Goal: Task Accomplishment & Management: Complete application form

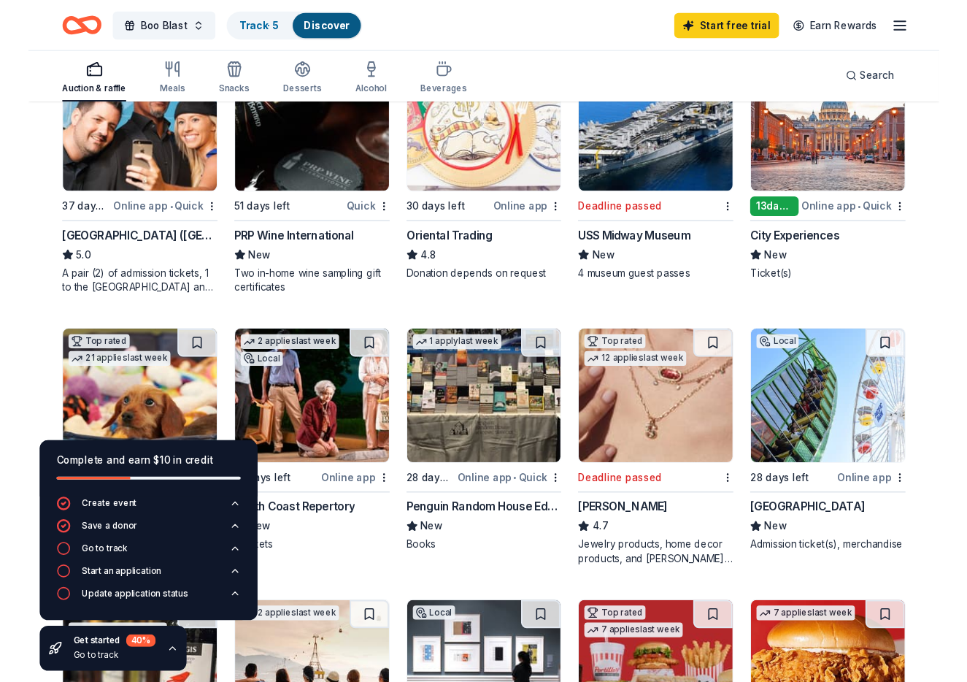
scroll to position [192, 0]
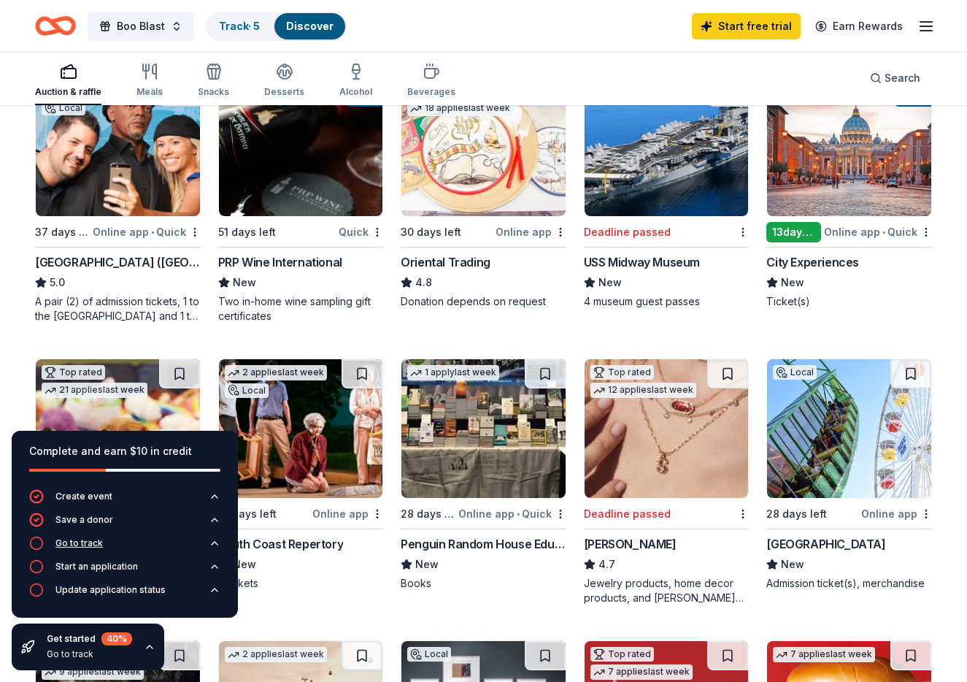
click at [90, 544] on div "Go to track" at bounding box center [78, 543] width 47 height 12
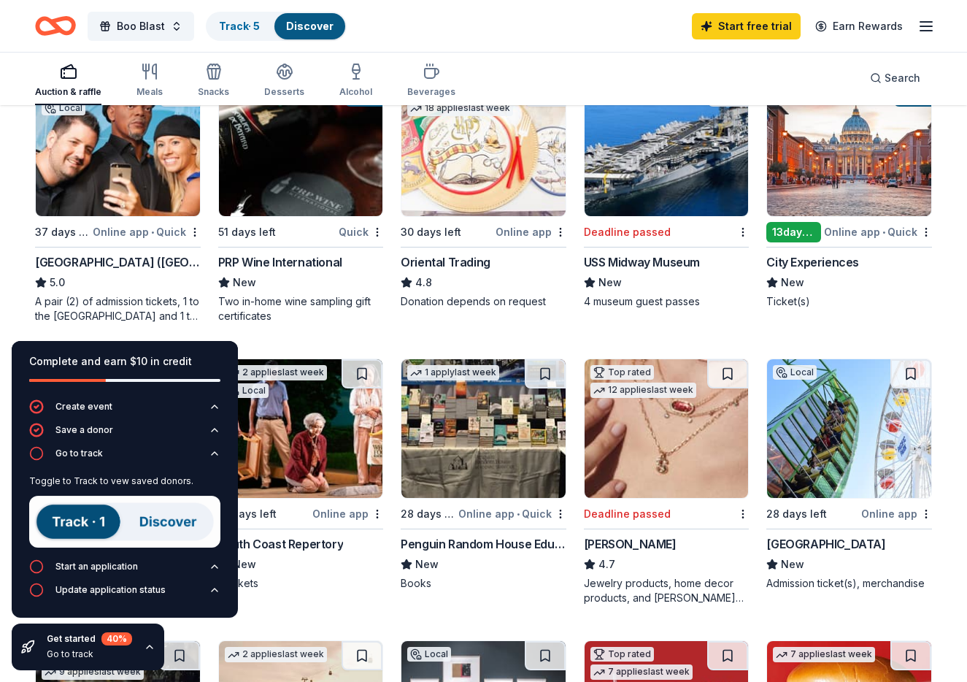
click at [177, 523] on img at bounding box center [124, 522] width 191 height 52
click at [85, 527] on img at bounding box center [124, 522] width 191 height 52
click at [83, 571] on div "Start an application" at bounding box center [96, 566] width 82 height 12
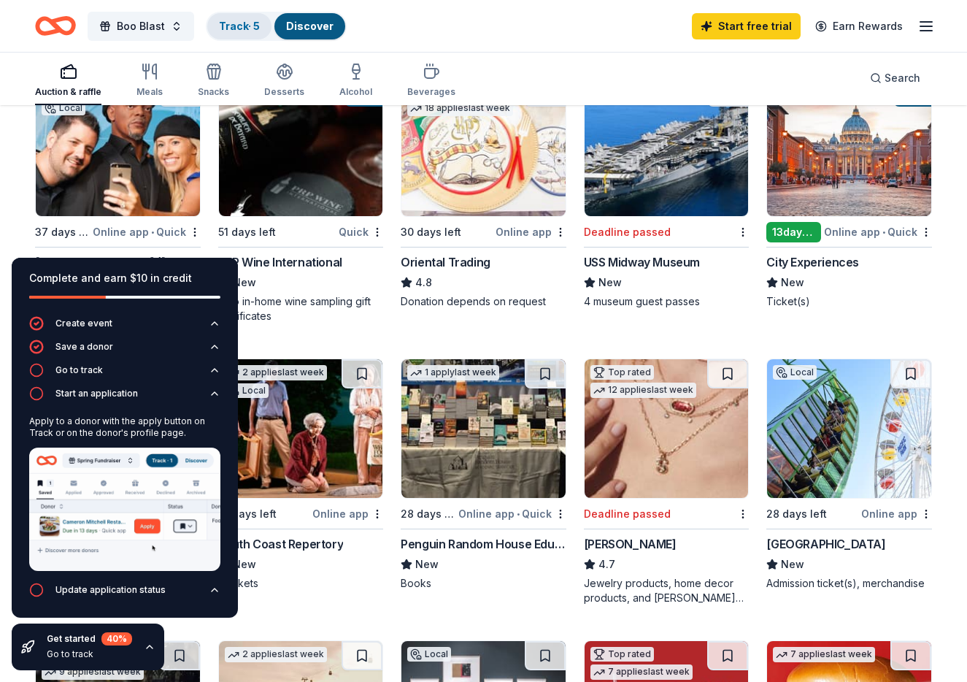
click at [234, 23] on link "Track · 5" at bounding box center [239, 26] width 41 height 12
click at [114, 396] on div "Start an application" at bounding box center [96, 394] width 82 height 12
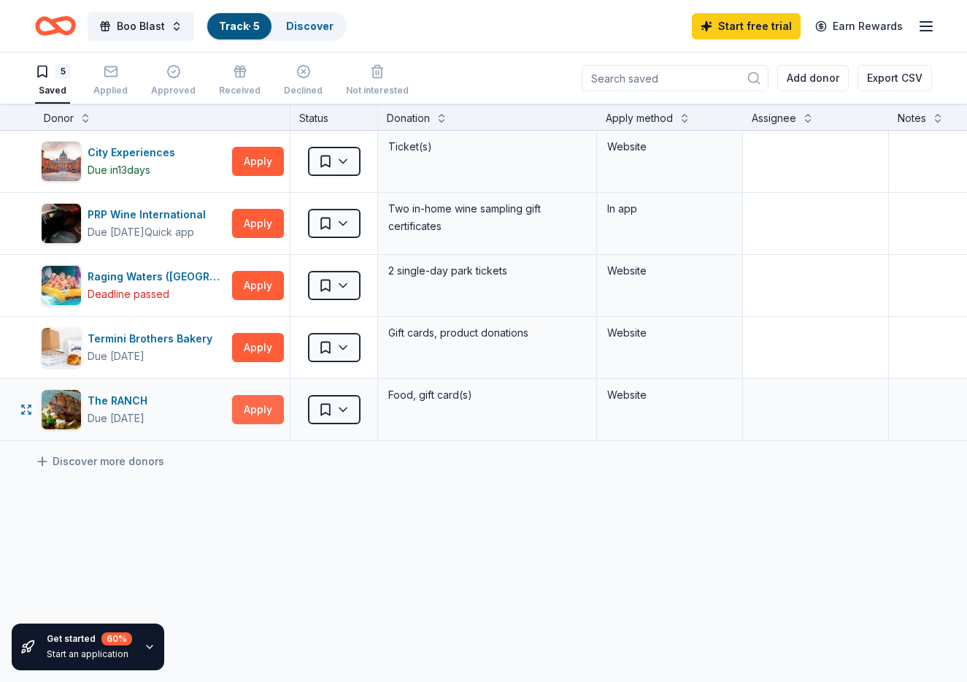
click at [261, 408] on button "Apply" at bounding box center [258, 409] width 52 height 29
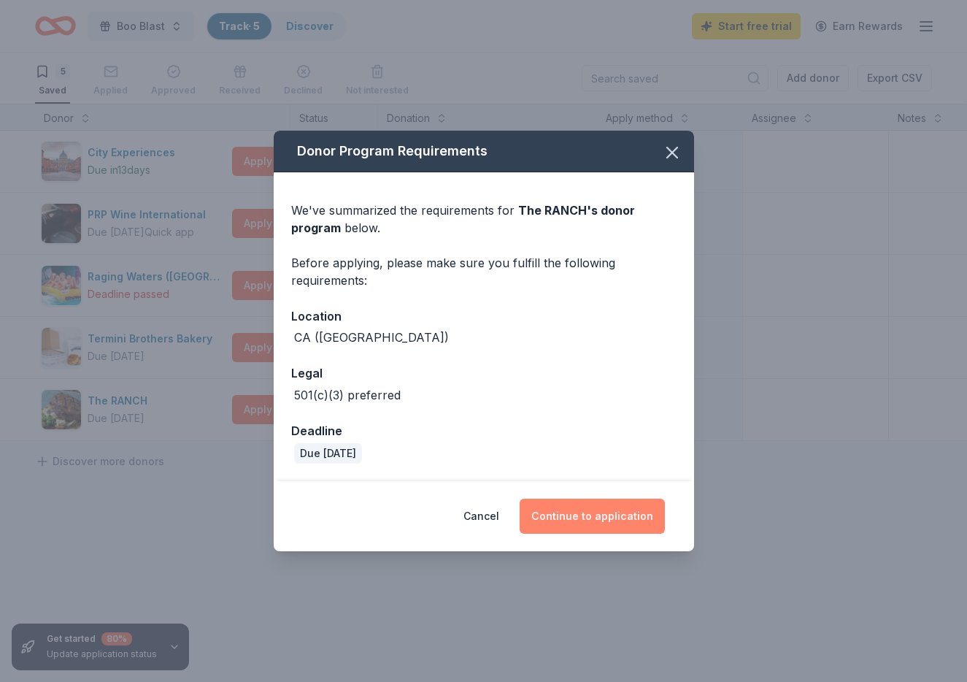
click at [585, 514] on button "Continue to application" at bounding box center [592, 515] width 145 height 35
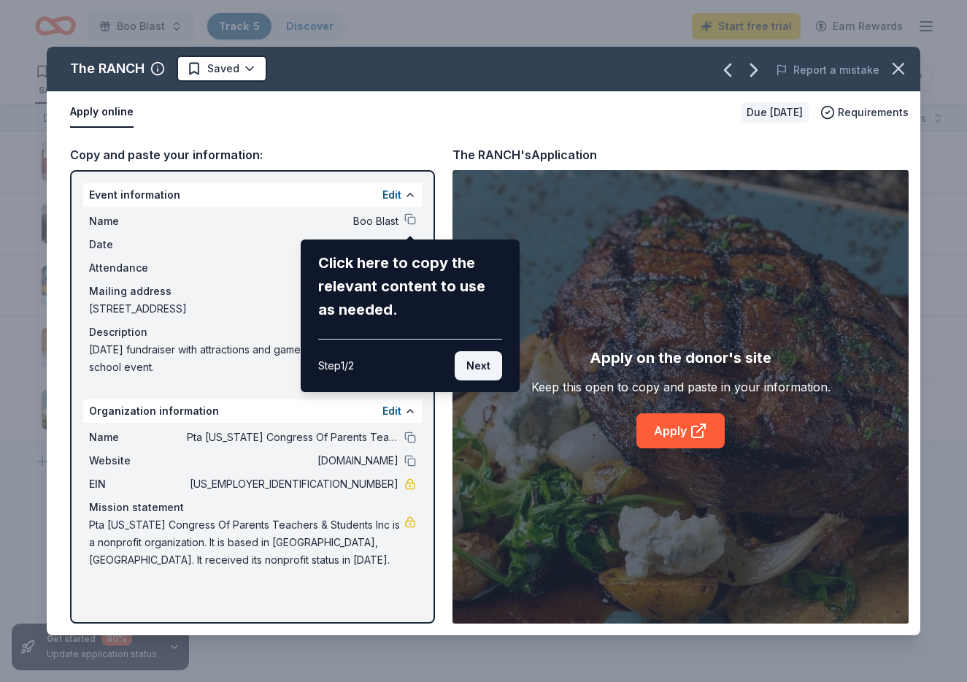
click at [477, 372] on button "Next" at bounding box center [478, 365] width 47 height 29
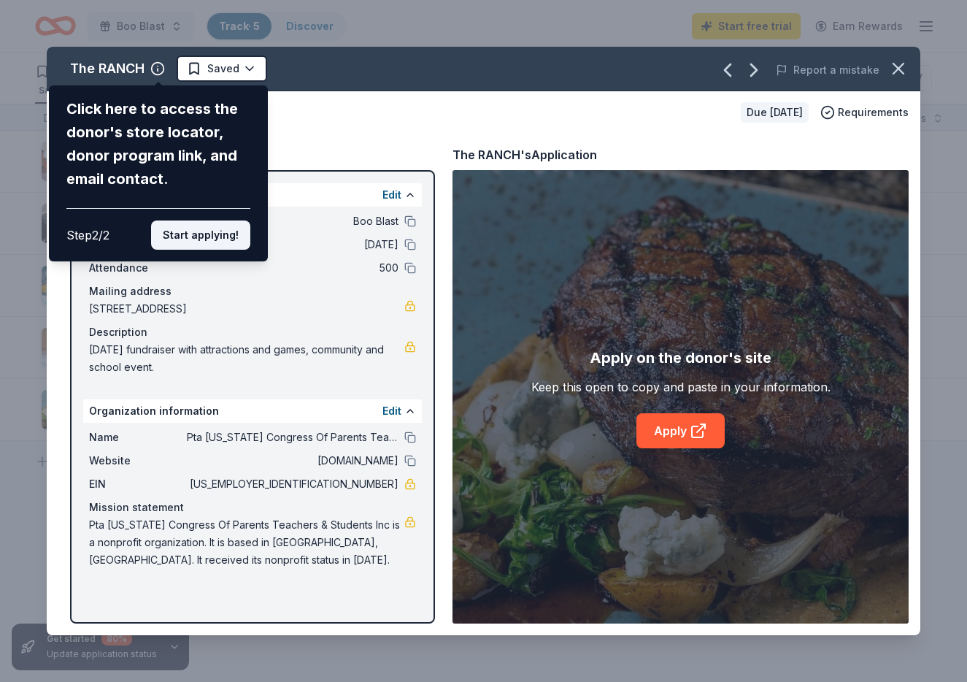
click at [212, 220] on button "Start applying!" at bounding box center [200, 234] width 99 height 29
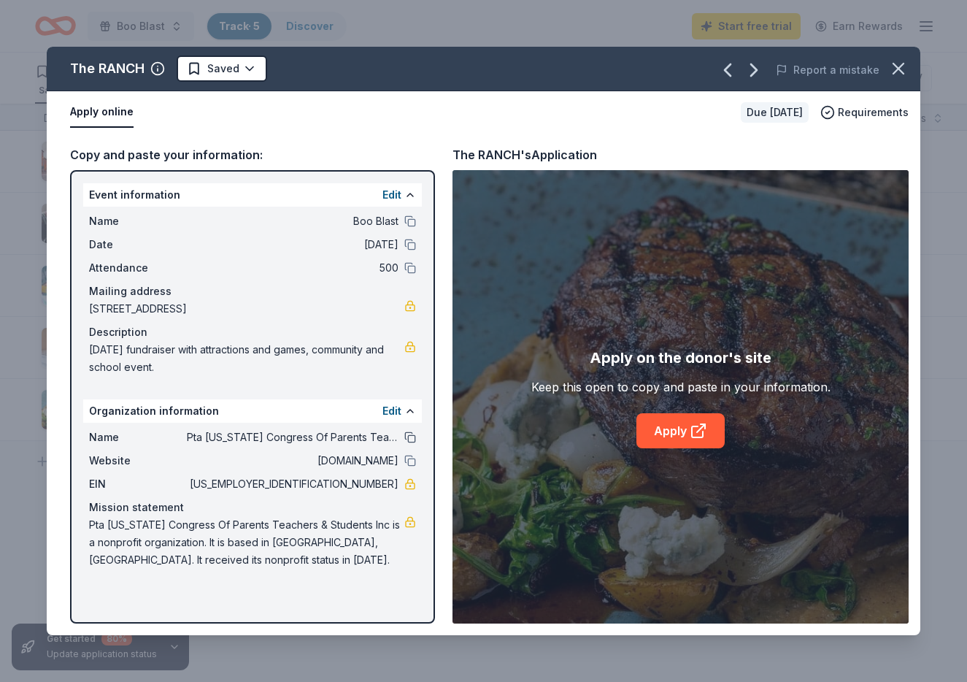
click at [411, 438] on button at bounding box center [410, 437] width 12 height 12
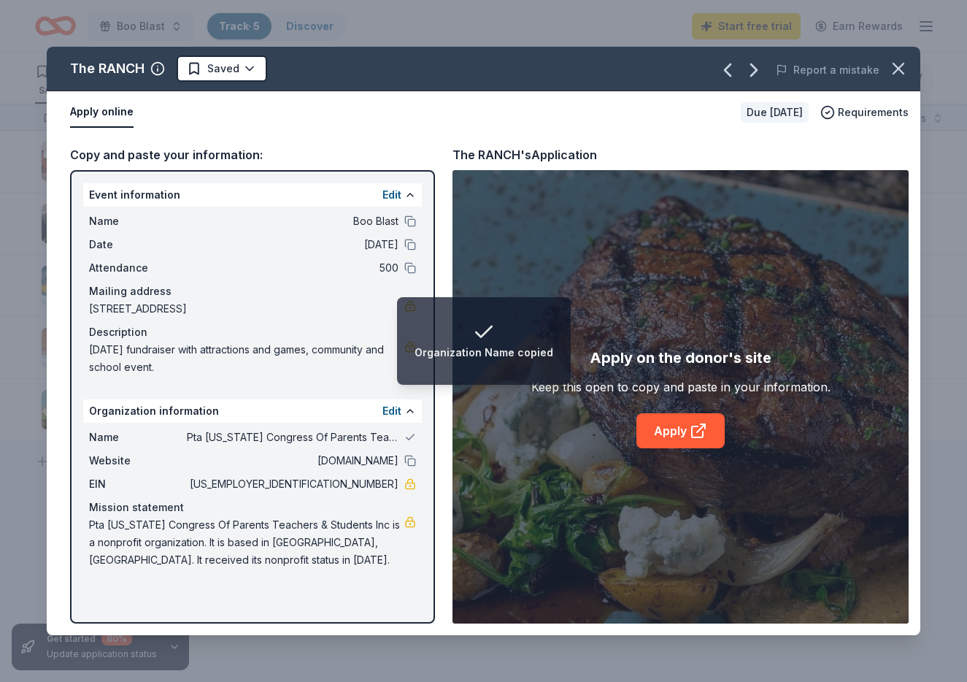
click at [302, 504] on div "Mission statement" at bounding box center [252, 507] width 327 height 18
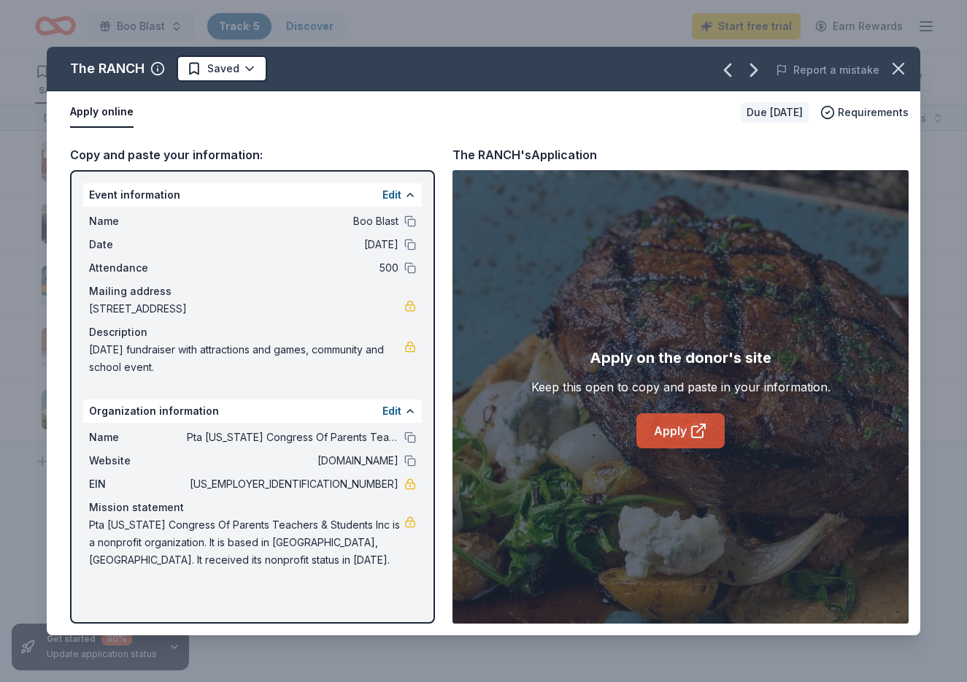
click at [692, 436] on icon at bounding box center [697, 431] width 11 height 11
click at [203, 70] on html "Boo Blast Track · 5 Discover Start free trial Earn Rewards 5 Saved Applied Appr…" at bounding box center [483, 341] width 967 height 682
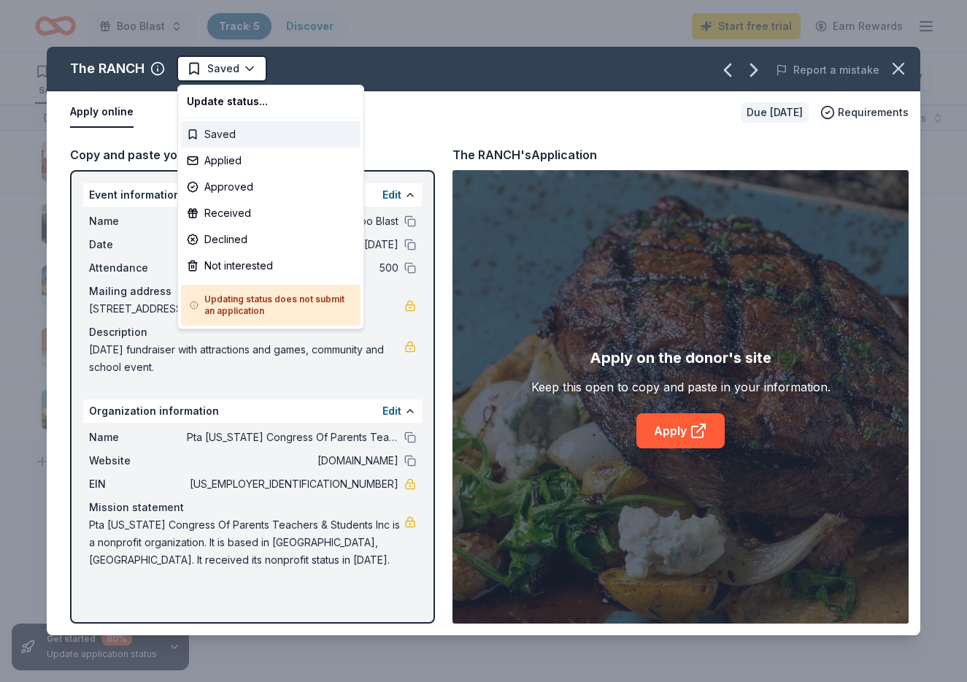
click at [199, 136] on div "Saved" at bounding box center [271, 134] width 180 height 26
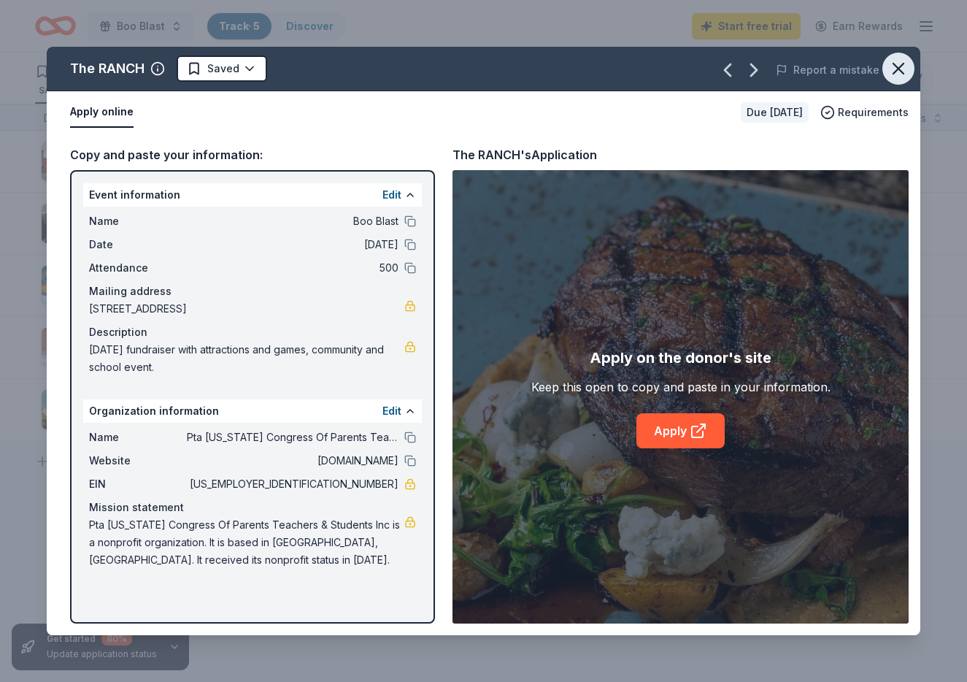
click at [898, 71] on icon "button" at bounding box center [898, 68] width 20 height 20
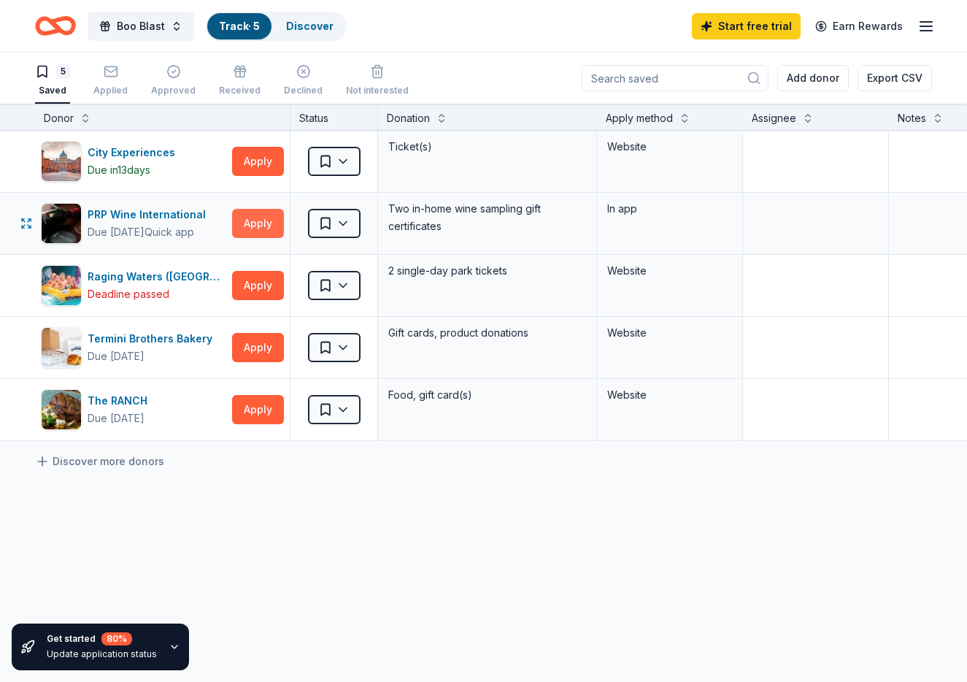
click at [259, 223] on button "Apply" at bounding box center [258, 223] width 52 height 29
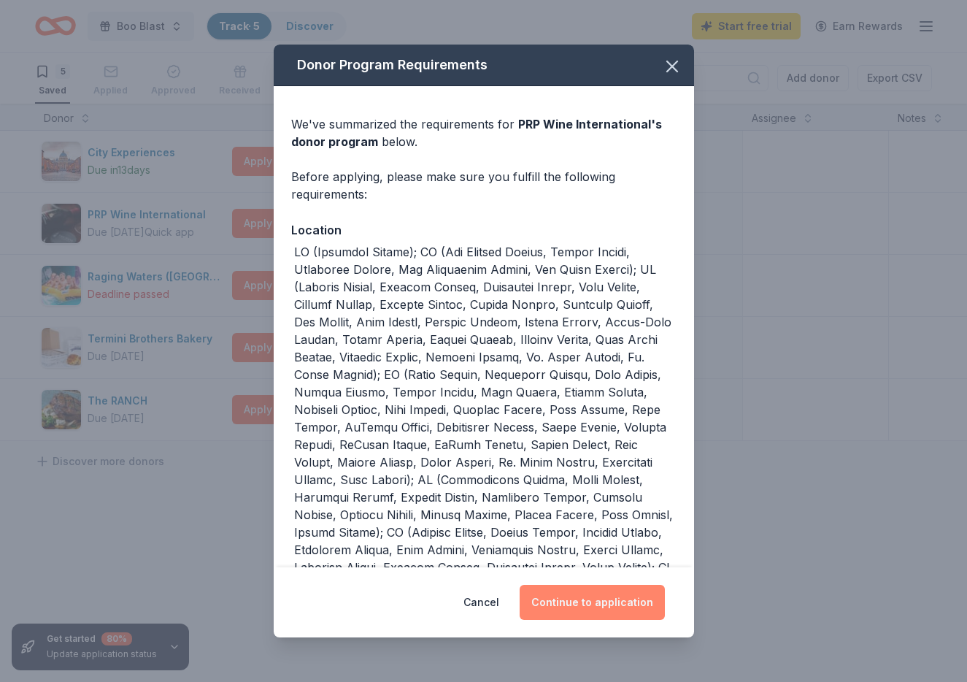
click at [593, 599] on button "Continue to application" at bounding box center [592, 602] width 145 height 35
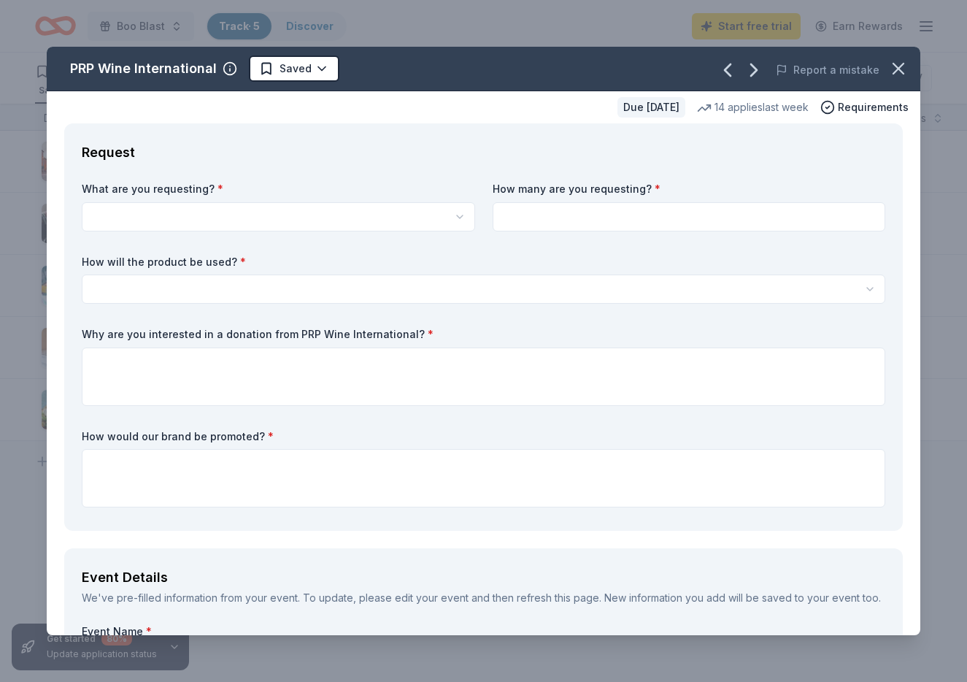
click at [136, 216] on html "Boo Blast Track · 5 Discover Start free trial Earn Rewards 5 Saved Applied Appr…" at bounding box center [483, 341] width 967 height 682
select select "Two in-home wine sampling gift certificates"
click at [560, 223] on input at bounding box center [689, 216] width 393 height 29
type input "2"
click at [312, 293] on html "Boo Blast Track · 5 Discover Start free trial Earn Rewards 5 Saved Applied Appr…" at bounding box center [483, 341] width 967 height 682
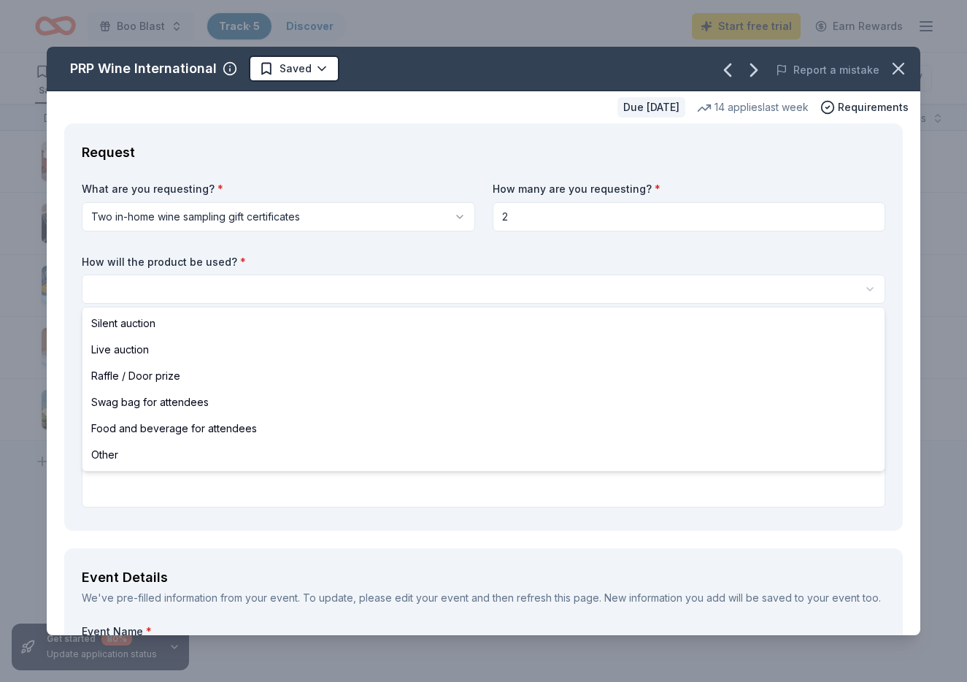
select select "silentAuction"
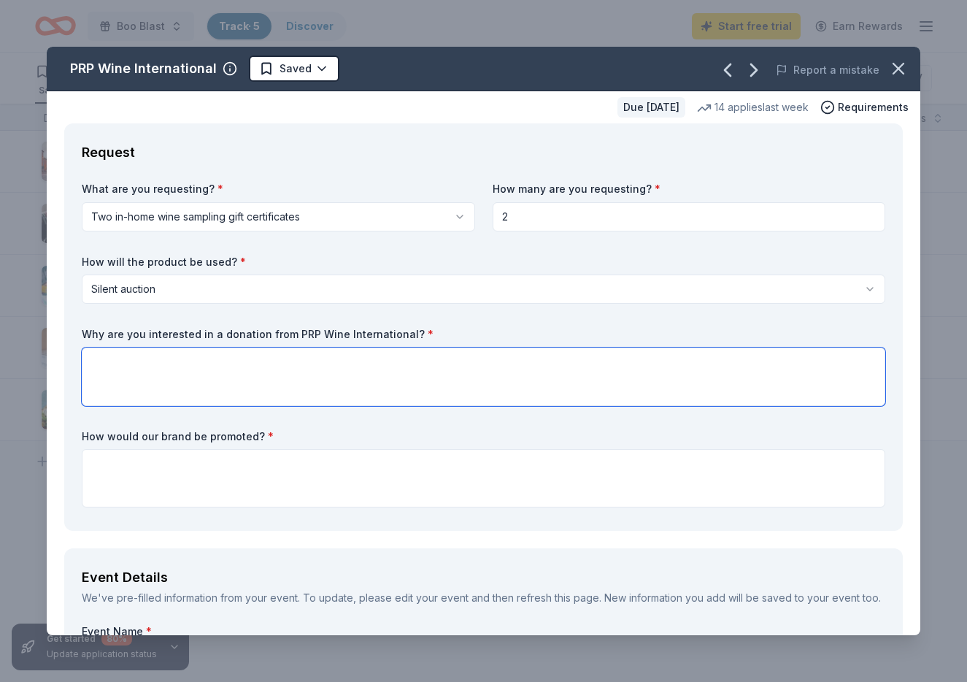
click at [144, 374] on textarea at bounding box center [483, 376] width 803 height 58
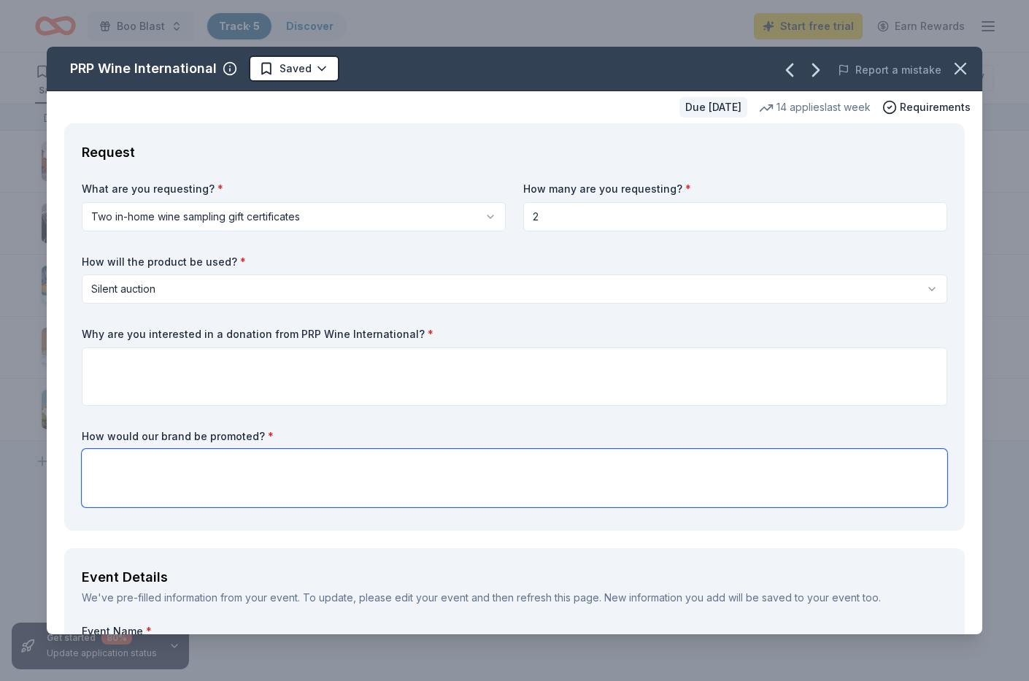
click at [163, 458] on textarea at bounding box center [515, 478] width 866 height 58
type textarea "Logos presented at event and online promotion materials"
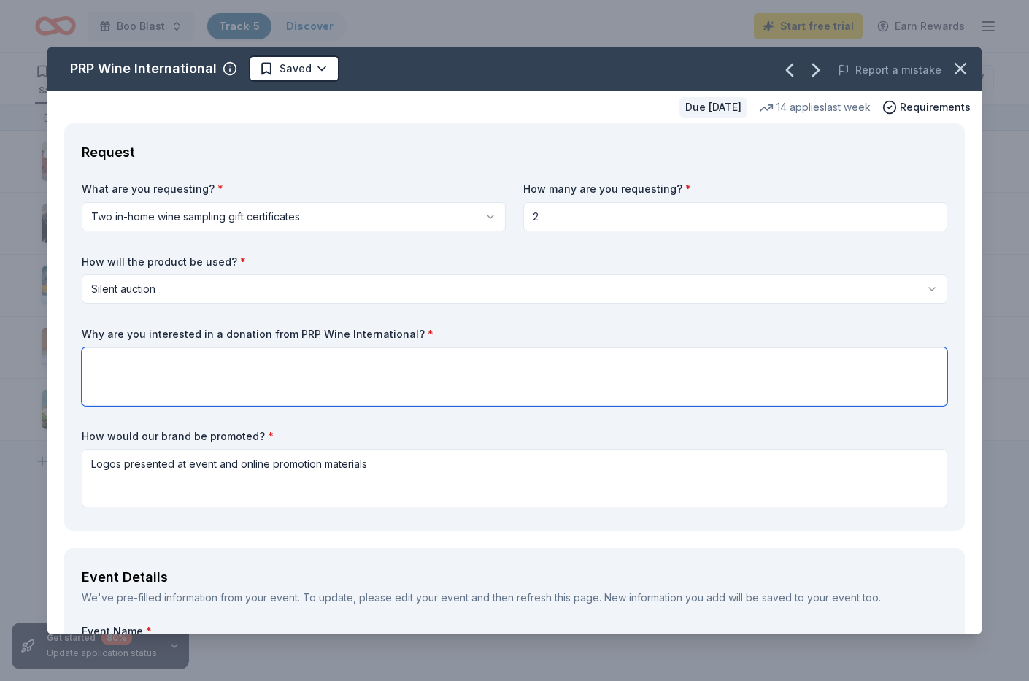
click at [173, 360] on textarea at bounding box center [515, 376] width 866 height 58
type textarea "T"
click at [204, 365] on textarea "The in home wine experinces would be a great addition for our silent auction." at bounding box center [515, 376] width 866 height 58
drag, startPoint x: 233, startPoint y: 366, endPoint x: 192, endPoint y: 366, distance: 40.9
click at [192, 366] on textarea "The in home wine experinces would be a great addition for our silent auction." at bounding box center [515, 376] width 866 height 58
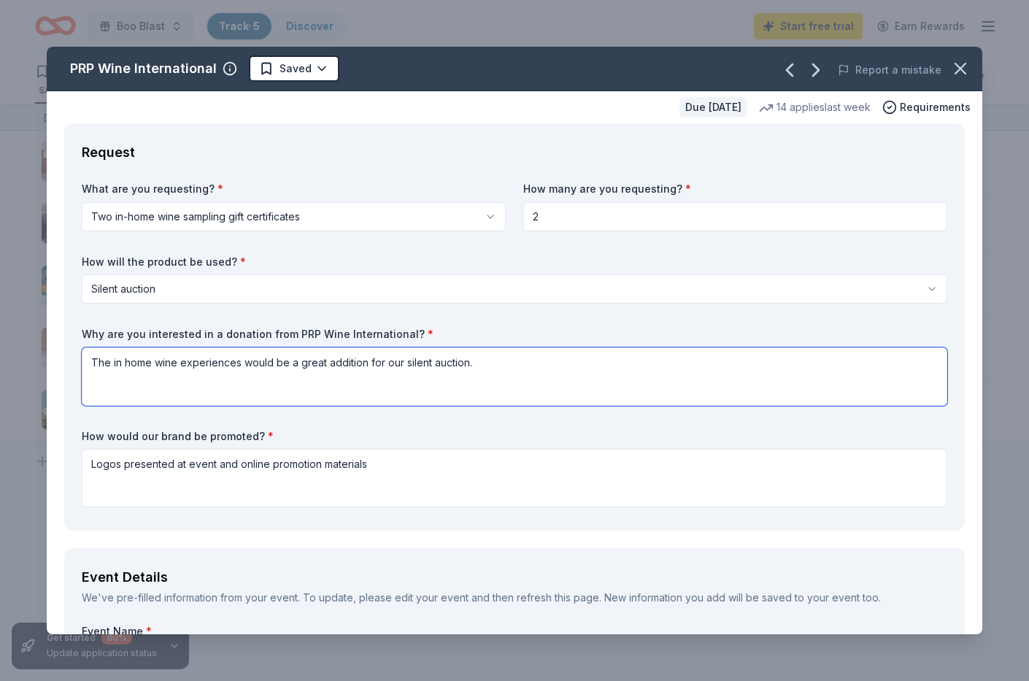
click at [467, 366] on textarea "The in home wine experiences would be a great addition for our silent auction." at bounding box center [515, 376] width 866 height 58
type textarea "The in home wine experiences would be a great addition for our silent auction, …"
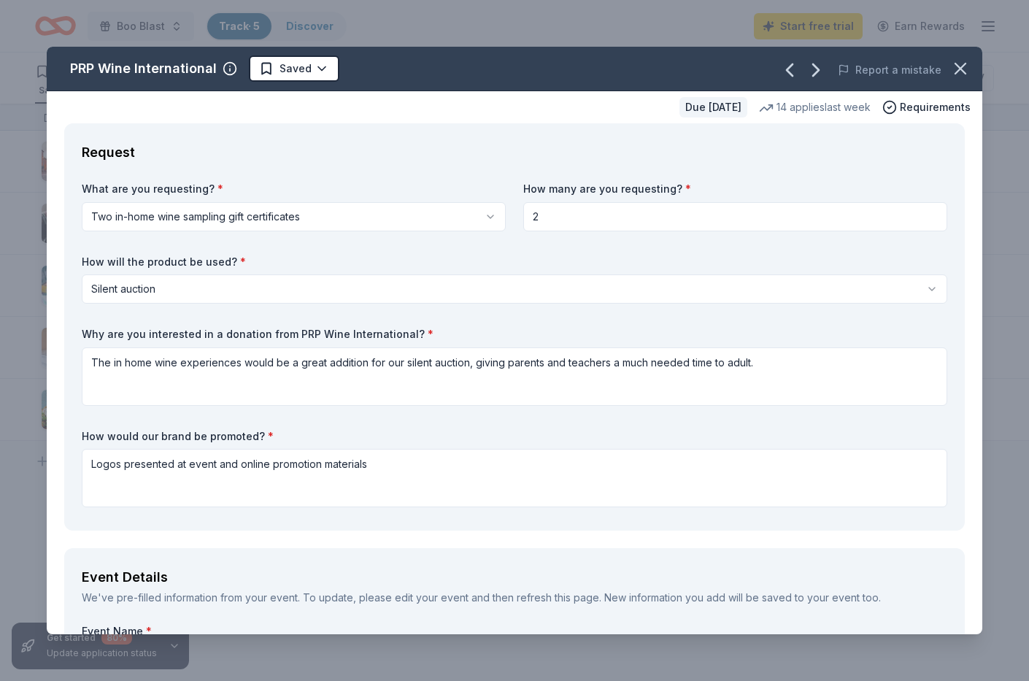
click at [947, 428] on div "Request What are you requesting? * Two in-home wine sampling gift certificates …" at bounding box center [514, 326] width 901 height 407
drag, startPoint x: 970, startPoint y: 499, endPoint x: 965, endPoint y: 657, distance: 157.7
click at [965, 657] on div "PRP Wine International Saved Report a mistake Due in 51 days 14 applies last we…" at bounding box center [514, 340] width 1029 height 681
click at [935, 579] on div "Event Details" at bounding box center [515, 577] width 866 height 23
drag, startPoint x: 897, startPoint y: 600, endPoint x: 892, endPoint y: 655, distance: 55.7
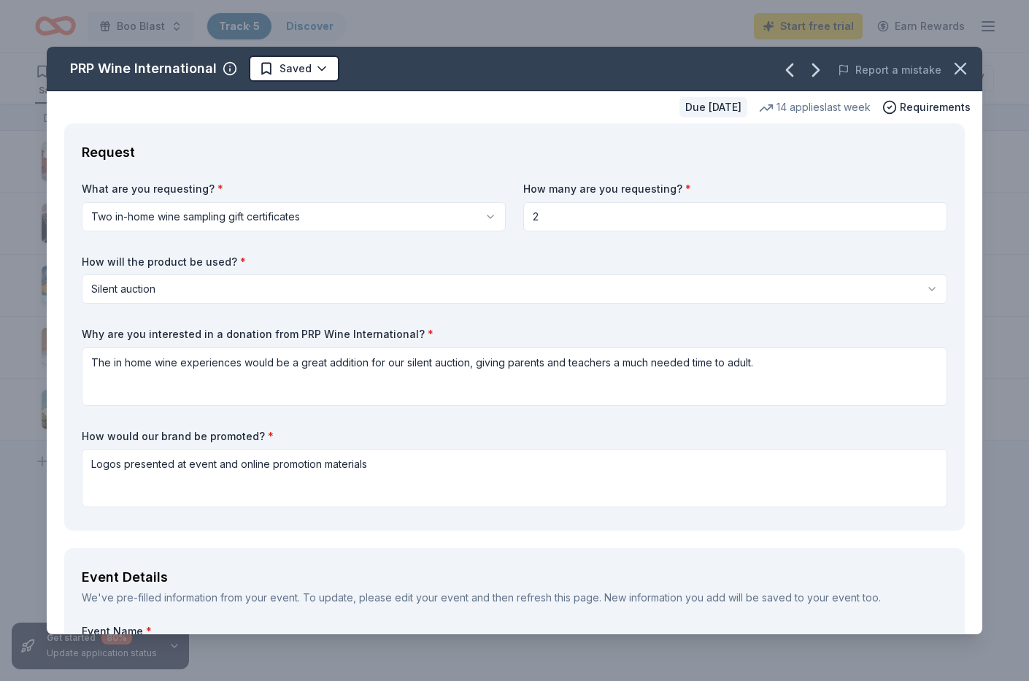
click at [892, 655] on div "PRP Wine International Saved Report a mistake Due in 51 days 14 applies last we…" at bounding box center [514, 340] width 1029 height 681
click at [943, 509] on div "What are you requesting? * Two in-home wine sampling gift certificates Two in-h…" at bounding box center [515, 347] width 866 height 331
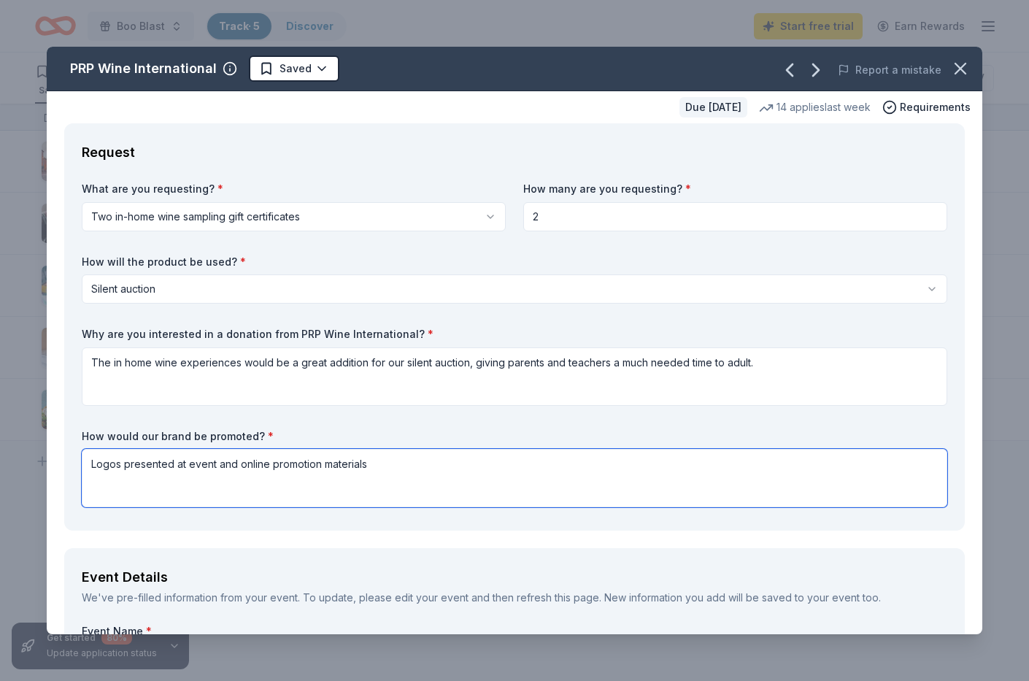
click at [644, 460] on textarea "Logos presented at event and online promotion materials" at bounding box center [515, 478] width 866 height 58
type textarea "Logos presented at event and online promotion materials"
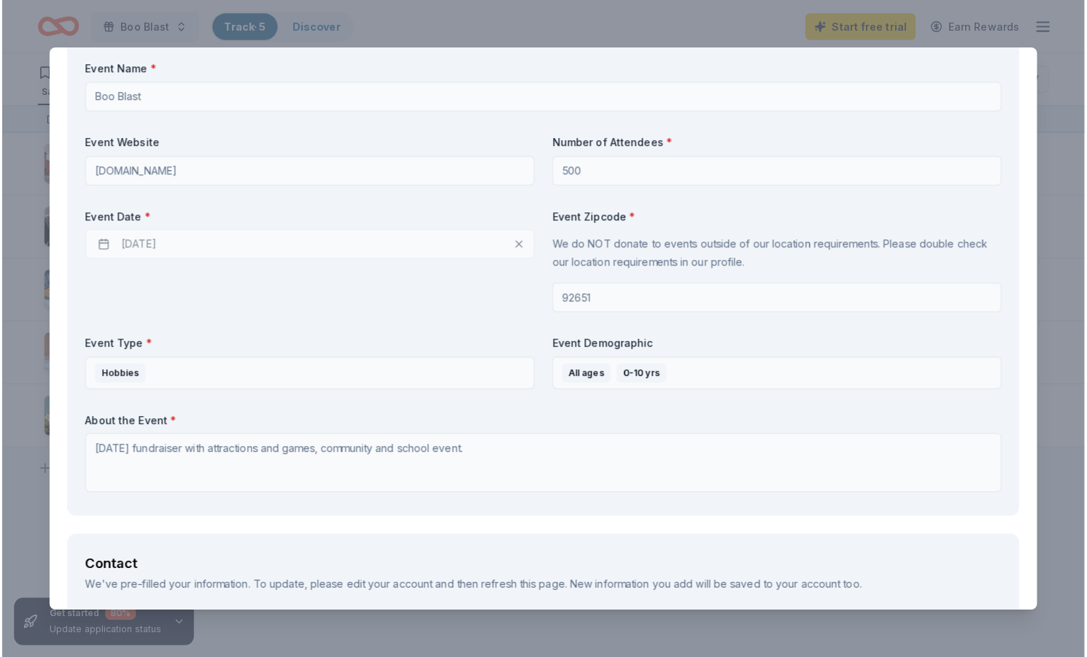
scroll to position [573, 0]
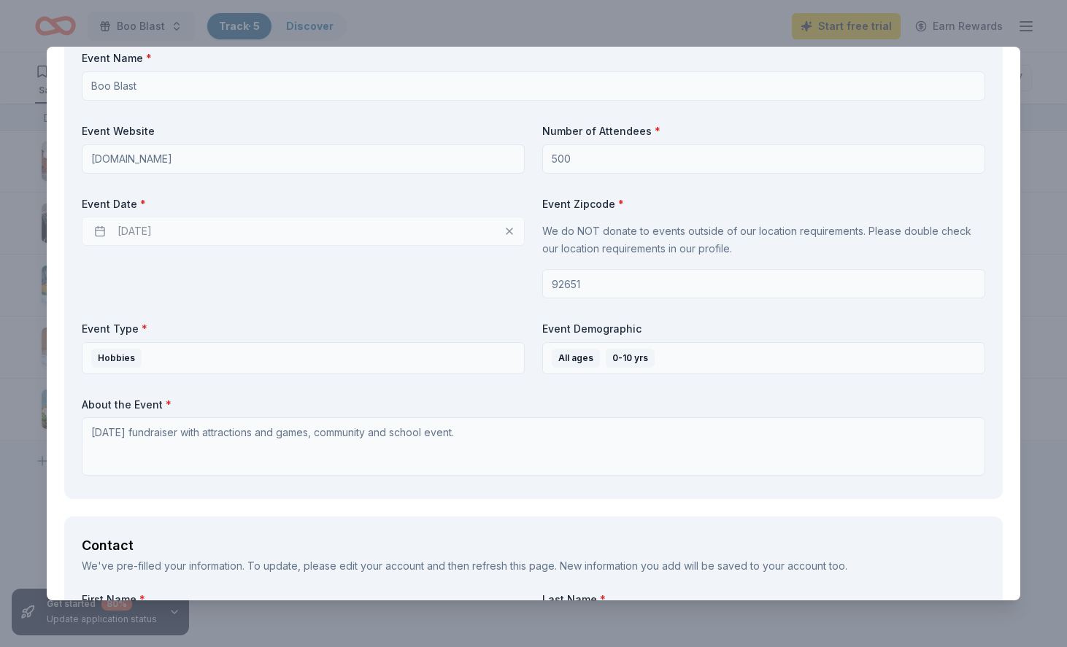
click at [131, 229] on div "10/23/2025" at bounding box center [303, 231] width 443 height 29
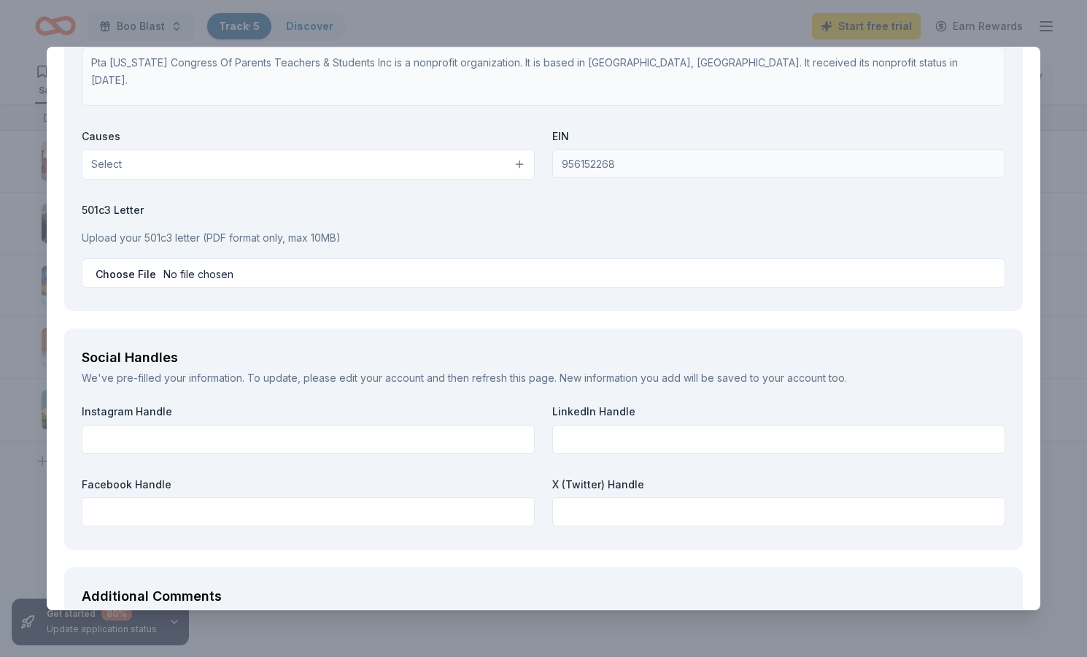
scroll to position [1643, 0]
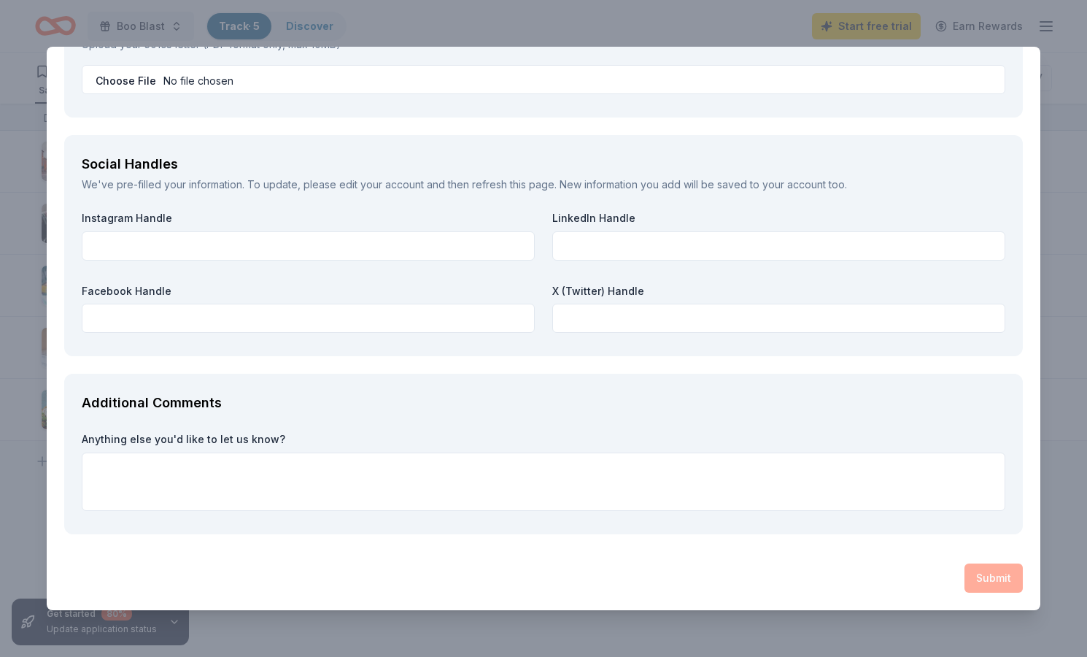
click at [966, 584] on div "Submit" at bounding box center [543, 577] width 959 height 29
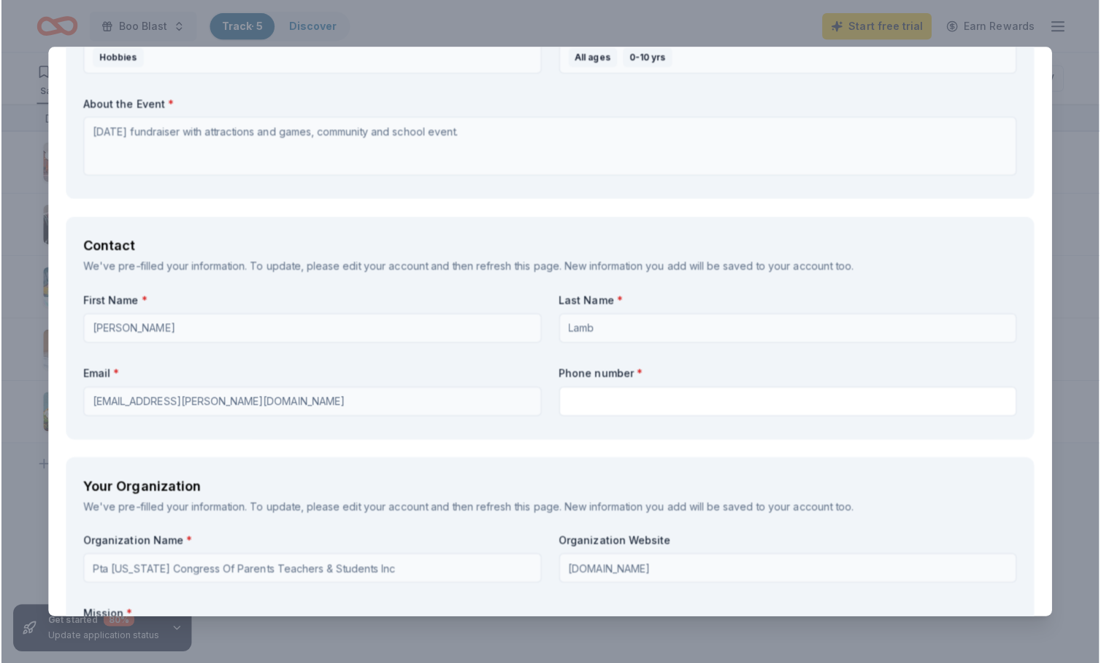
scroll to position [922, 0]
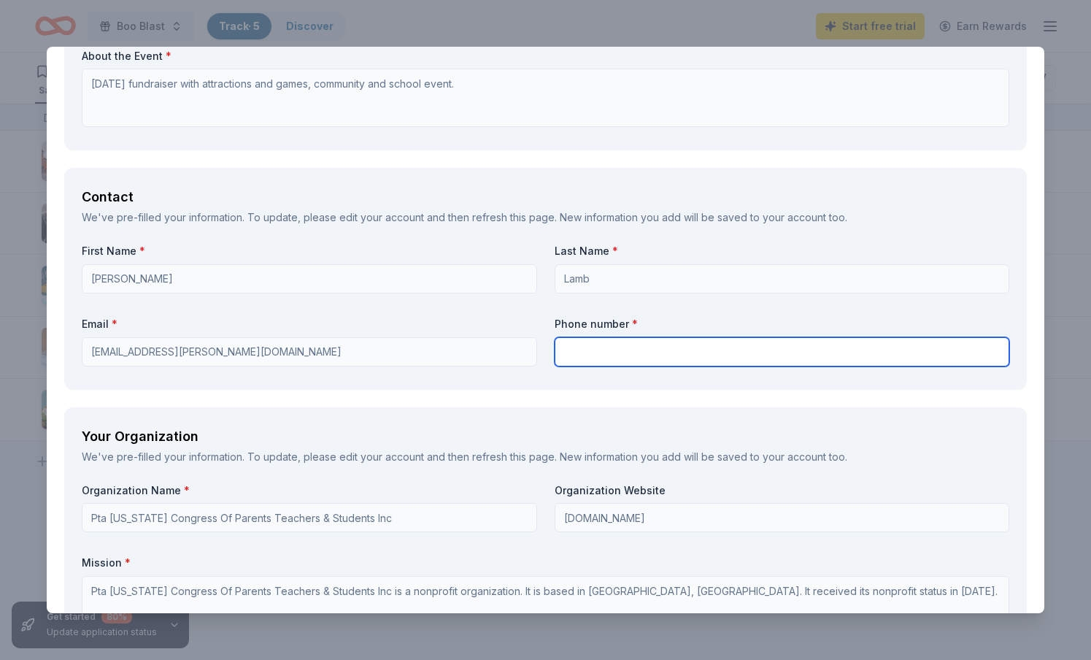
click at [601, 344] on input "text" at bounding box center [782, 351] width 455 height 29
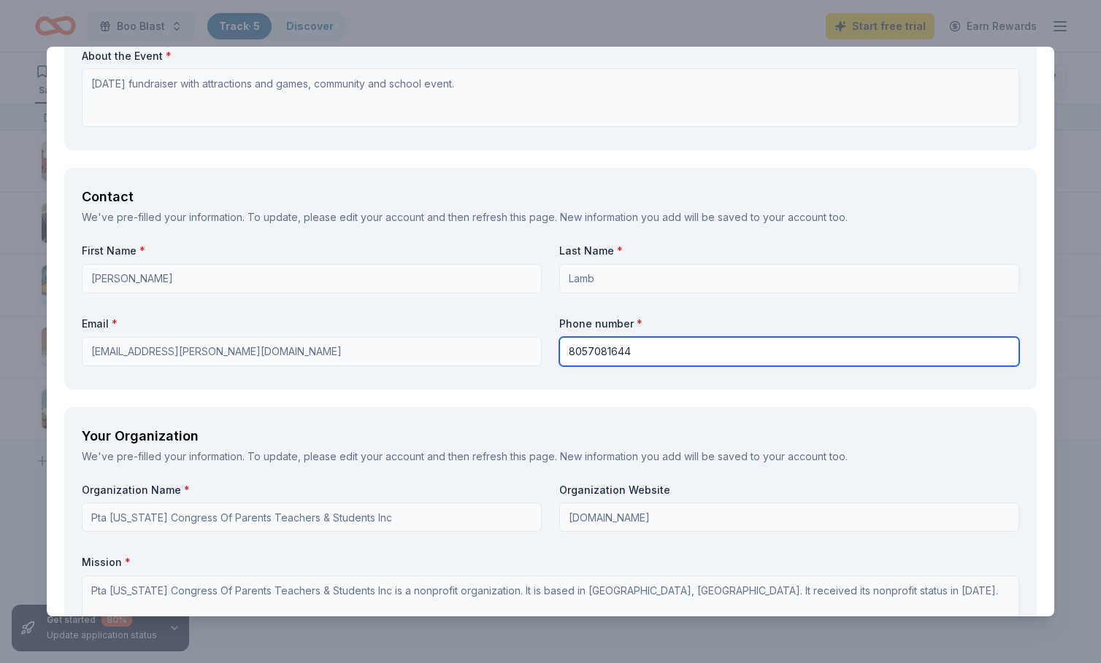
type input "8057081644"
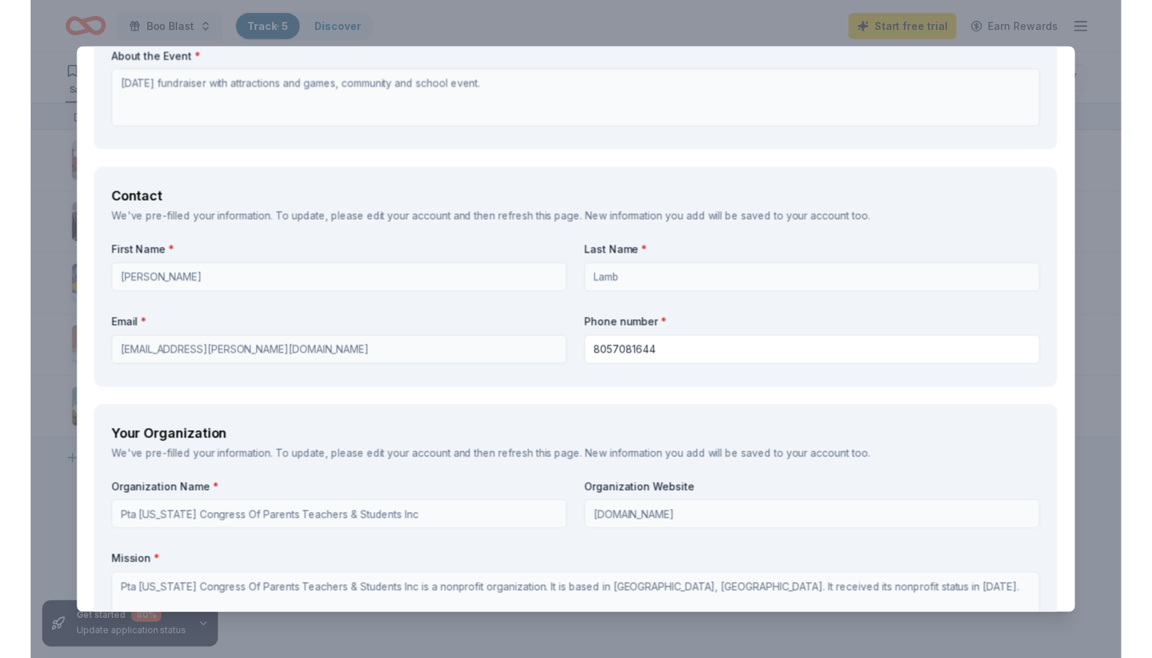
scroll to position [1637, 0]
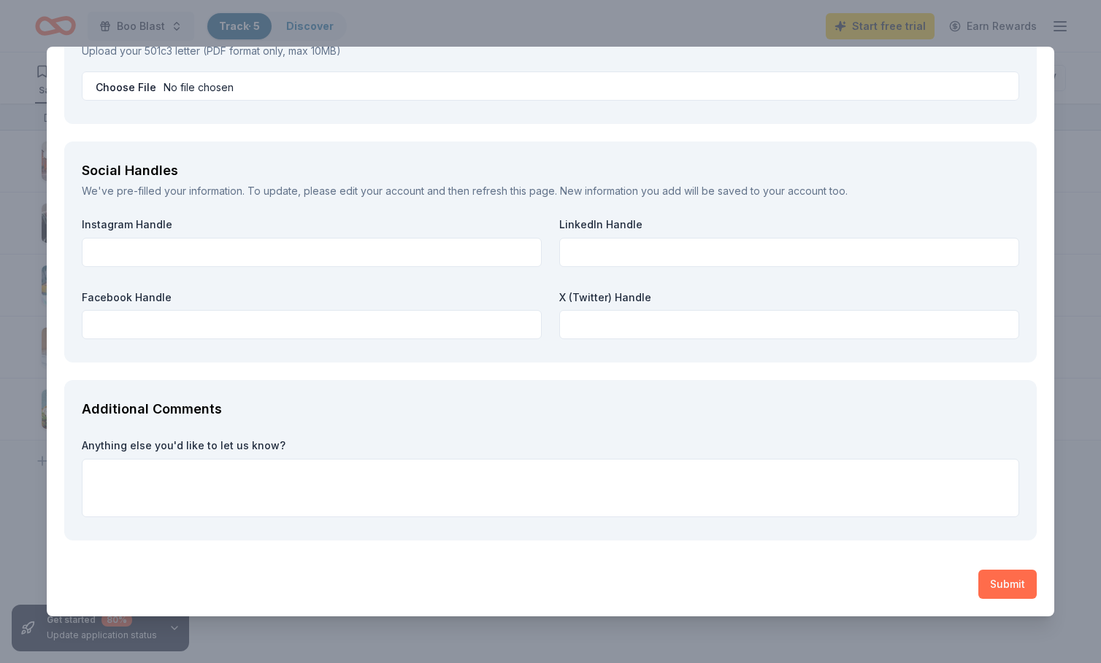
click at [966, 585] on button "Submit" at bounding box center [1007, 584] width 58 height 29
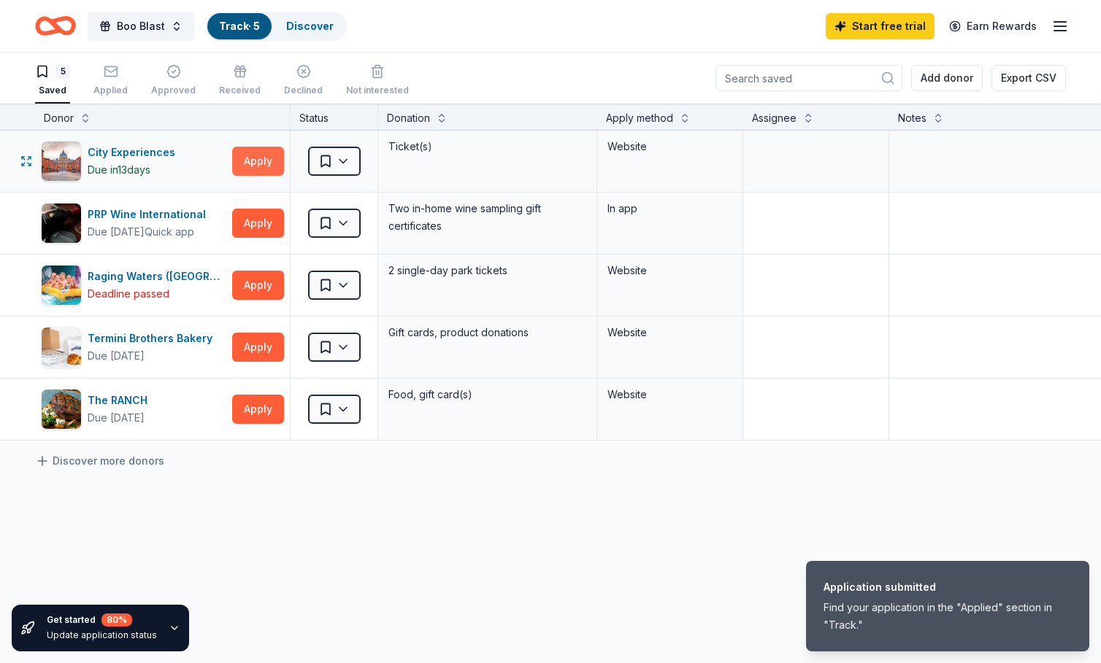
click at [246, 165] on button "Apply" at bounding box center [258, 161] width 52 height 29
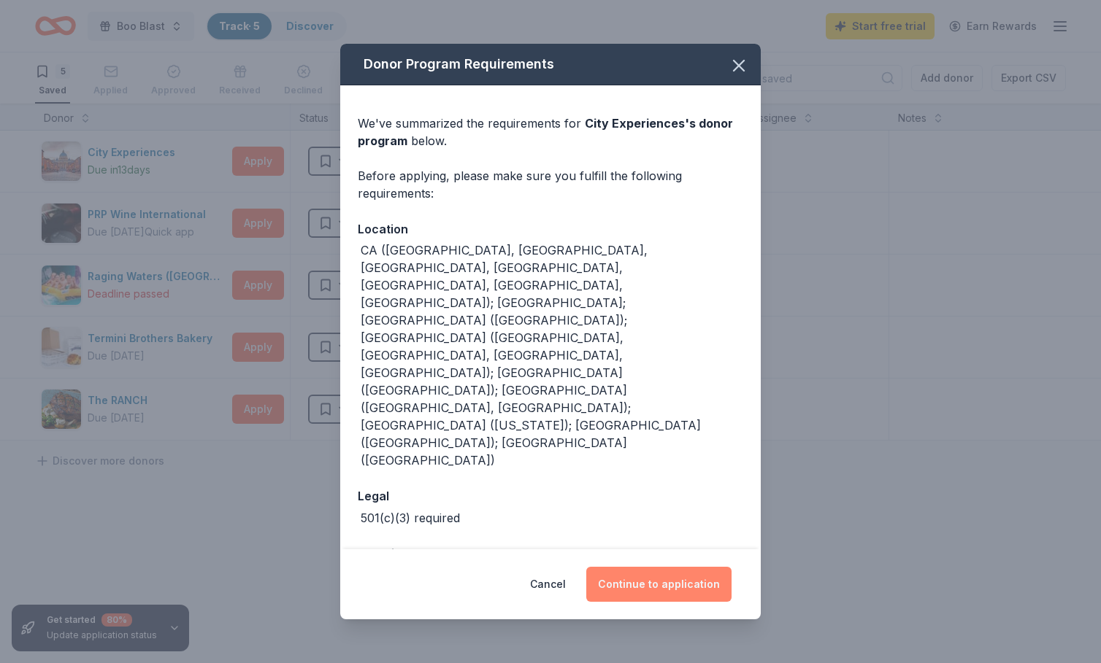
click at [652, 567] on button "Continue to application" at bounding box center [658, 584] width 145 height 35
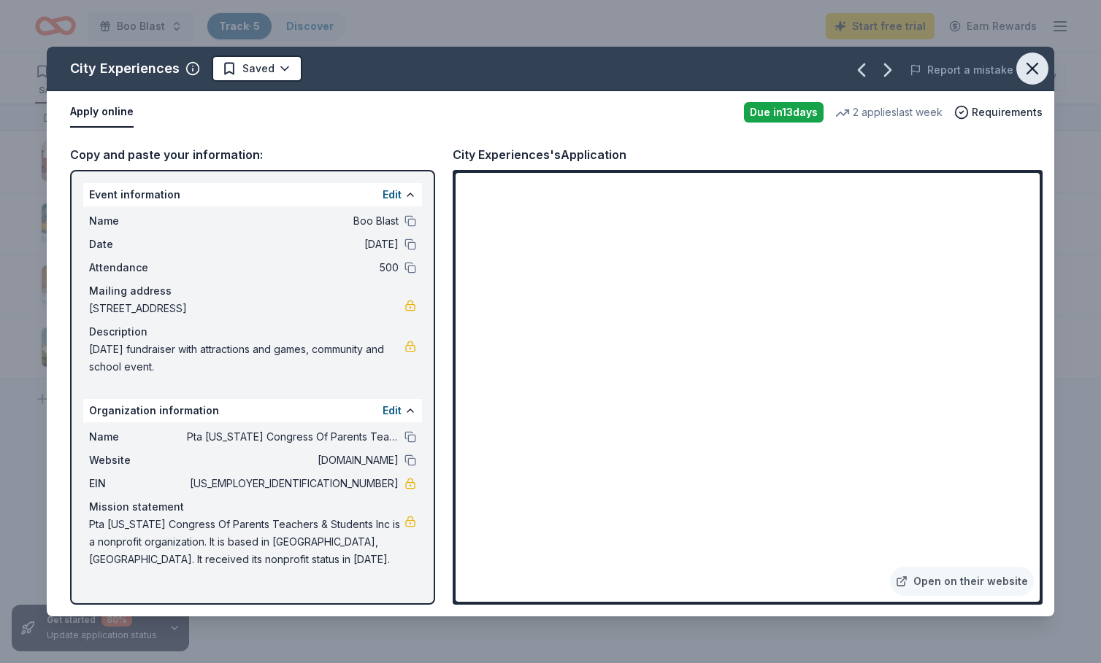
click at [966, 71] on icon "button" at bounding box center [1032, 68] width 20 height 20
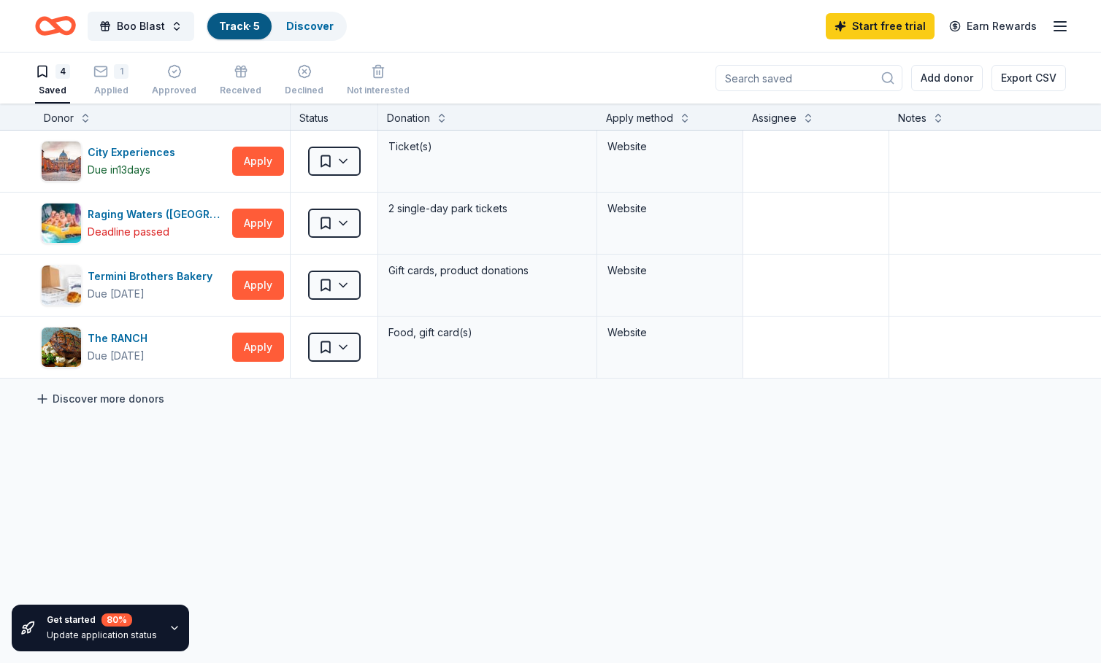
click at [78, 397] on link "Discover more donors" at bounding box center [99, 399] width 129 height 18
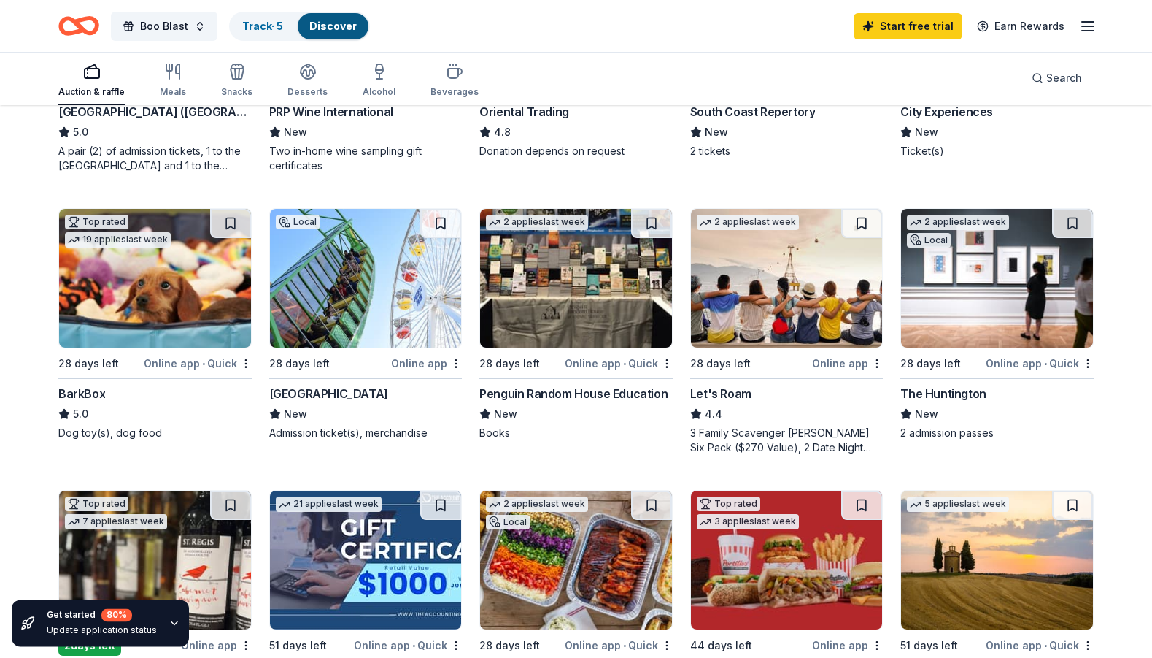
scroll to position [350, 0]
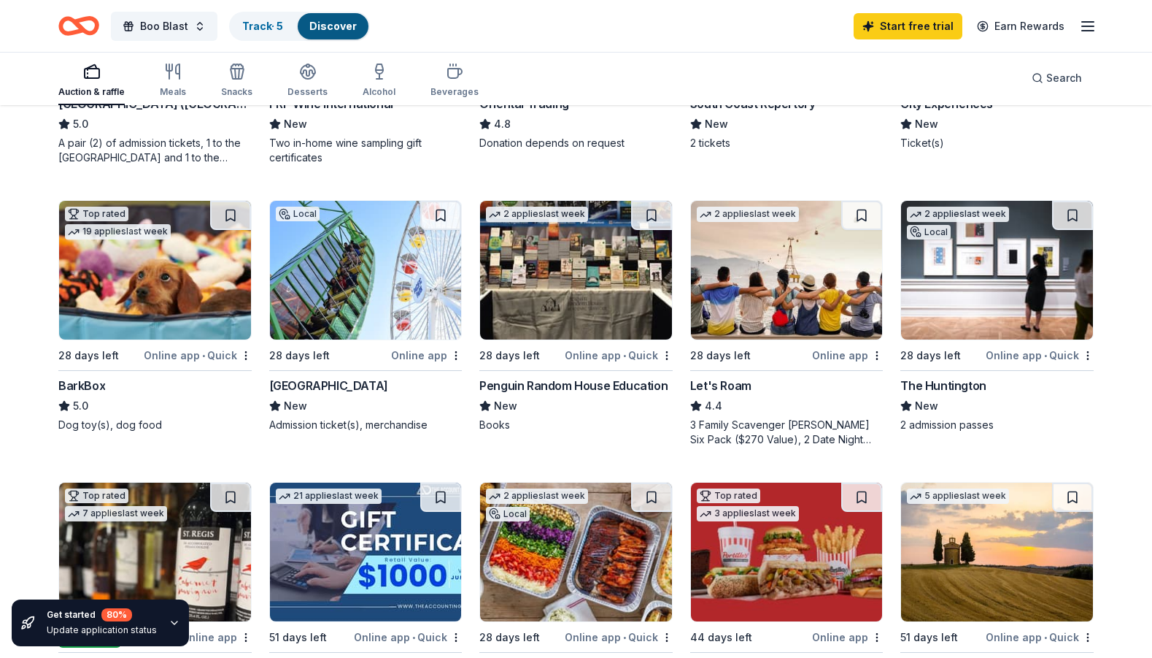
click at [347, 292] on img at bounding box center [366, 270] width 192 height 139
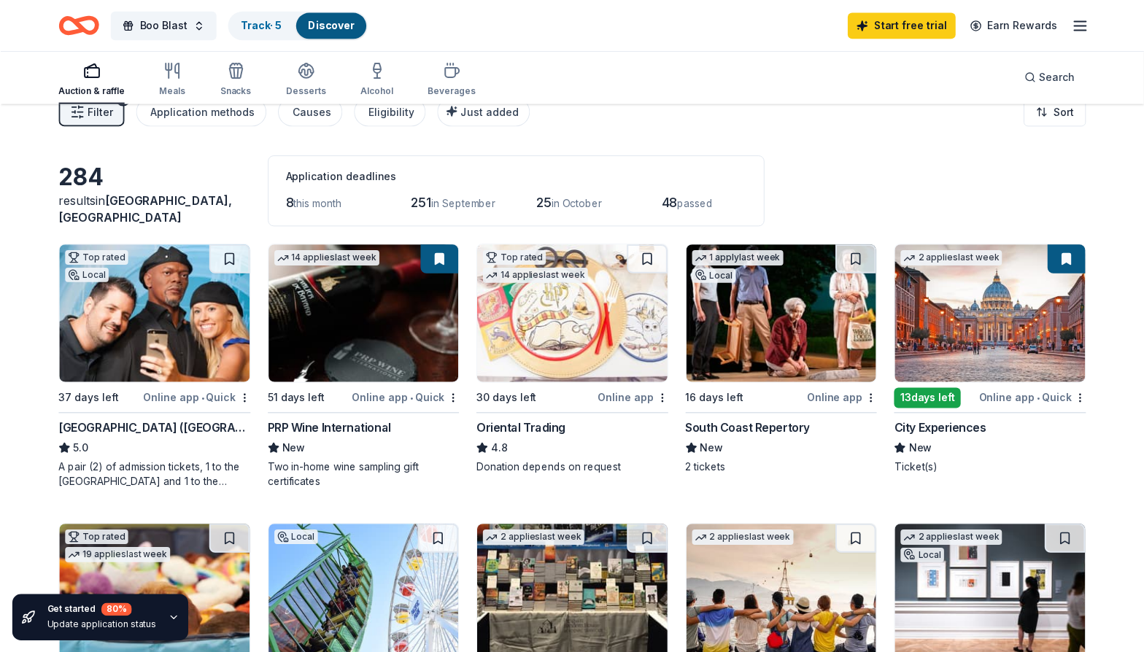
scroll to position [0, 0]
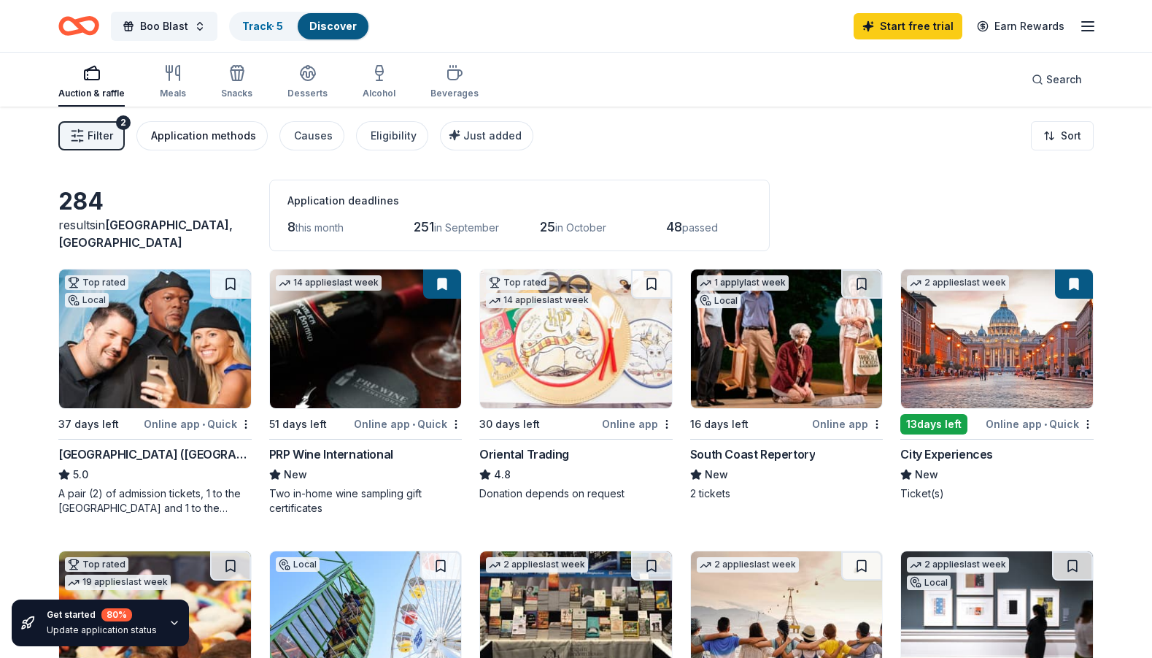
click at [199, 137] on div "Application methods" at bounding box center [203, 136] width 105 height 18
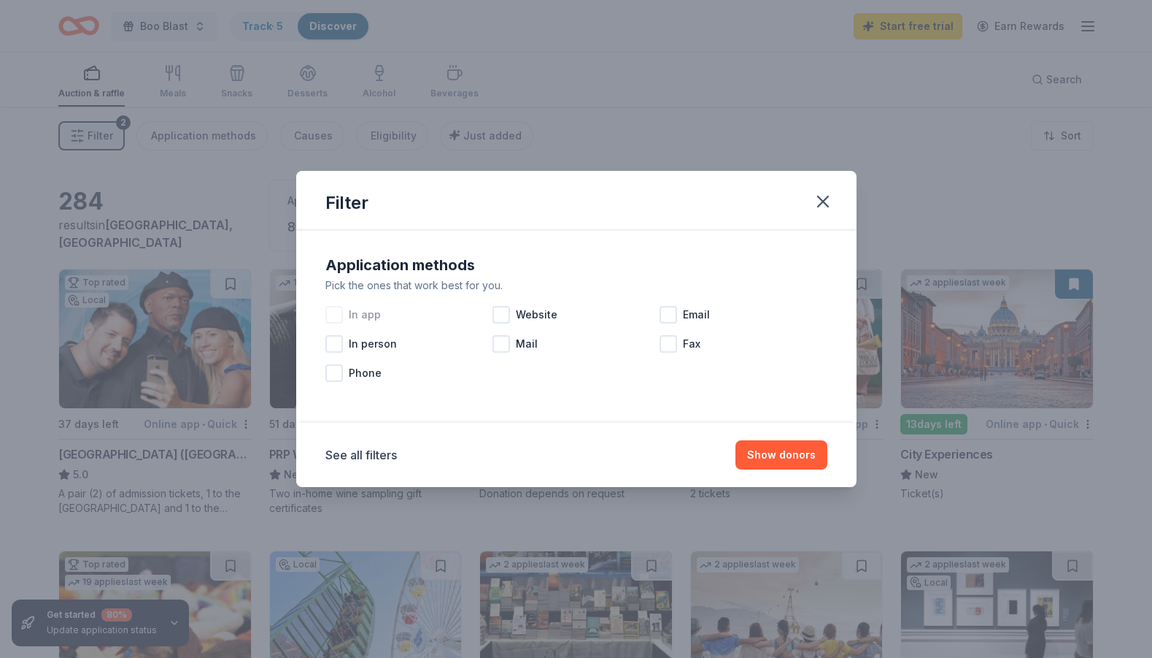
click at [342, 318] on div at bounding box center [334, 315] width 18 height 18
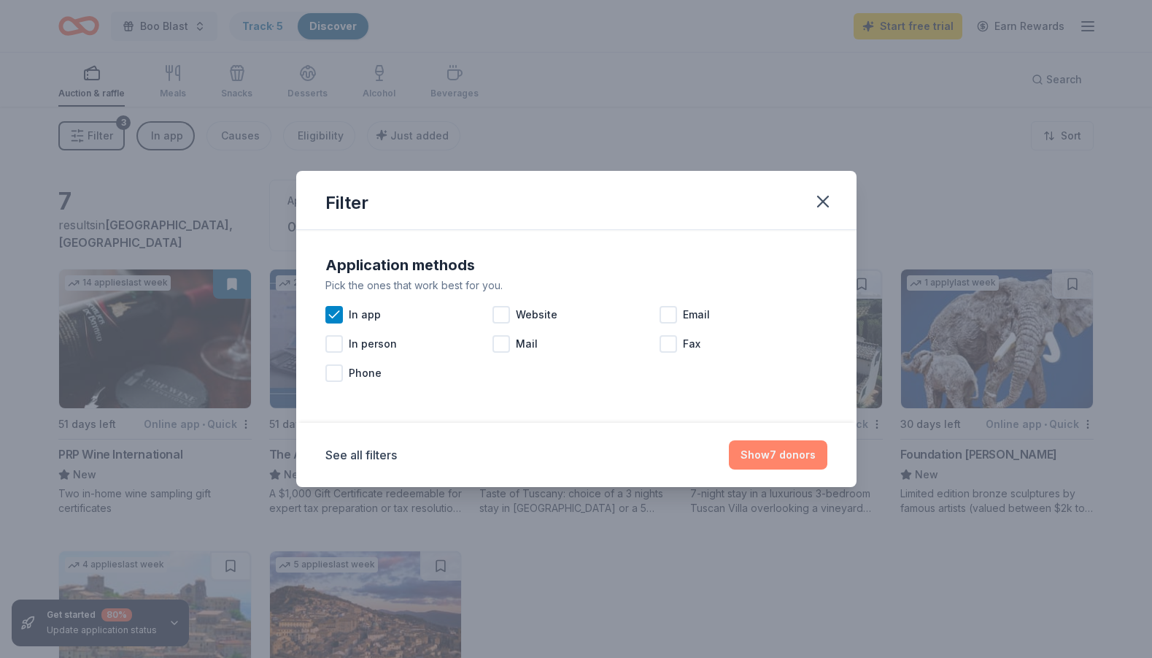
click at [790, 461] on button "Show 7 donors" at bounding box center [778, 454] width 99 height 29
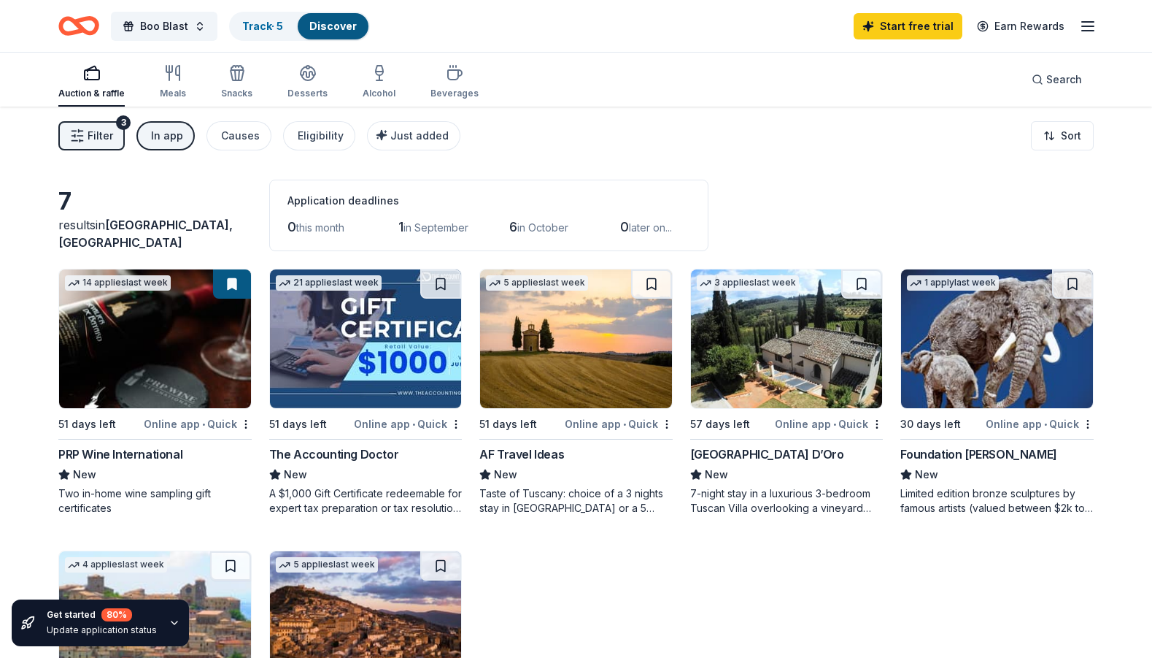
click at [562, 355] on img at bounding box center [576, 338] width 192 height 139
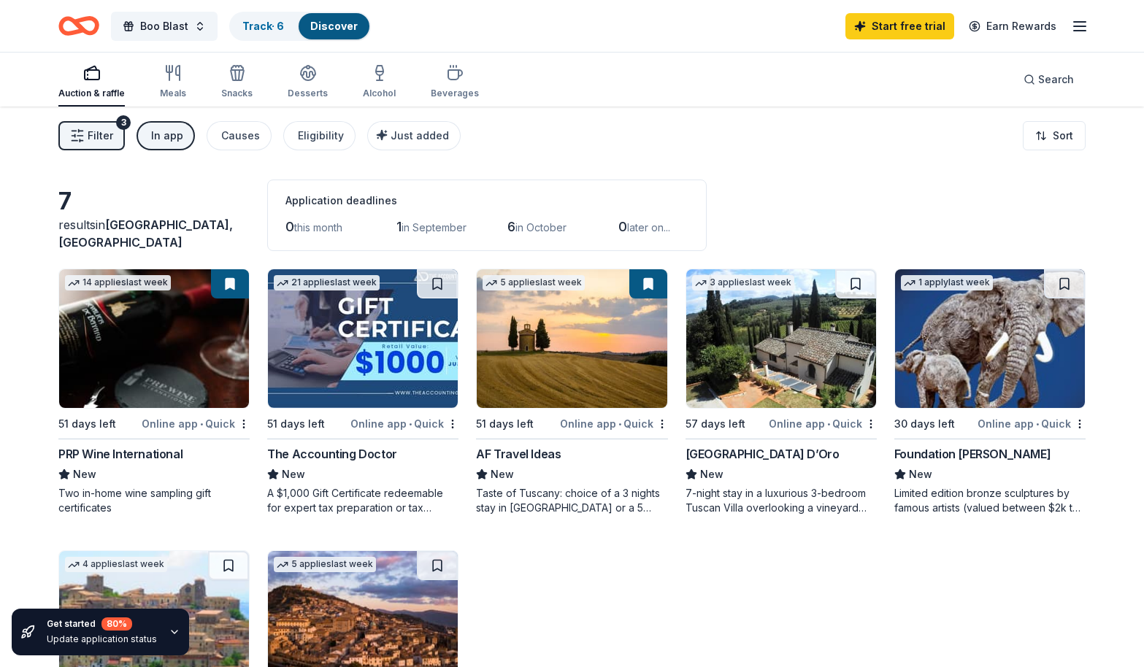
click at [814, 404] on img at bounding box center [781, 338] width 190 height 139
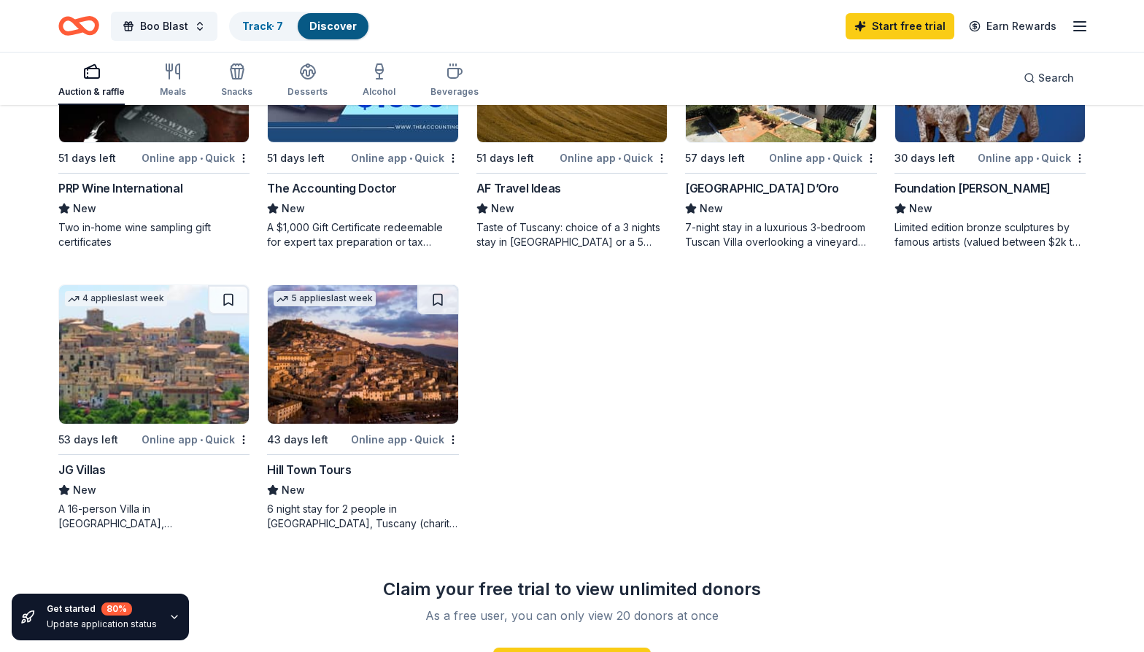
scroll to position [271, 0]
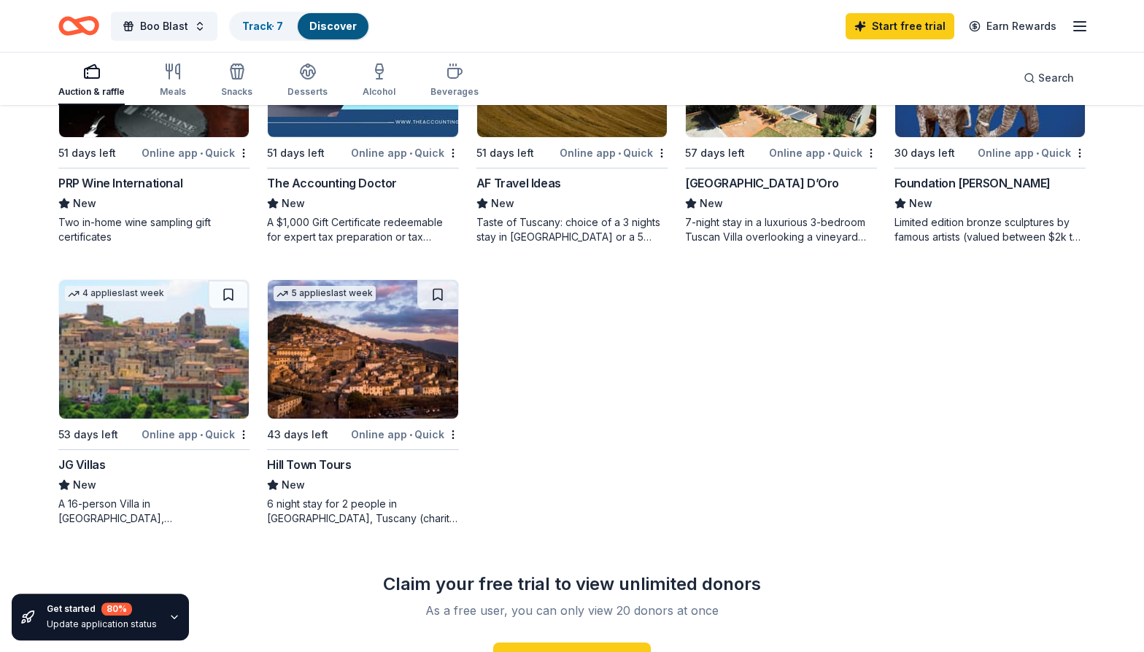
click at [170, 385] on img at bounding box center [154, 349] width 190 height 139
click at [367, 363] on img at bounding box center [363, 349] width 190 height 139
click at [689, 392] on div "14 applies last week 51 days left Online app • Quick PRP Wine International New…" at bounding box center [572, 262] width 1028 height 528
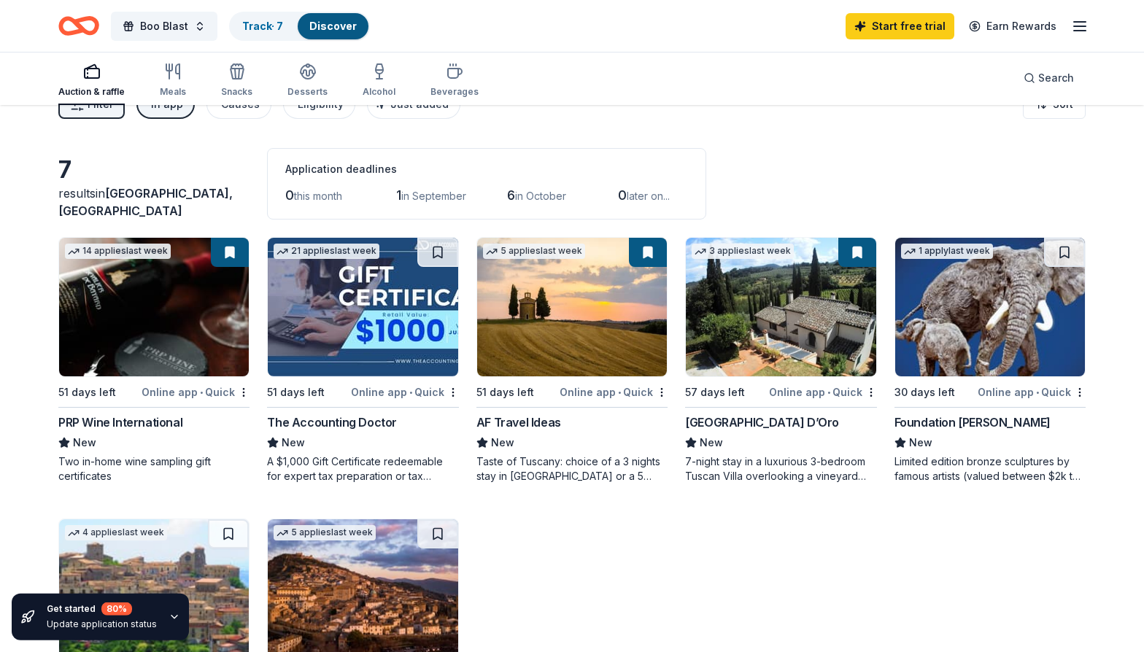
scroll to position [26, 0]
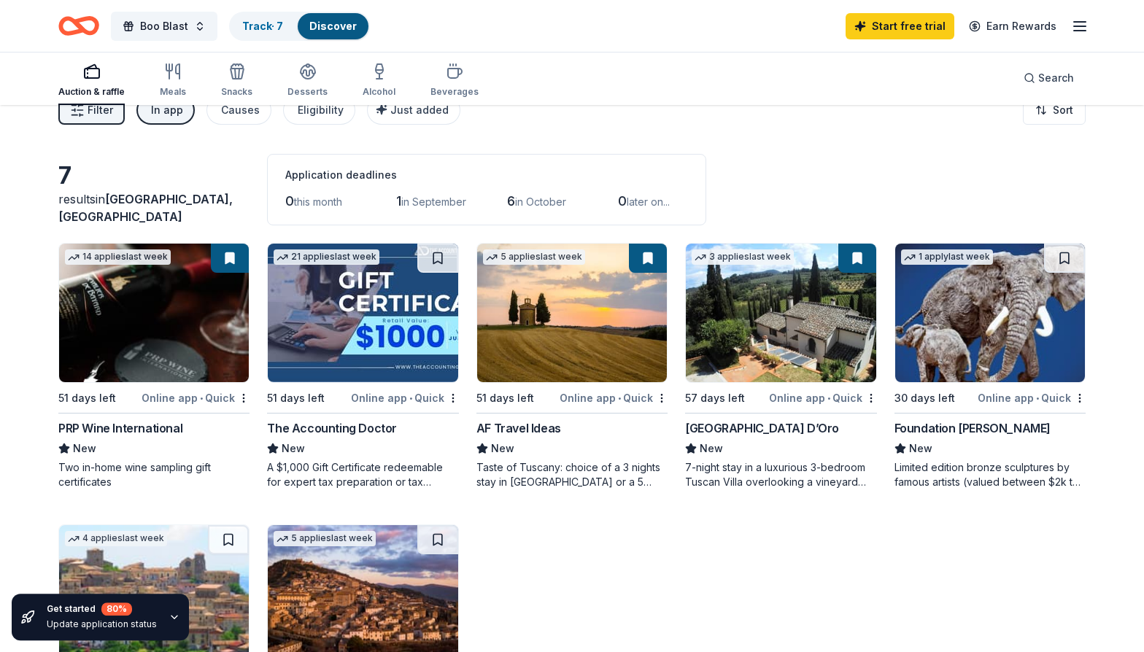
click at [769, 310] on img at bounding box center [781, 313] width 190 height 139
click at [696, 612] on div "14 applies last week 51 days left Online app • Quick PRP Wine International New…" at bounding box center [572, 507] width 1028 height 528
click at [516, 293] on img at bounding box center [572, 313] width 190 height 139
click at [821, 309] on img at bounding box center [781, 313] width 190 height 139
click at [269, 20] on link "Track · 7" at bounding box center [262, 26] width 41 height 12
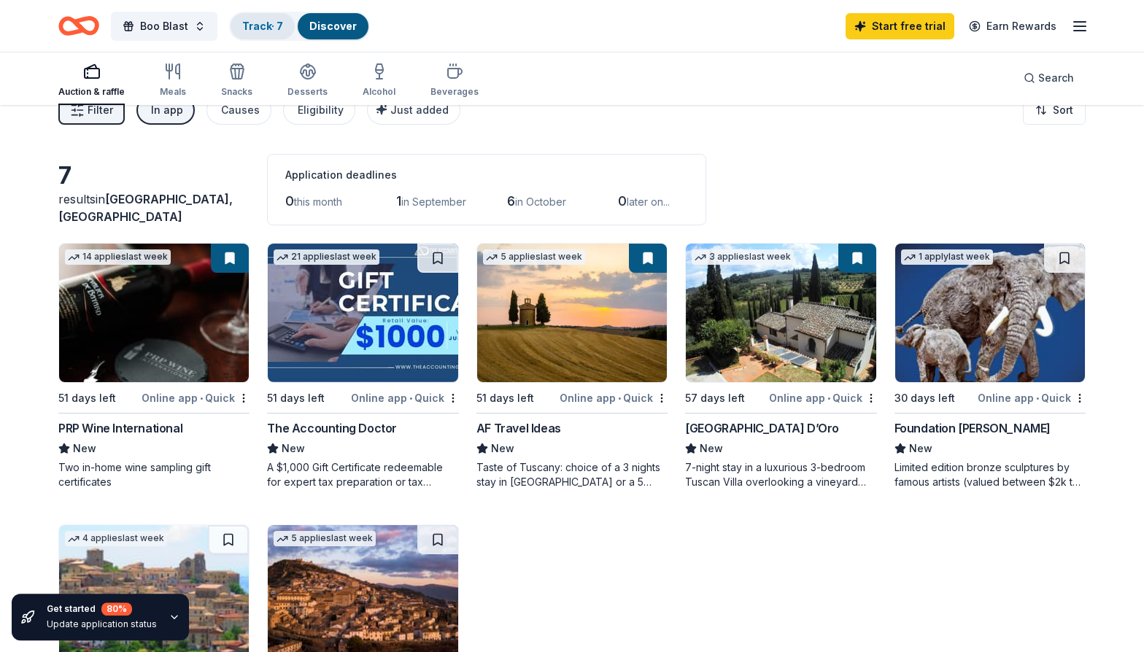
scroll to position [1, 0]
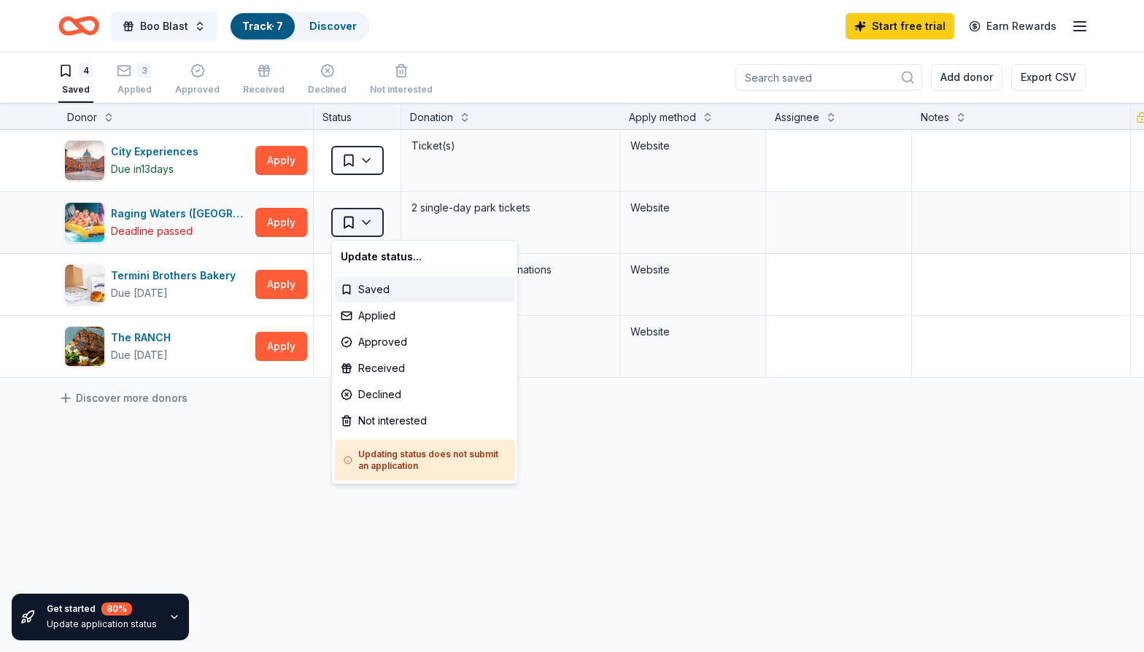
click at [368, 222] on html "Boo Blast Track · 7 Discover Start free trial Earn Rewards 4 Saved 3 Applied Ap…" at bounding box center [572, 325] width 1144 height 652
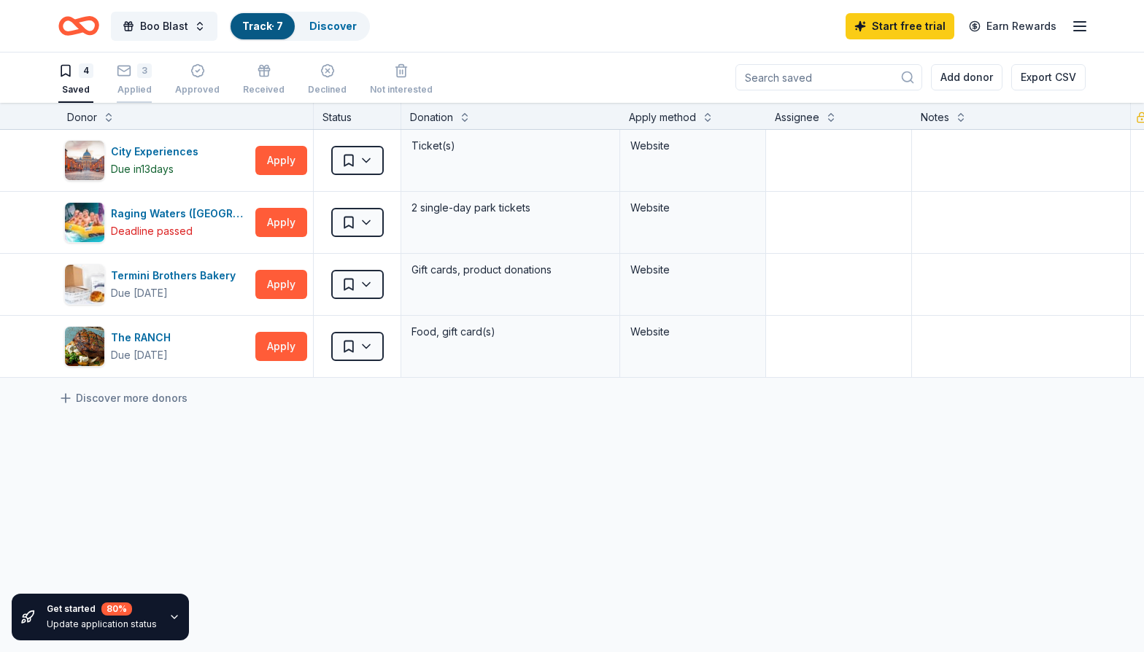
click at [142, 84] on div "Applied" at bounding box center [134, 90] width 35 height 12
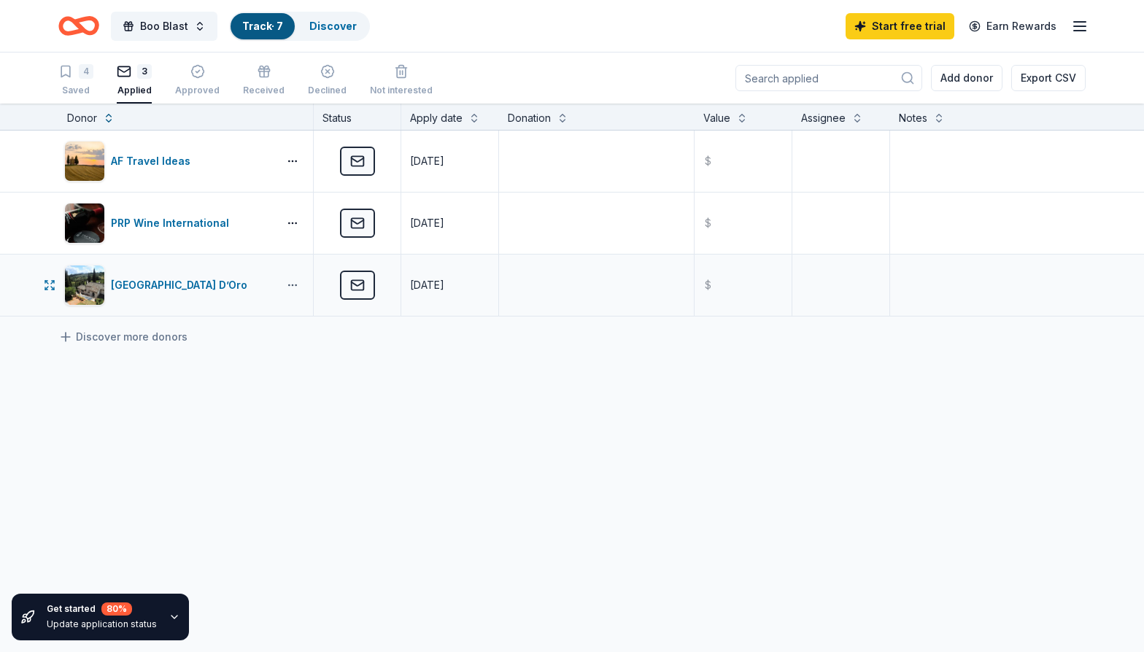
click at [296, 285] on button "button" at bounding box center [292, 286] width 29 height 12
click at [292, 288] on button "button" at bounding box center [292, 286] width 29 height 12
click at [263, 352] on div "View application" at bounding box center [239, 349] width 128 height 26
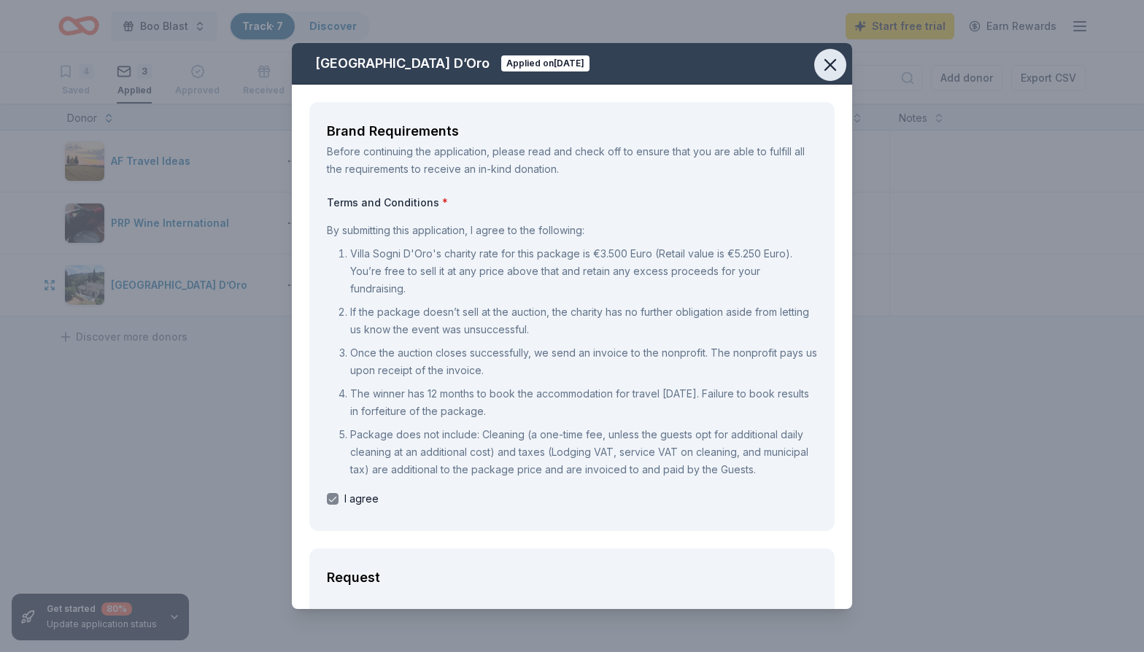
click at [831, 66] on icon "button" at bounding box center [830, 65] width 10 height 10
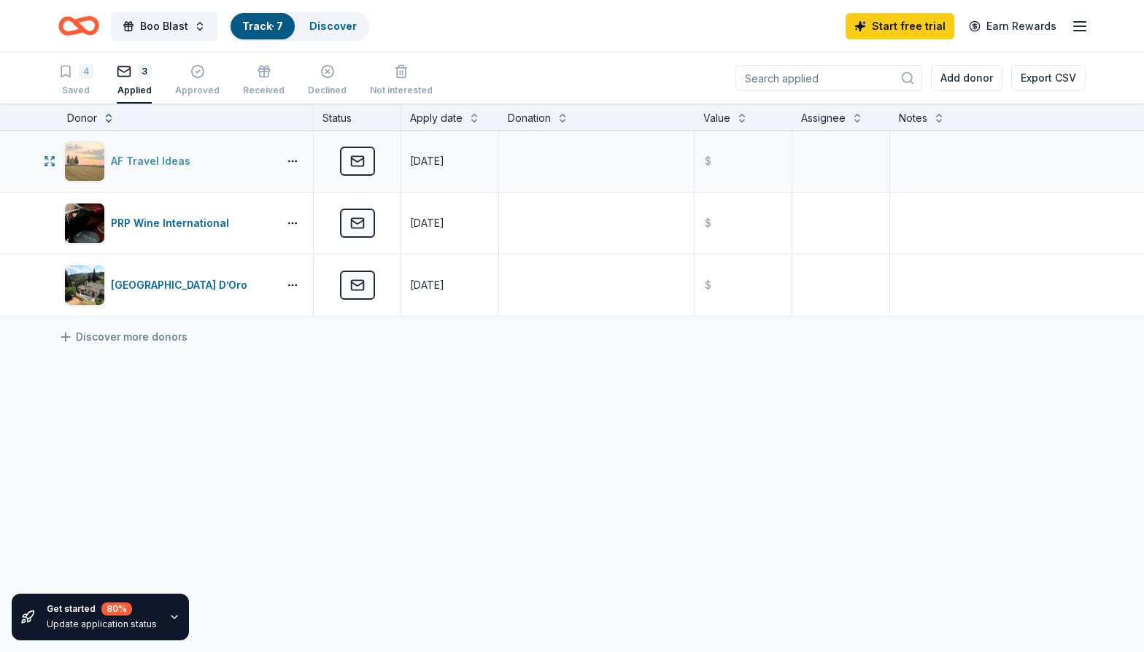
click at [141, 163] on div "AF Travel Ideas" at bounding box center [153, 162] width 85 height 18
click at [295, 161] on button "button" at bounding box center [292, 161] width 29 height 12
click at [266, 227] on div "View application" at bounding box center [239, 225] width 128 height 26
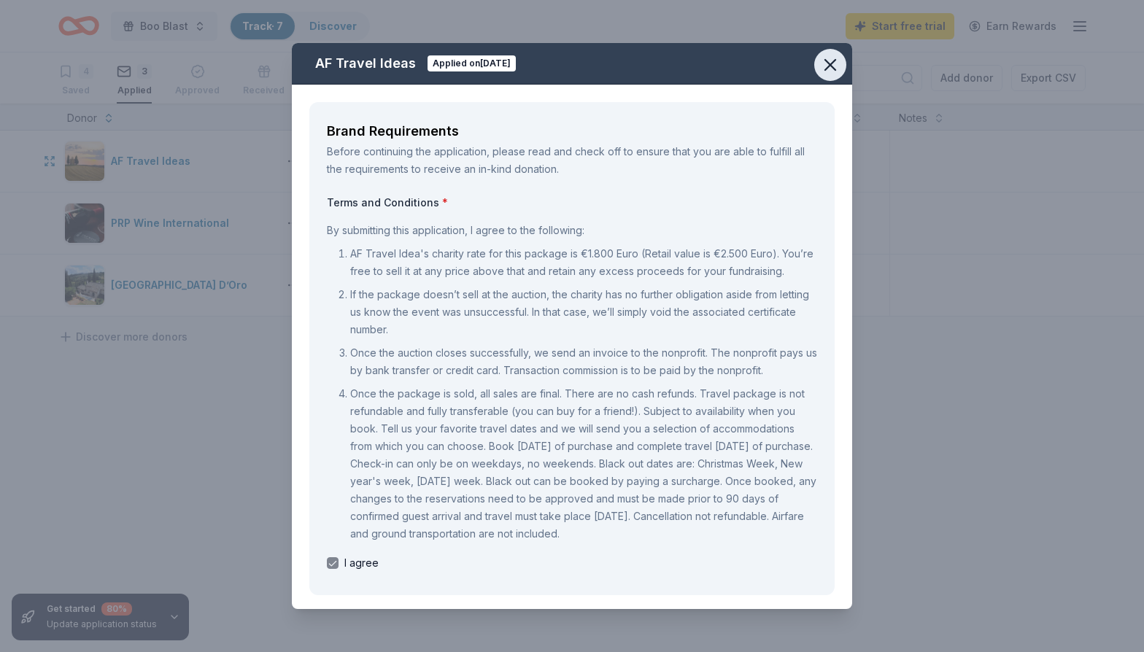
click at [833, 65] on icon "button" at bounding box center [830, 65] width 20 height 20
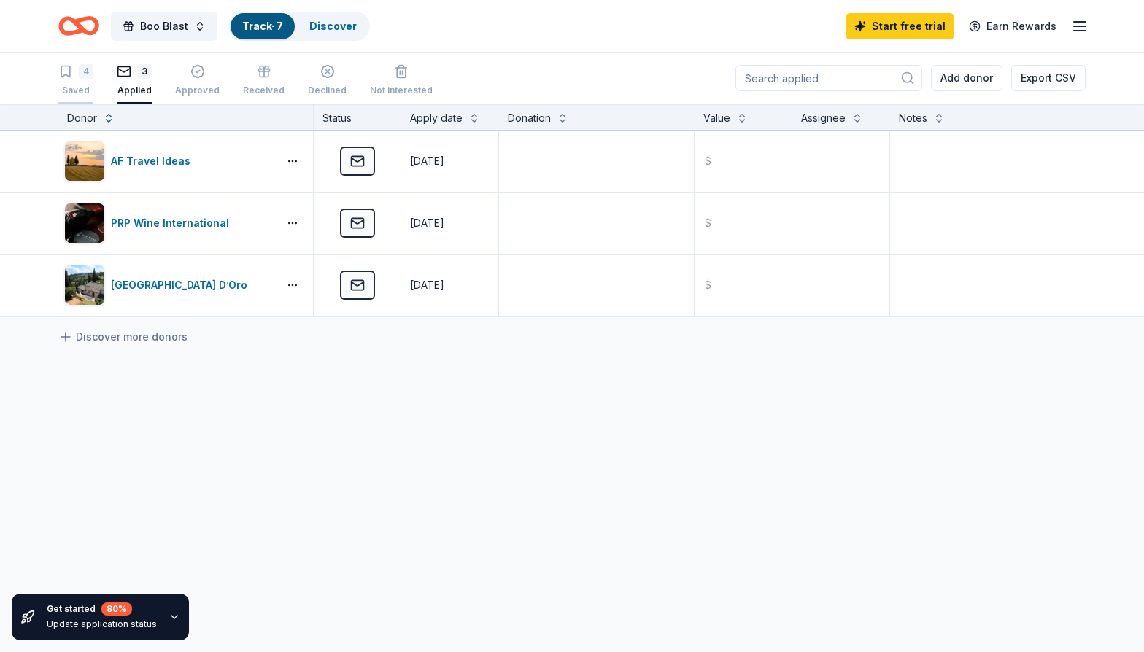
click at [78, 74] on div "4" at bounding box center [75, 71] width 35 height 15
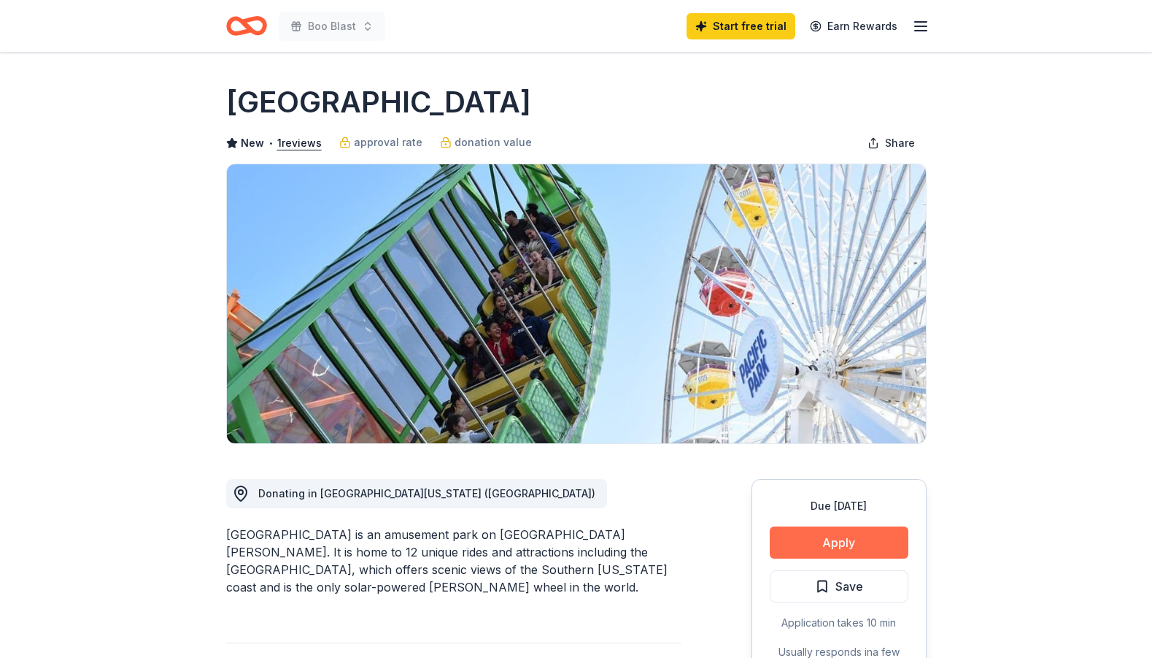
click at [855, 539] on button "Apply" at bounding box center [839, 542] width 139 height 32
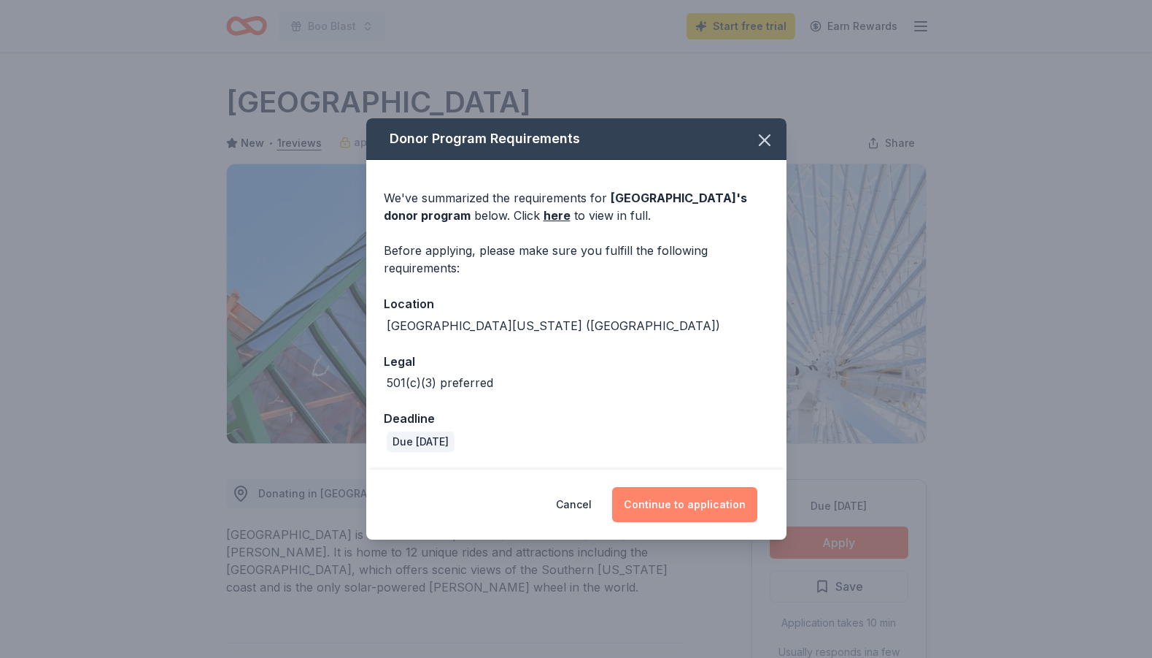
click at [706, 497] on button "Continue to application" at bounding box center [684, 504] width 145 height 35
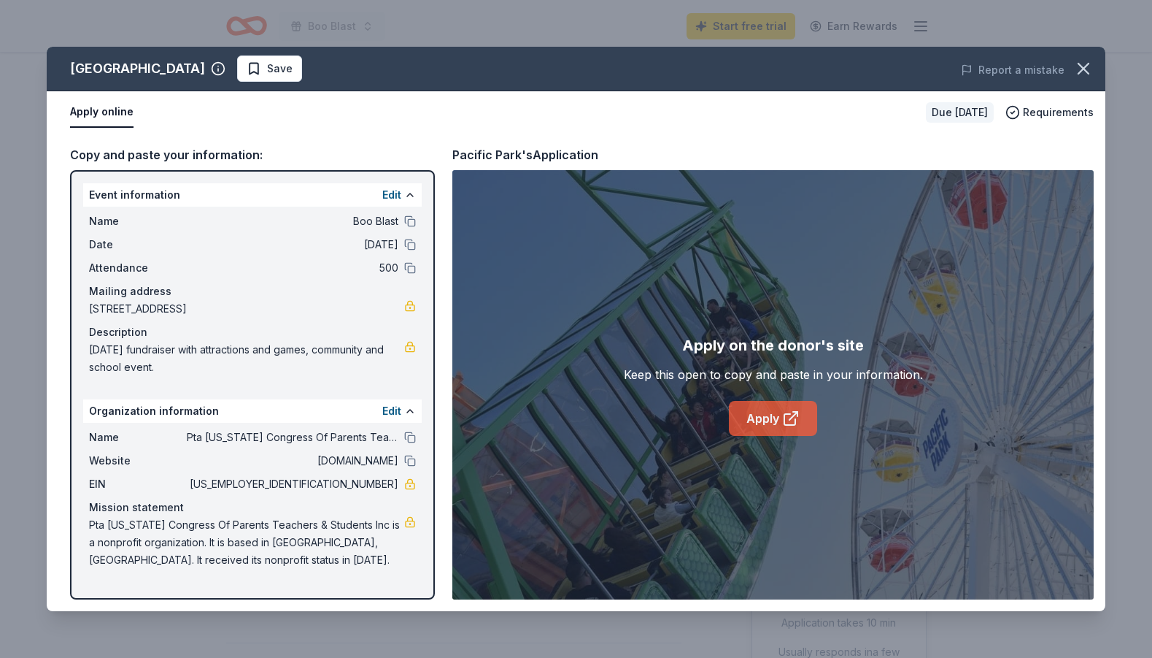
click at [763, 422] on link "Apply" at bounding box center [773, 418] width 88 height 35
click at [1084, 72] on icon "button" at bounding box center [1084, 68] width 20 height 20
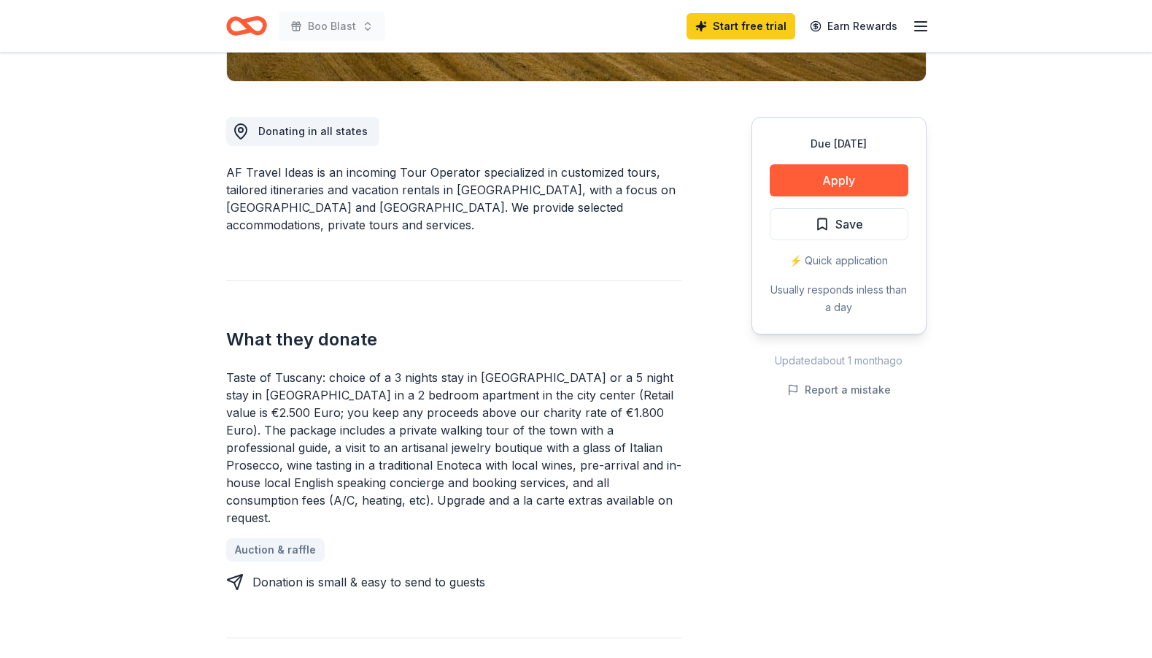
scroll to position [385, 0]
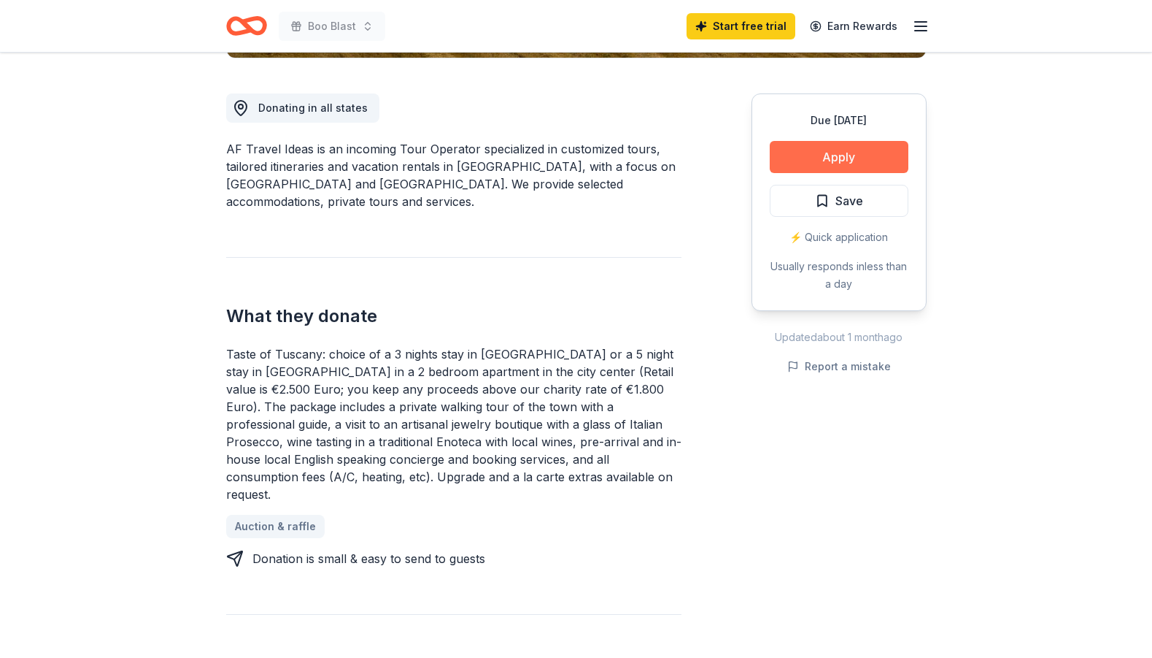
click at [836, 163] on button "Apply" at bounding box center [839, 157] width 139 height 32
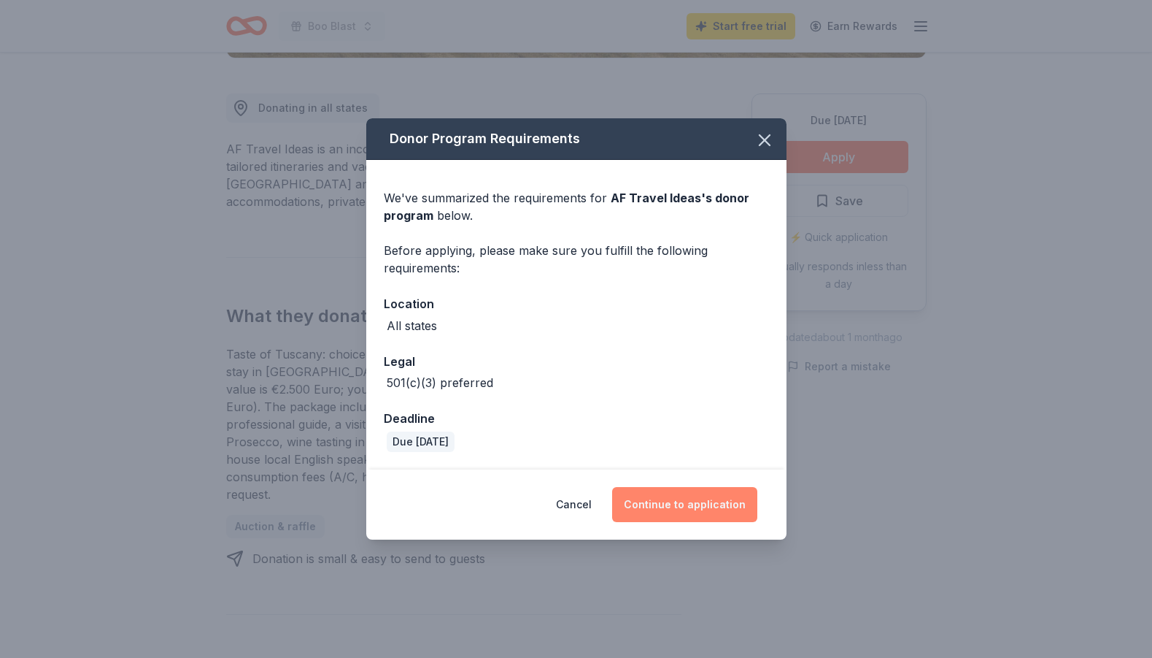
click at [687, 504] on button "Continue to application" at bounding box center [684, 504] width 145 height 35
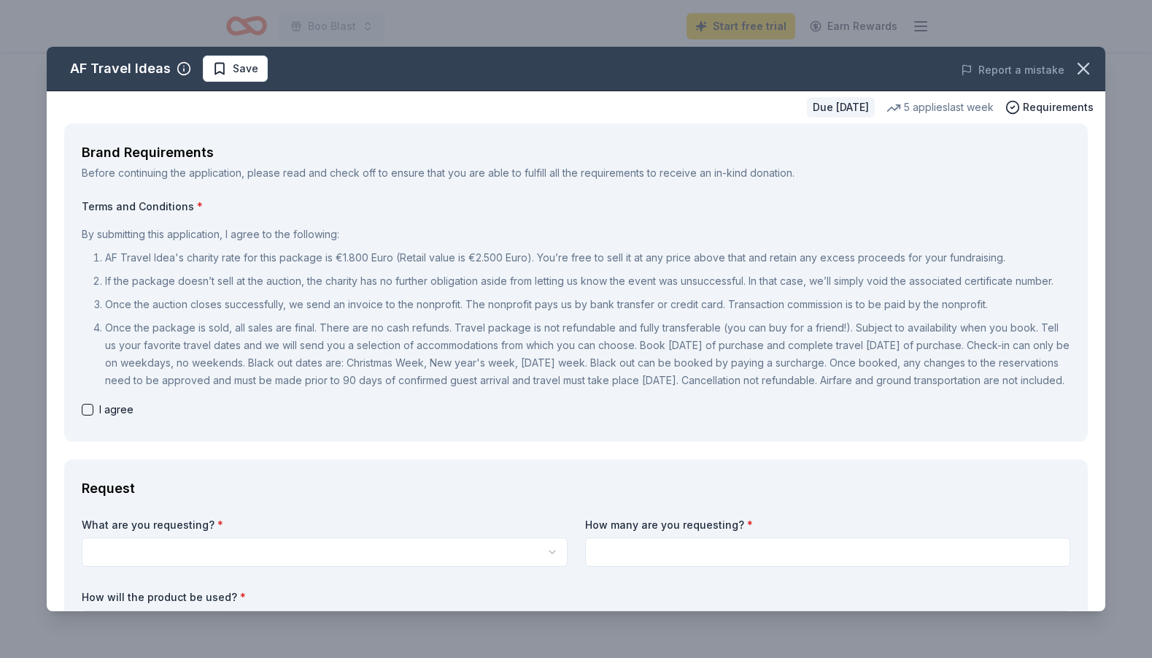
click at [90, 415] on button "button" at bounding box center [88, 410] width 12 height 12
checkbox input "true"
type button "on"
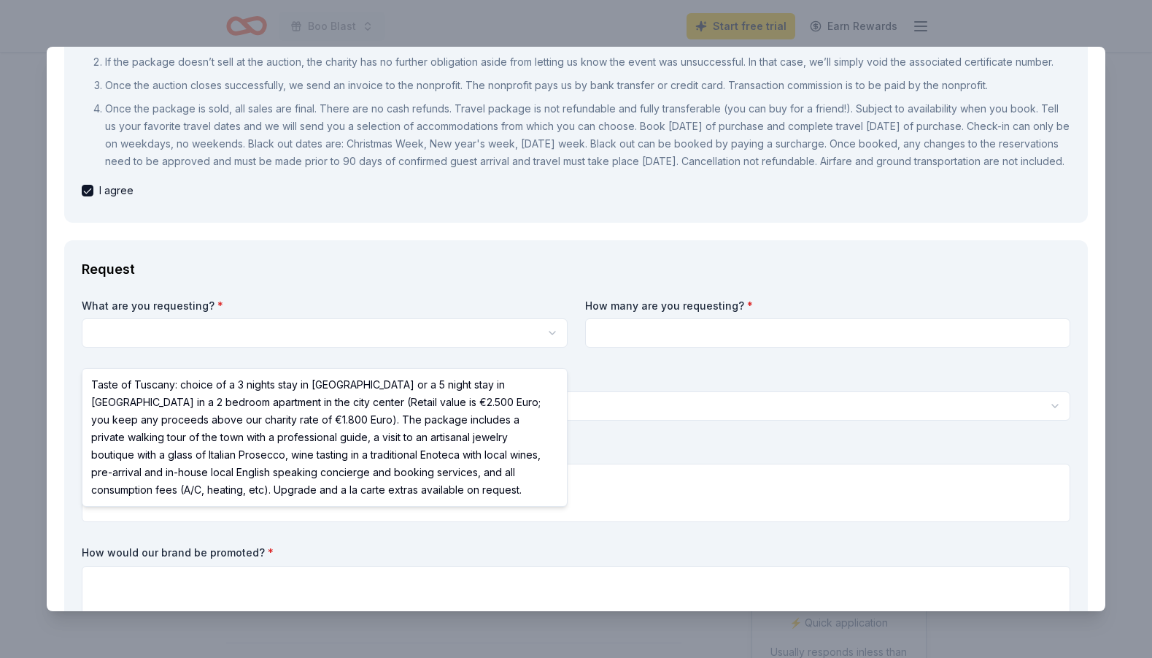
scroll to position [0, 0]
click at [167, 350] on html "Boo Blast Start free trial Earn Rewards Due in 51 days Share AF Travel Ideas Ne…" at bounding box center [576, 329] width 1152 height 658
select select "Taste of Tuscany: choice of a 3 nights stay in Florence or a 5 night stay in Co…"
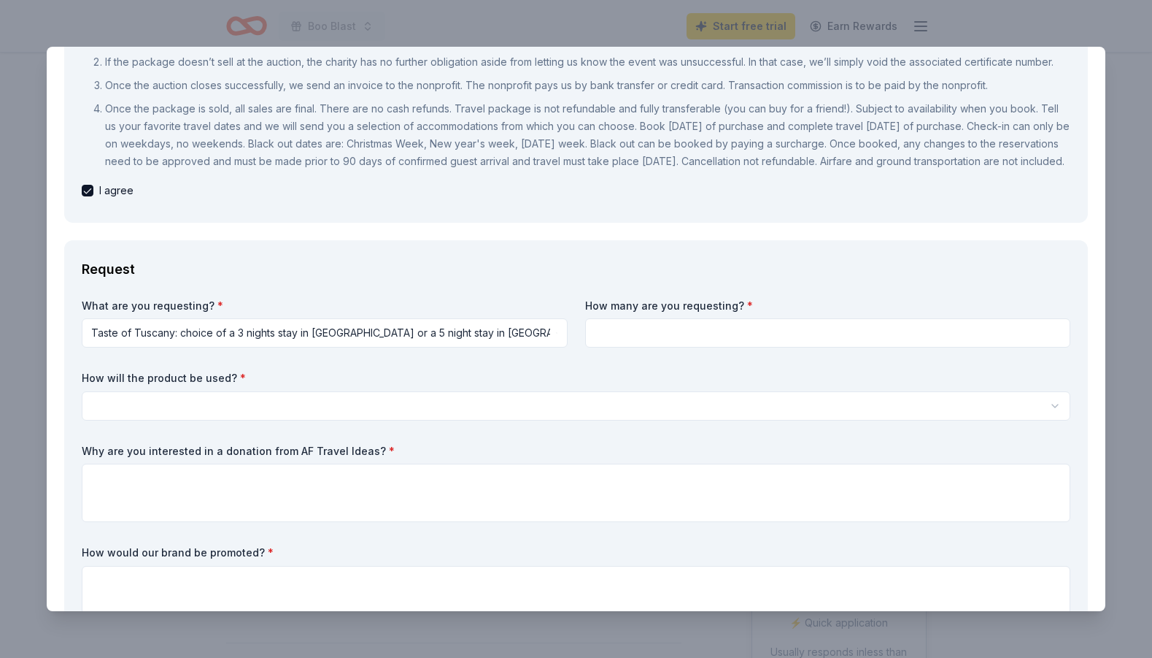
click at [698, 345] on input at bounding box center [828, 332] width 486 height 29
type input "1"
click at [319, 420] on html "Boo Blast Start free trial Earn Rewards Due in 51 days Share AF Travel Ideas Ne…" at bounding box center [576, 329] width 1152 height 658
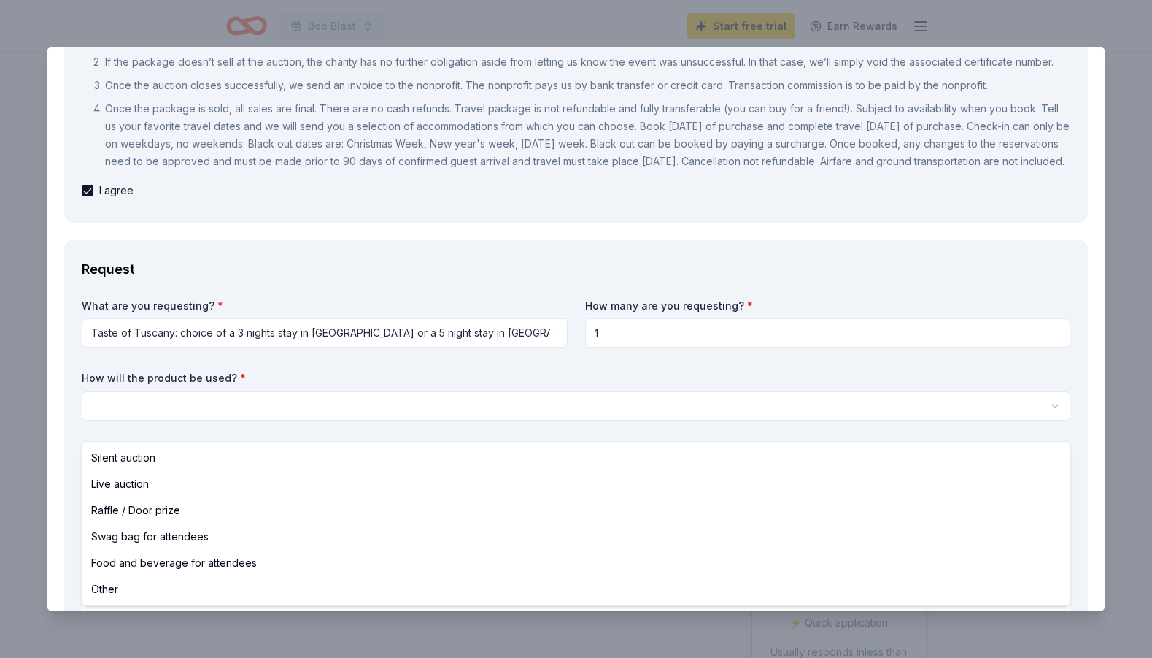
select select "silentAuction"
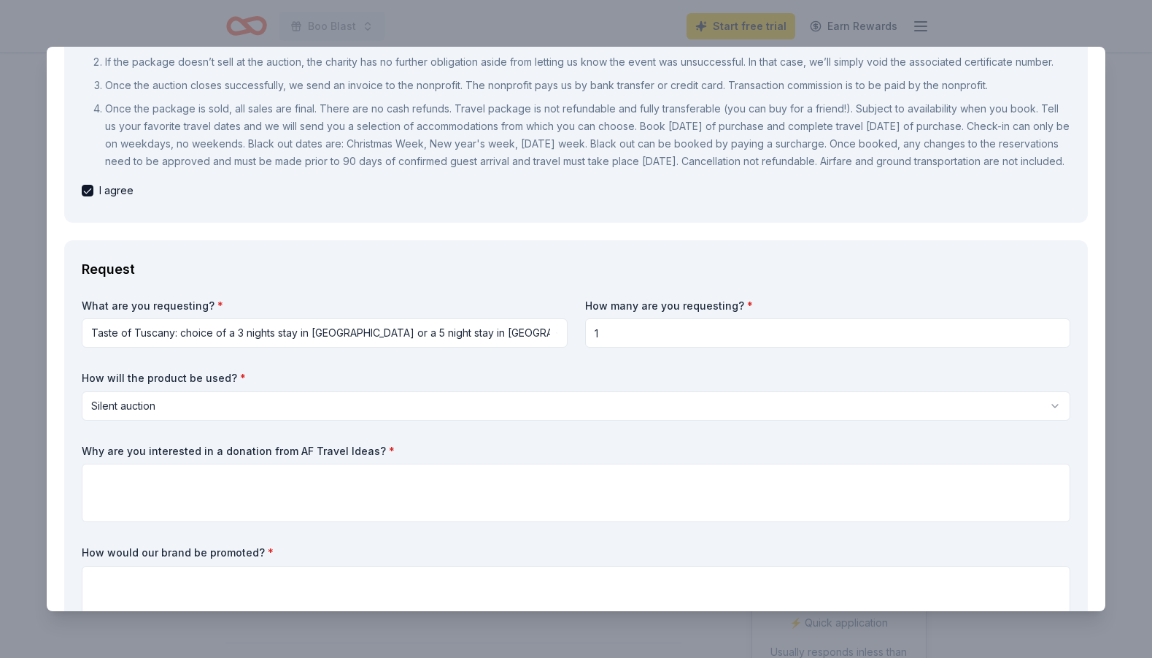
click at [312, 479] on div "Why are you interested in a donation from AF Travel Ideas? *" at bounding box center [576, 483] width 989 height 79
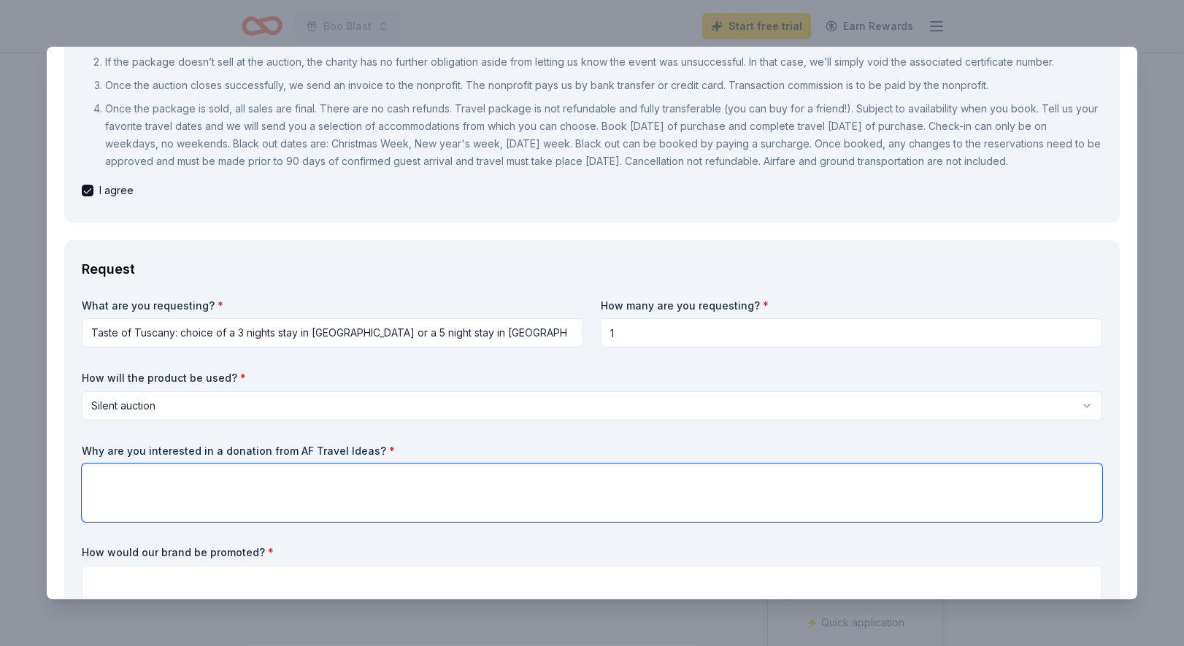
click at [379, 510] on textarea at bounding box center [592, 492] width 1020 height 58
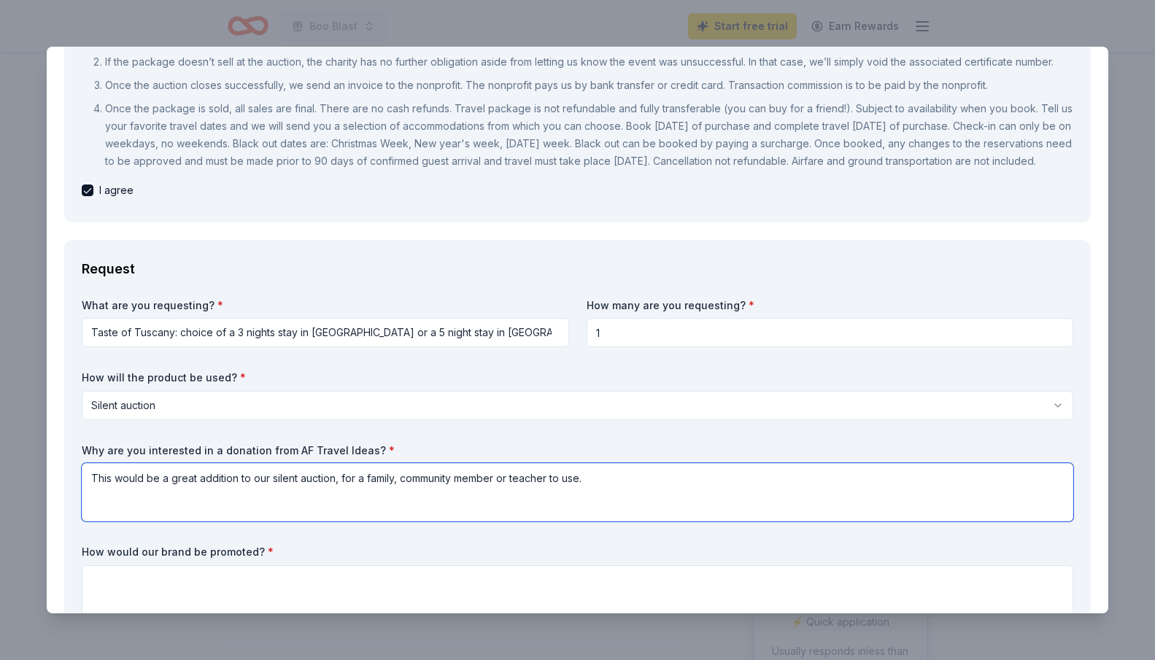
type textarea "This would be a great addition to our silent auction, for a family, community m…"
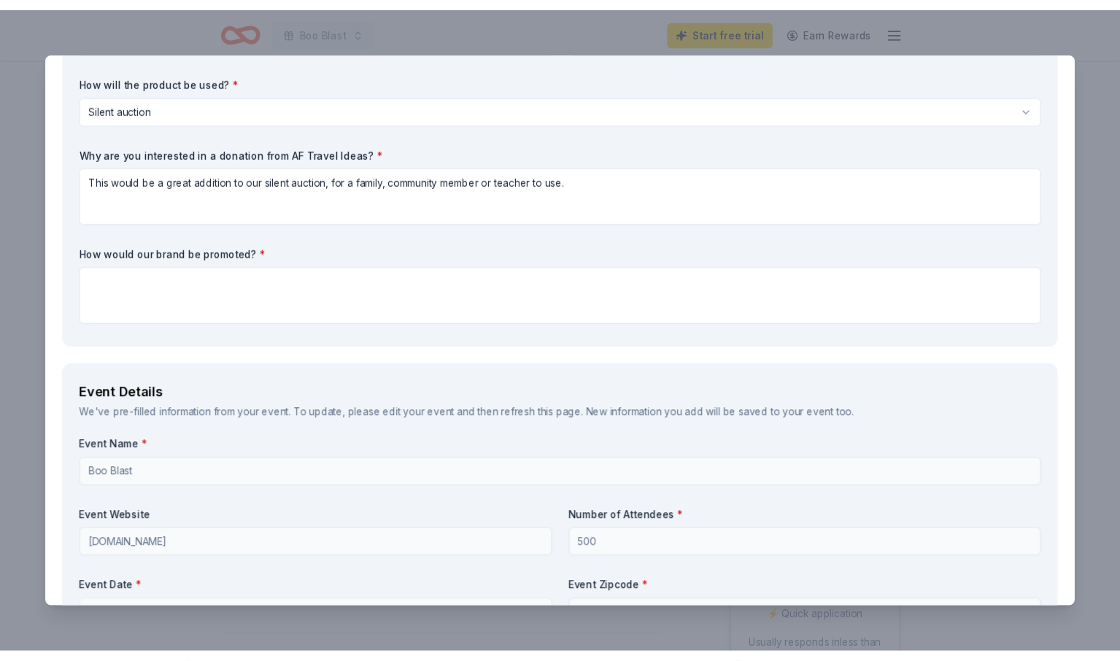
scroll to position [526, 0]
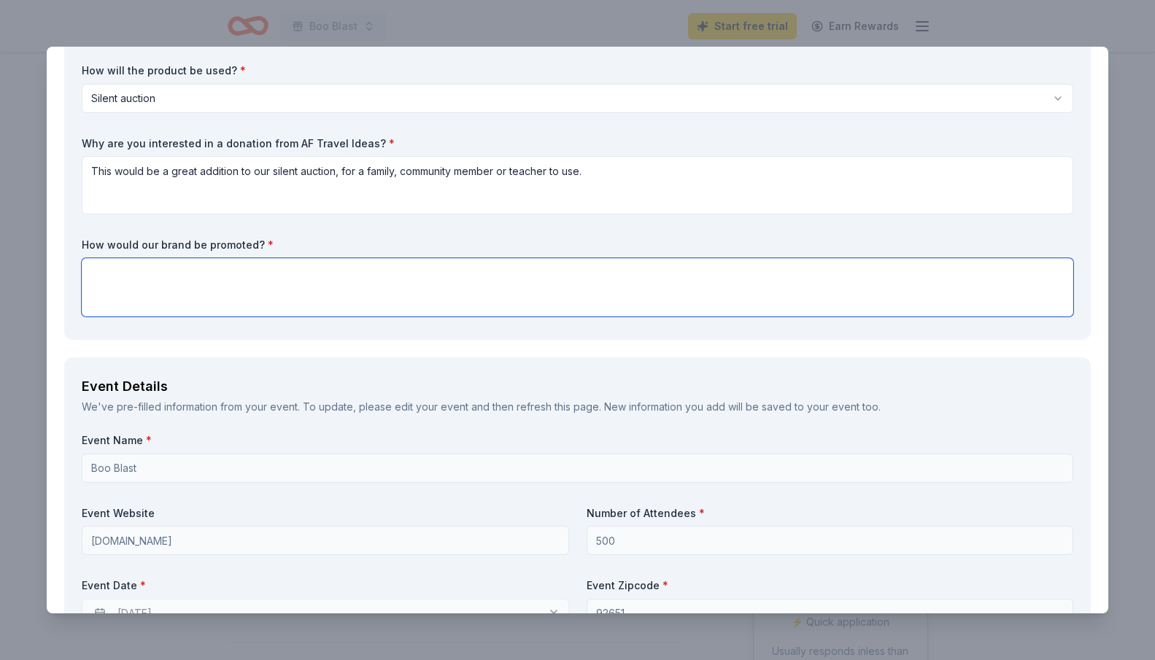
click at [262, 288] on textarea at bounding box center [578, 287] width 992 height 58
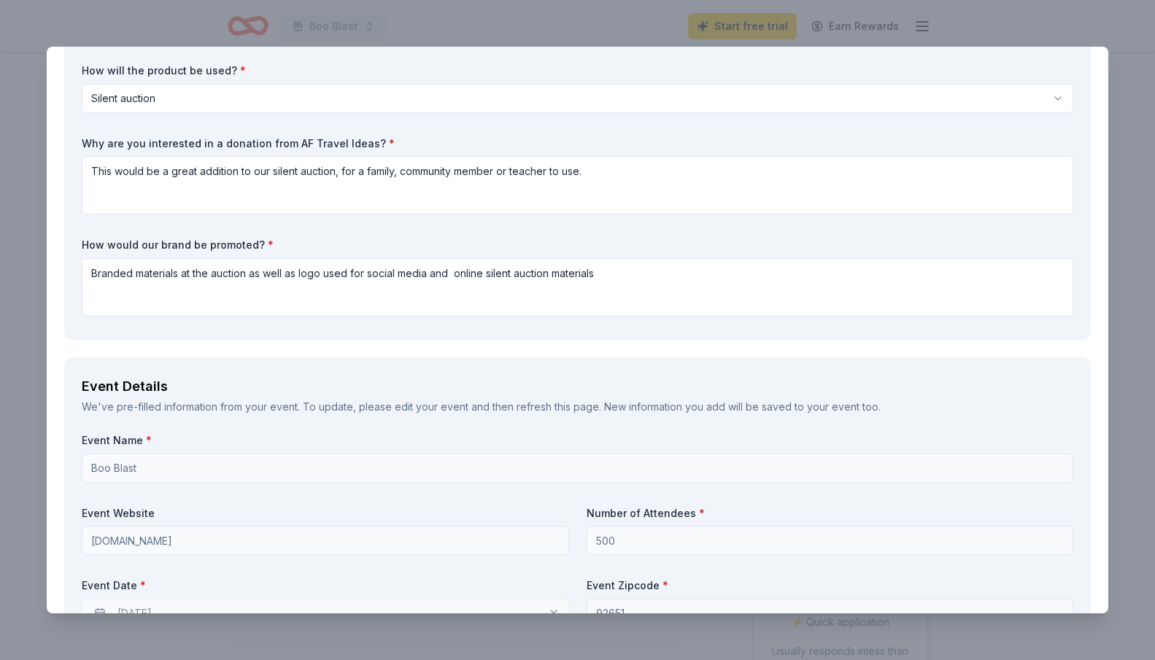
click at [1003, 447] on div "Event Details We've pre-filled information from your event. To update, please e…" at bounding box center [577, 593] width 1027 height 471
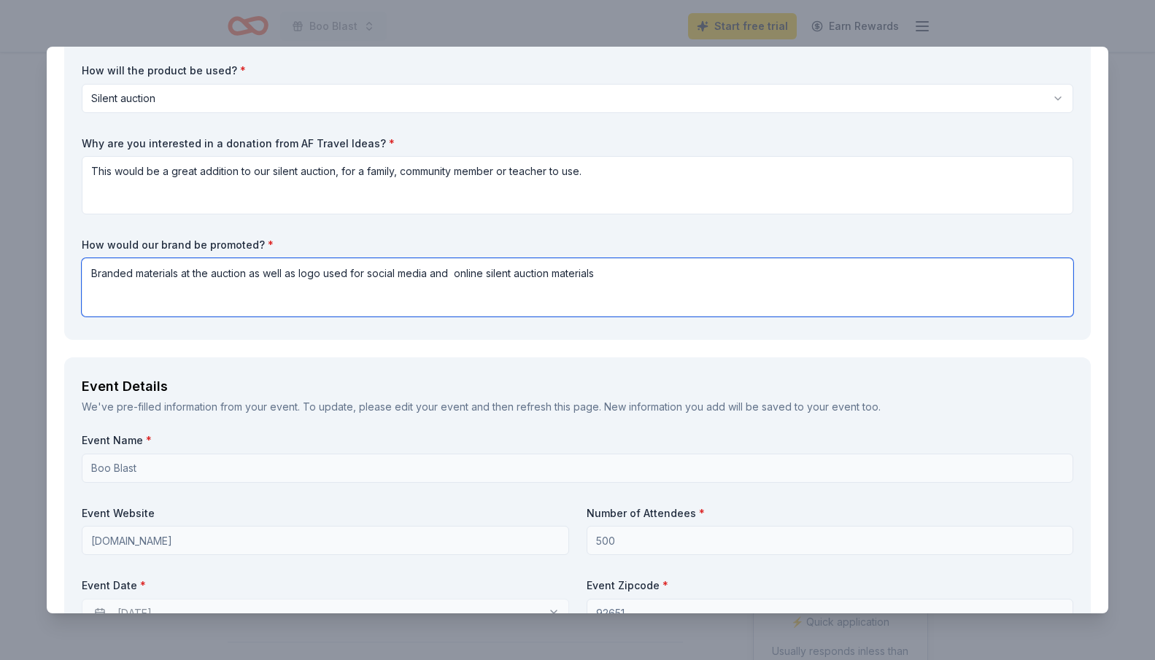
click at [455, 290] on textarea "Branded materials at the auction as well as logo used for social media and onli…" at bounding box center [578, 287] width 992 height 58
type textarea "Branded materials at the auction as well as logo used for social media and onli…"
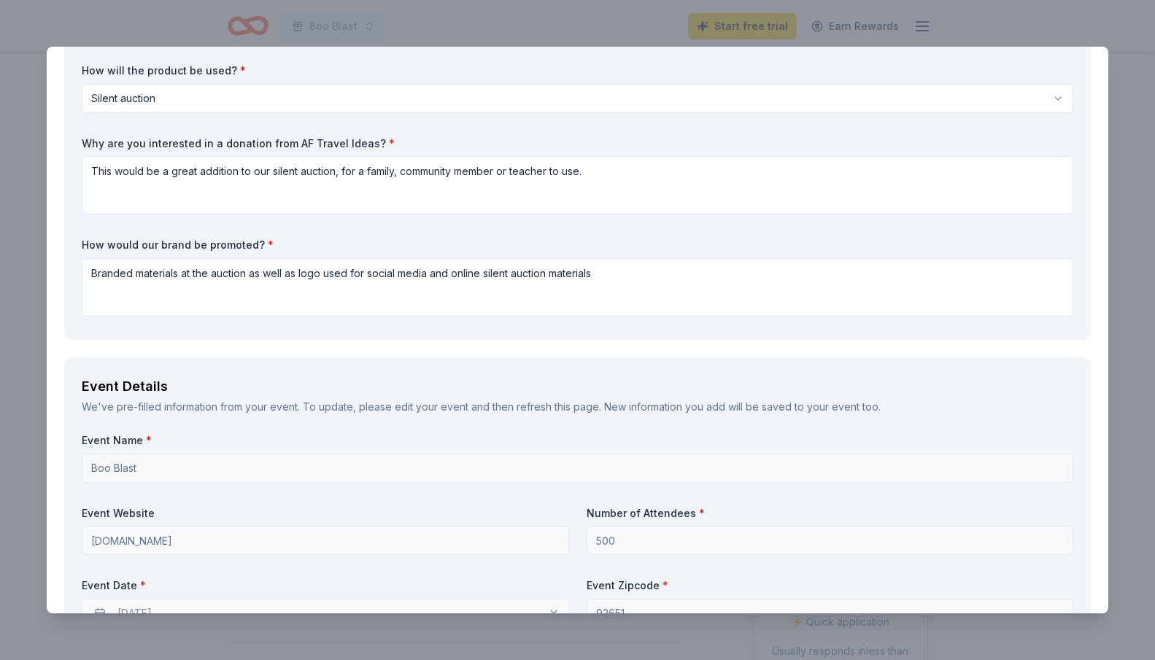
click at [963, 447] on div "Event Details We've pre-filled information from your event. To update, please e…" at bounding box center [577, 593] width 1027 height 471
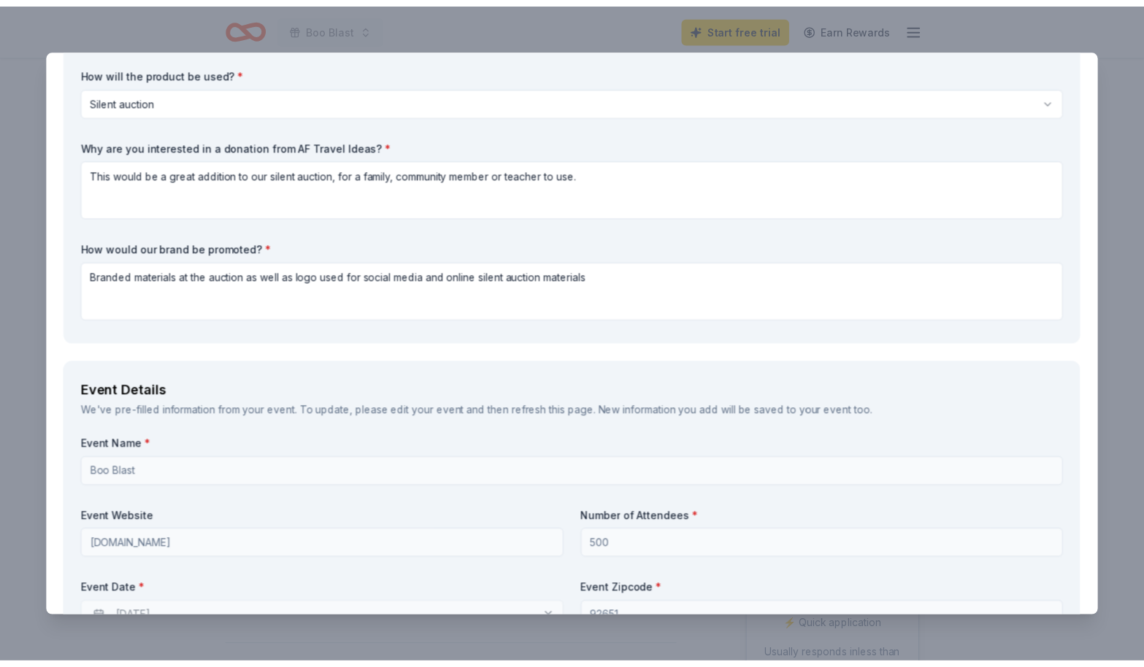
scroll to position [544, 0]
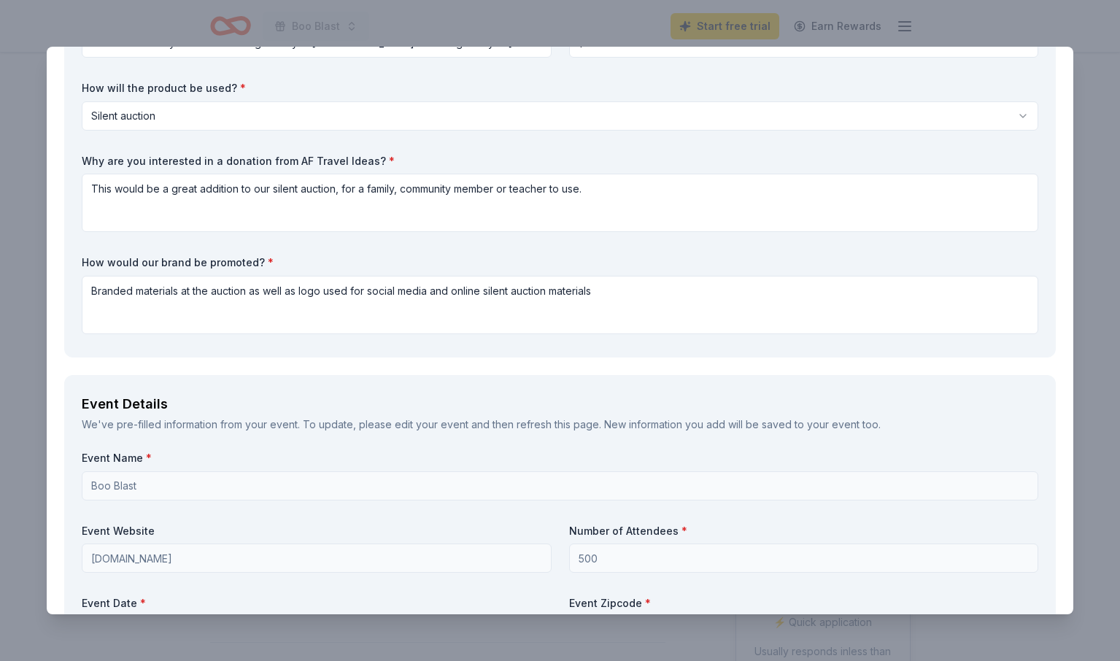
drag, startPoint x: 1043, startPoint y: 558, endPoint x: 1044, endPoint y: 633, distance: 75.9
click at [1044, 633] on div "AF Travel Ideas Save Report a mistake Due in 51 days 5 applies last week Requir…" at bounding box center [560, 330] width 1120 height 661
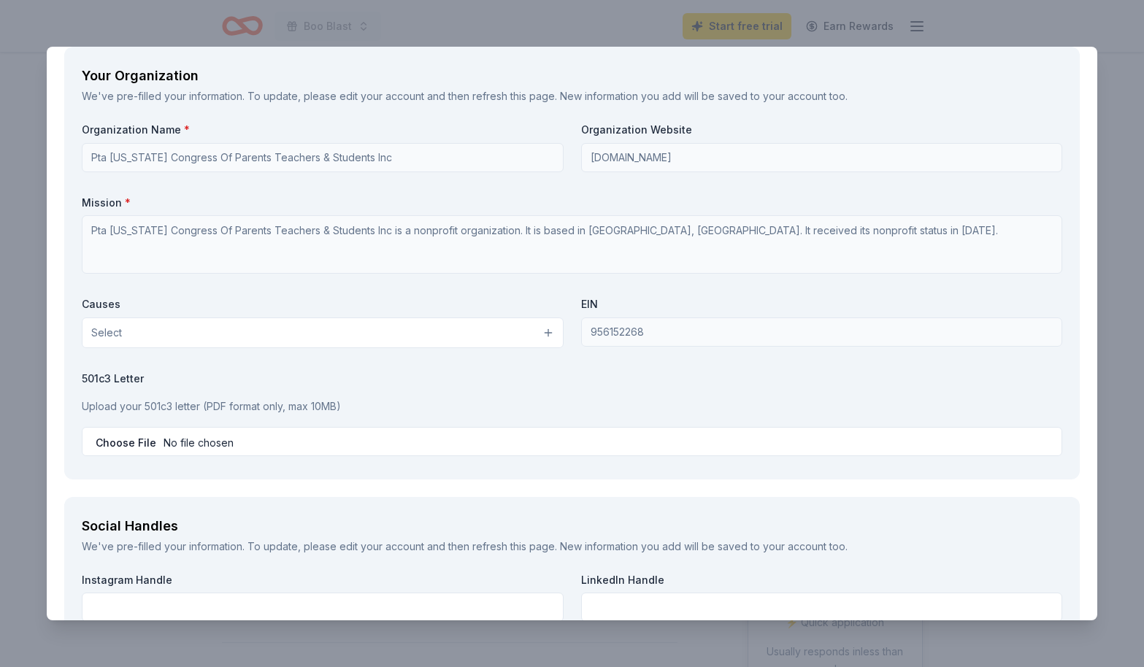
scroll to position [1933, 0]
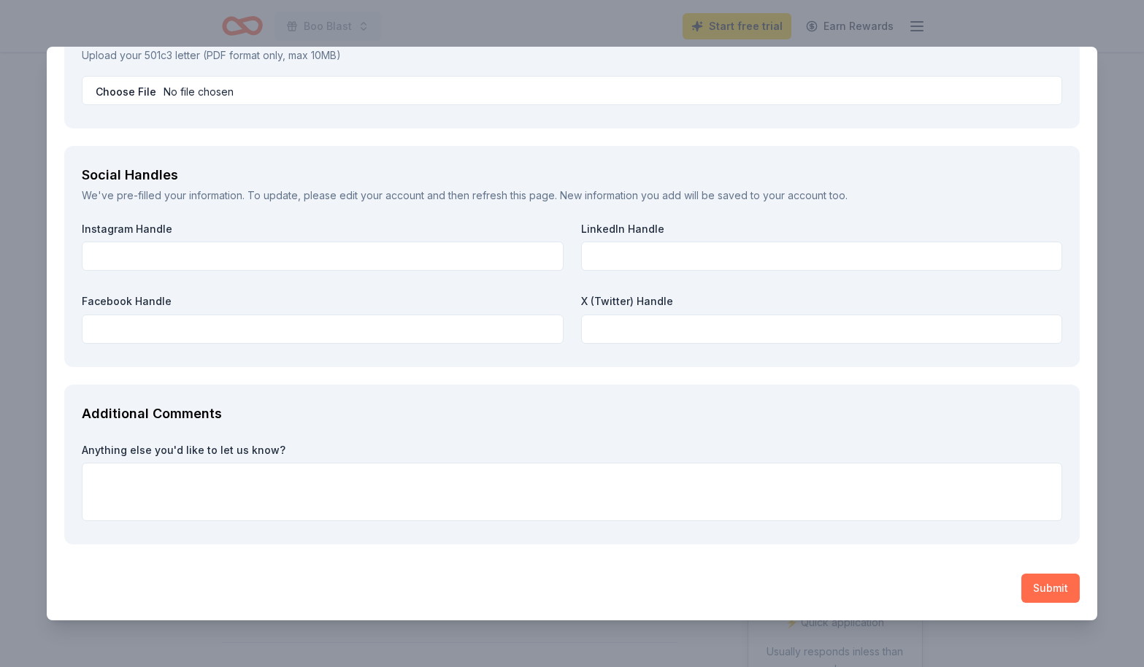
click at [1036, 583] on button "Submit" at bounding box center [1050, 588] width 58 height 29
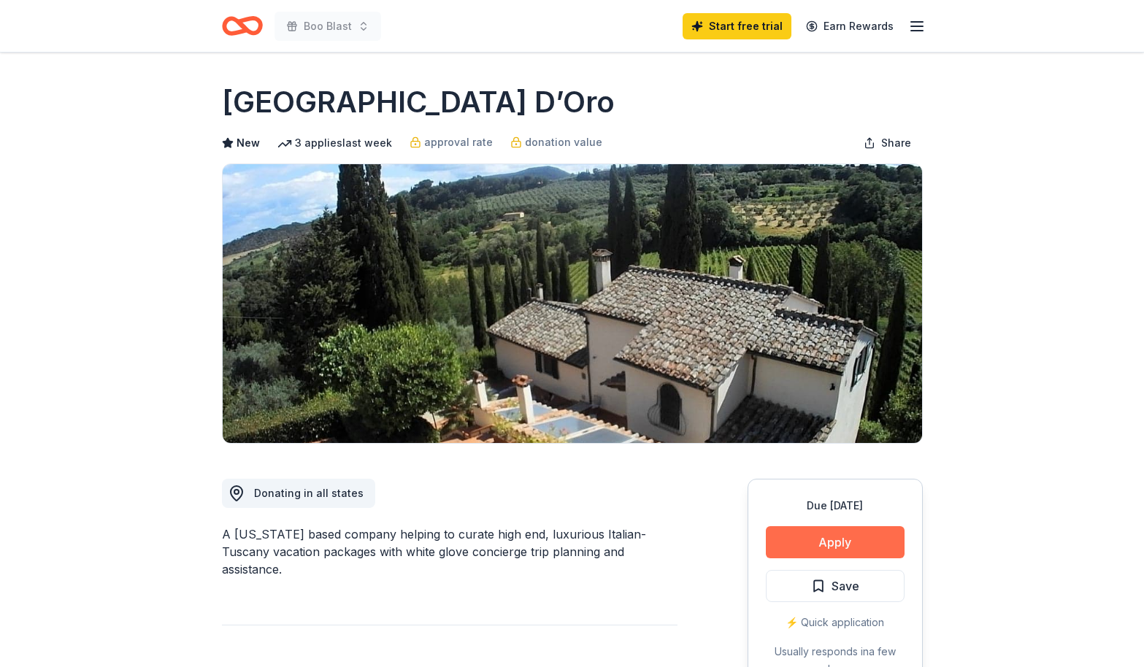
click at [846, 536] on button "Apply" at bounding box center [835, 542] width 139 height 32
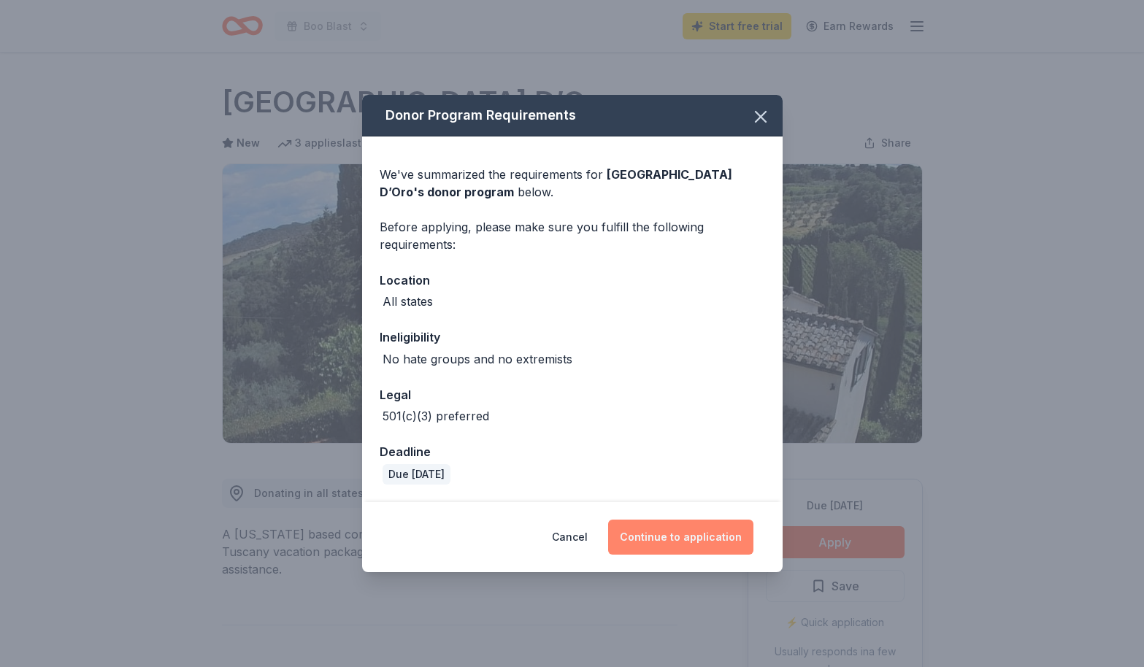
click at [664, 535] on button "Continue to application" at bounding box center [680, 537] width 145 height 35
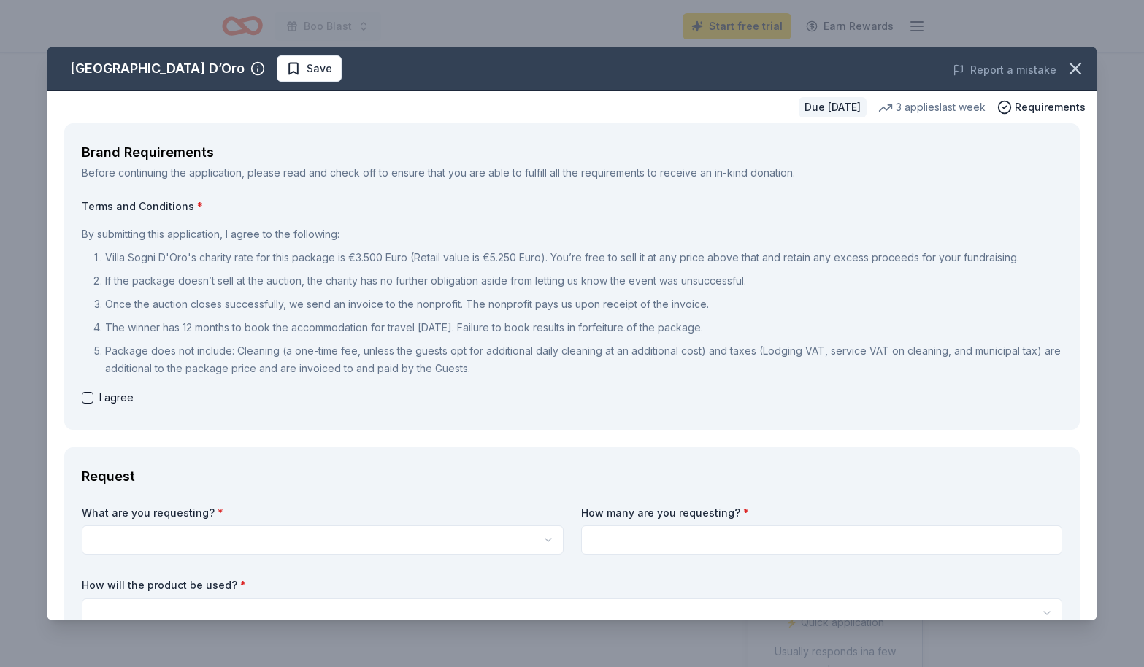
click at [87, 399] on button "button" at bounding box center [88, 398] width 12 height 12
checkbox input "true"
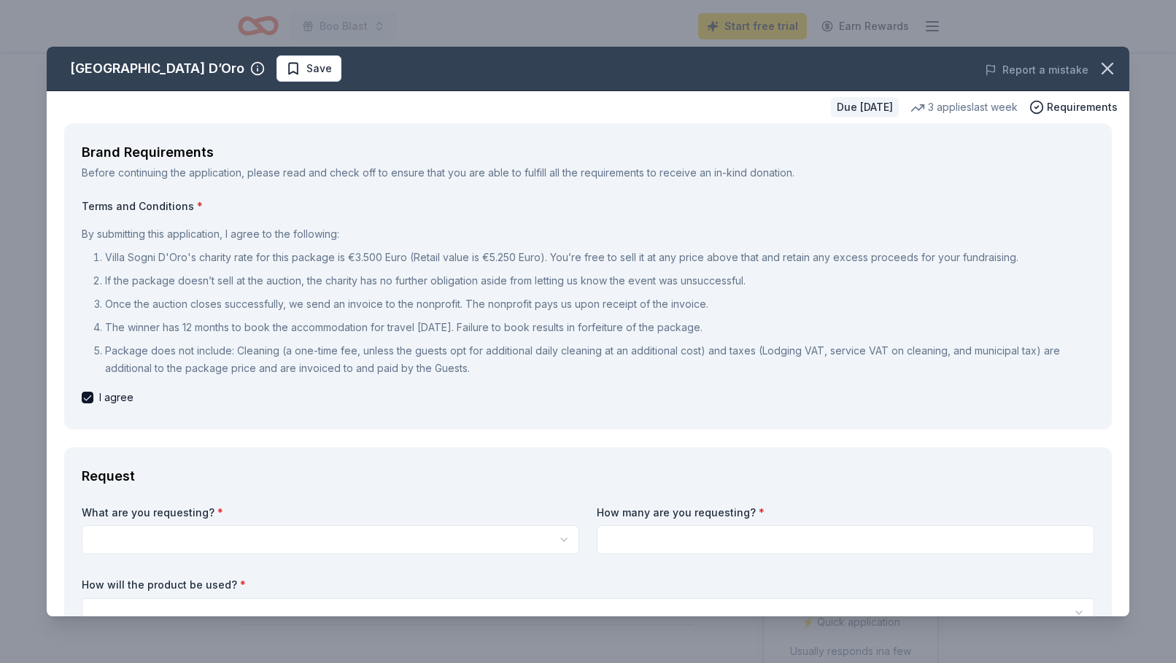
click at [1045, 487] on div "Request" at bounding box center [588, 476] width 1013 height 23
drag, startPoint x: 1083, startPoint y: 587, endPoint x: 1084, endPoint y: 652, distance: 64.2
click at [1084, 652] on div "Villa Sogni D’Oro Save Report a mistake Due in 57 days 3 applies last week Requ…" at bounding box center [588, 331] width 1176 height 663
click at [679, 531] on input at bounding box center [846, 539] width 498 height 29
type input "1"
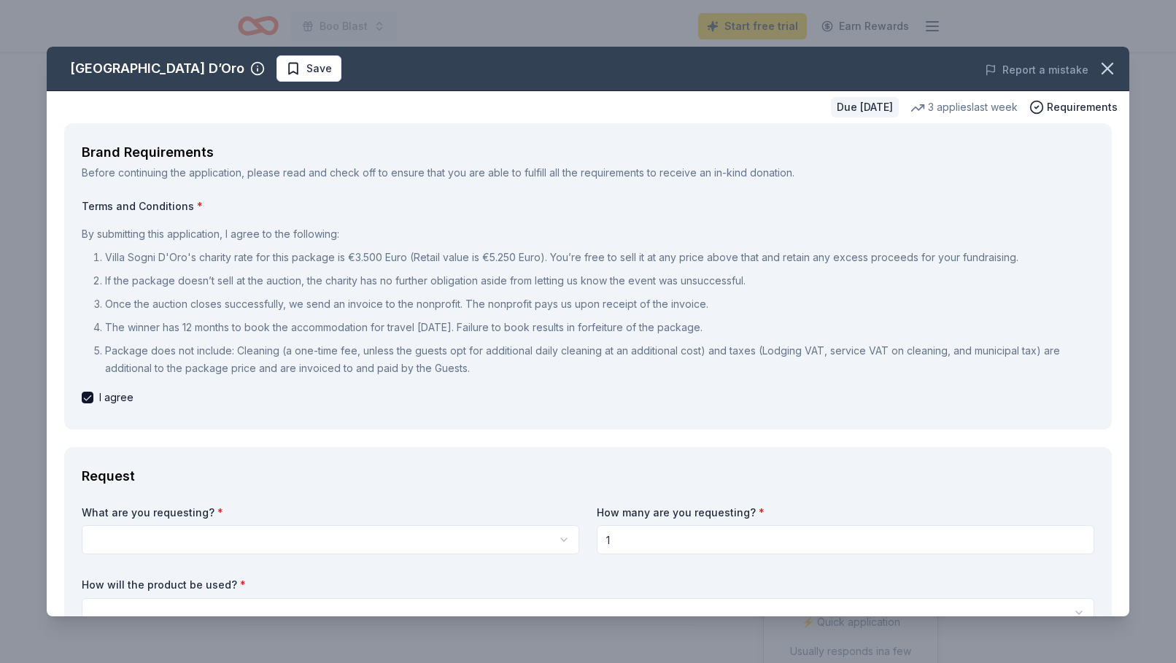
click at [311, 537] on html "Boo Blast Start free trial Earn Rewards Due in 57 days Share Villa Sogni D’Oro …" at bounding box center [588, 331] width 1176 height 663
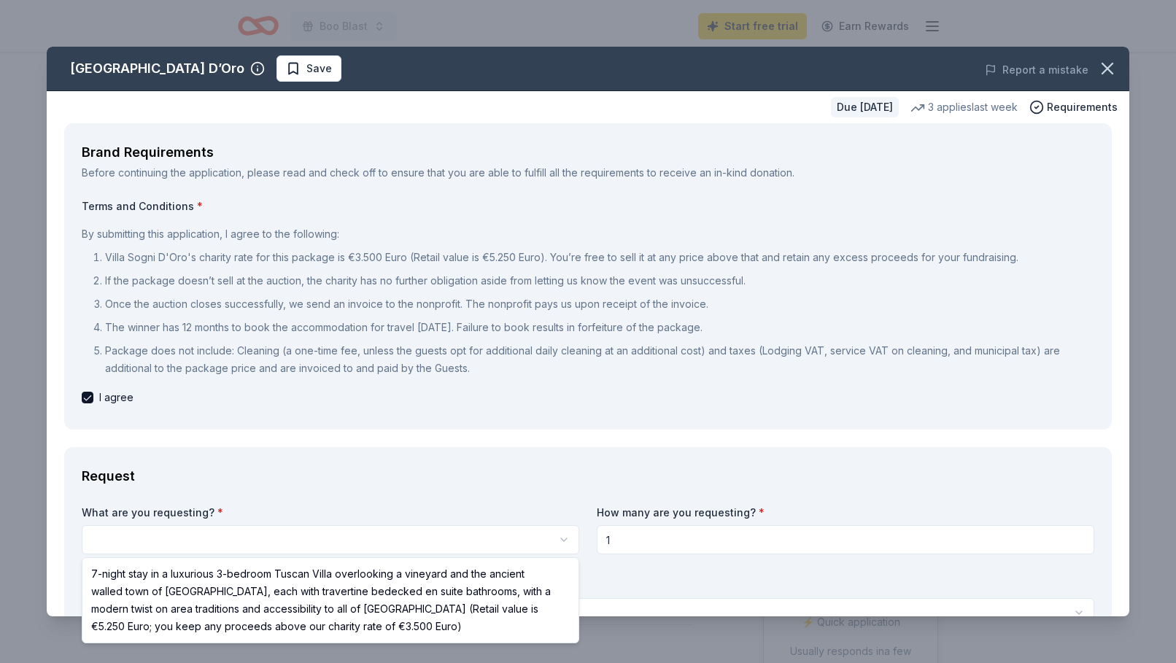
select select "7-night stay in a luxurious 3-bedroom Tuscan Villa overlooking a vineyard and t…"
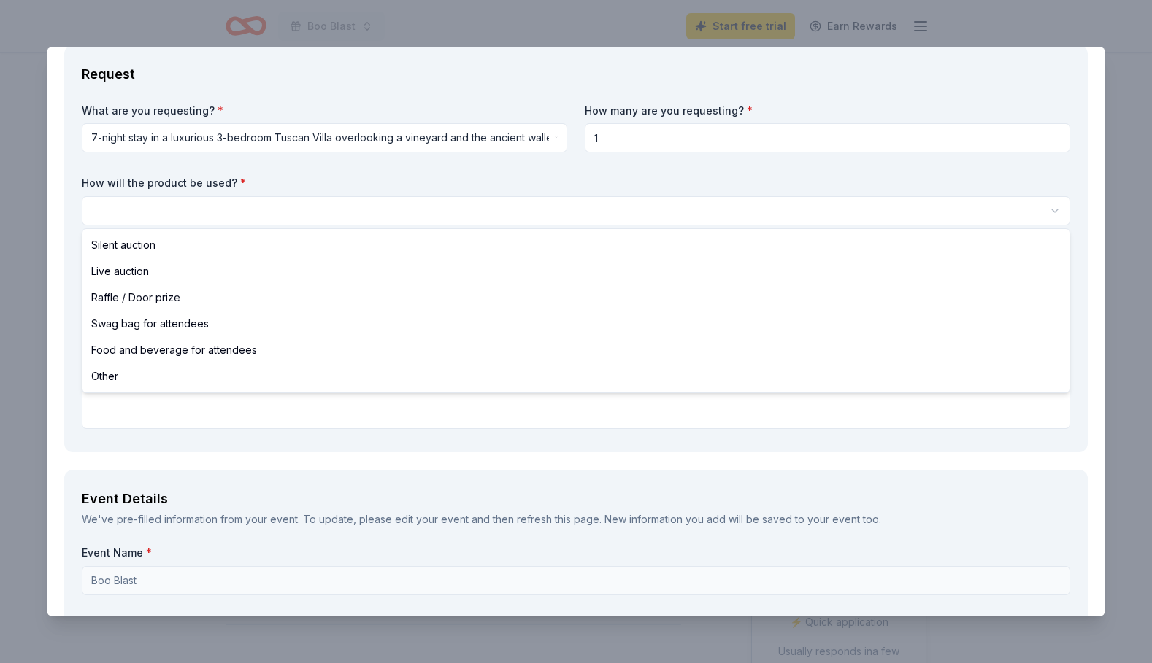
click at [264, 216] on html "Boo Blast Start free trial Earn Rewards Due in 57 days Share Villa Sogni D’Oro …" at bounding box center [576, 331] width 1152 height 663
select select "silentAuction"
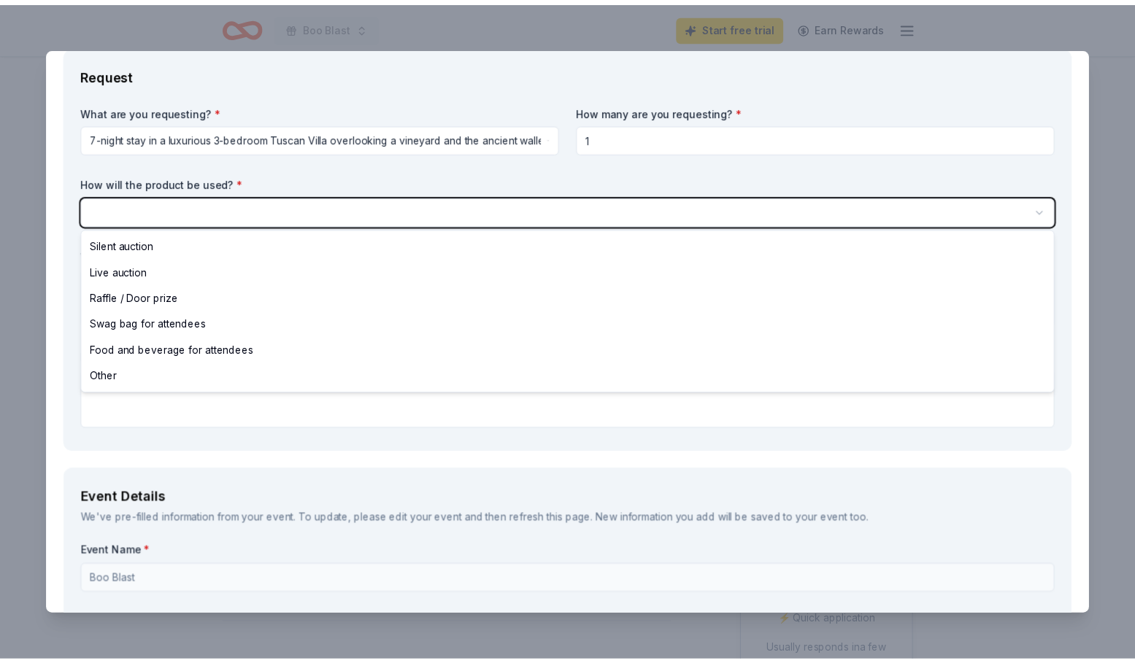
scroll to position [402, 0]
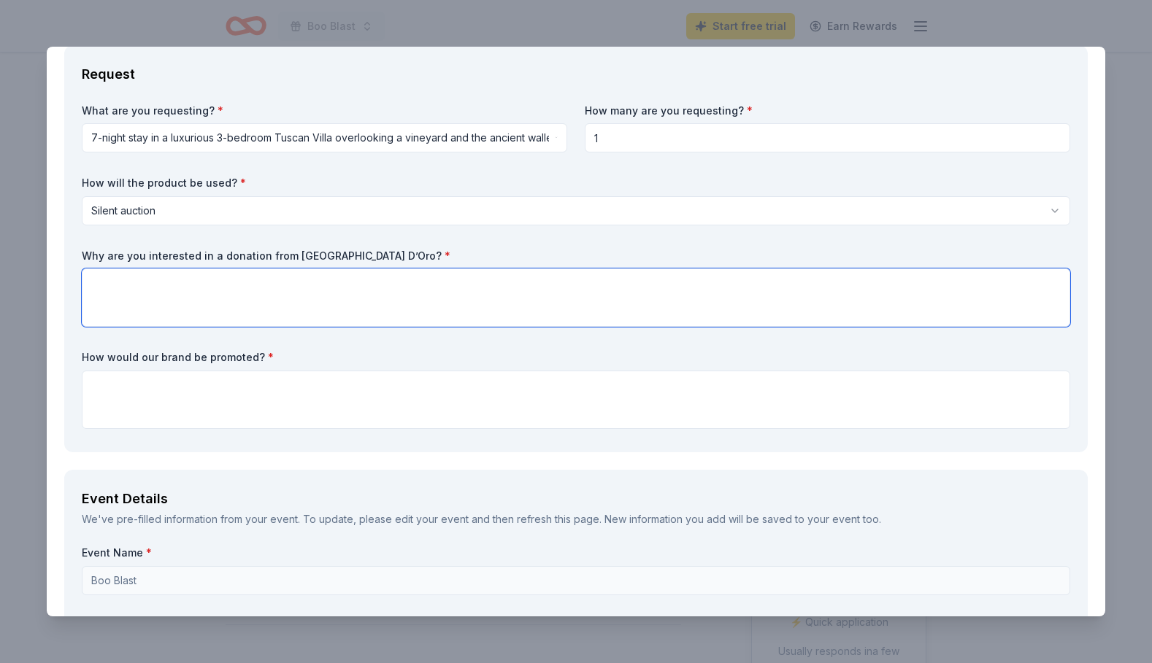
click at [196, 283] on textarea at bounding box center [576, 298] width 988 height 58
type textarea "This would be a great addition to our silent auction for a family, community or…"
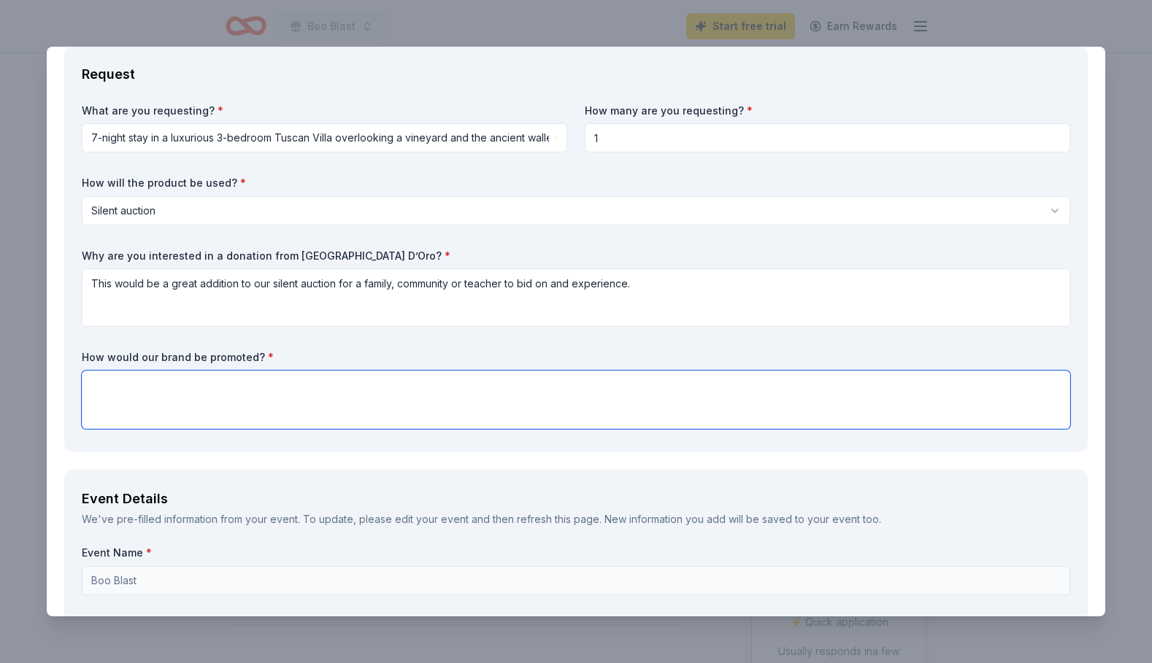
click at [147, 388] on textarea at bounding box center [576, 400] width 988 height 58
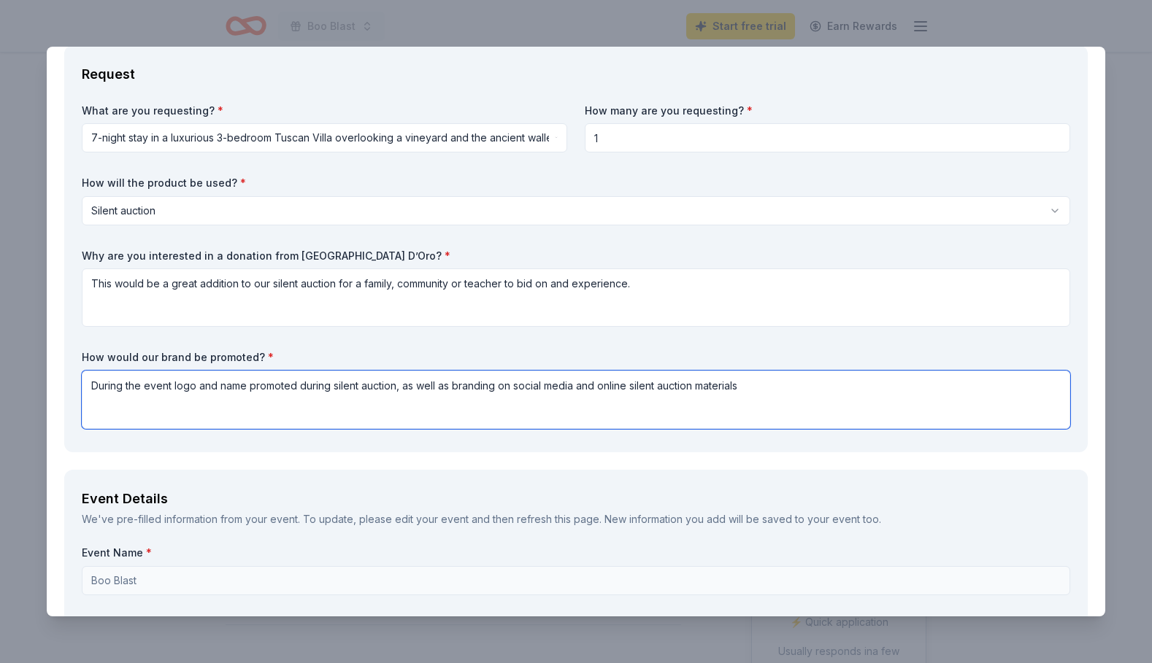
type textarea "During the event logo and name promoted during silent auction, as well as brand…"
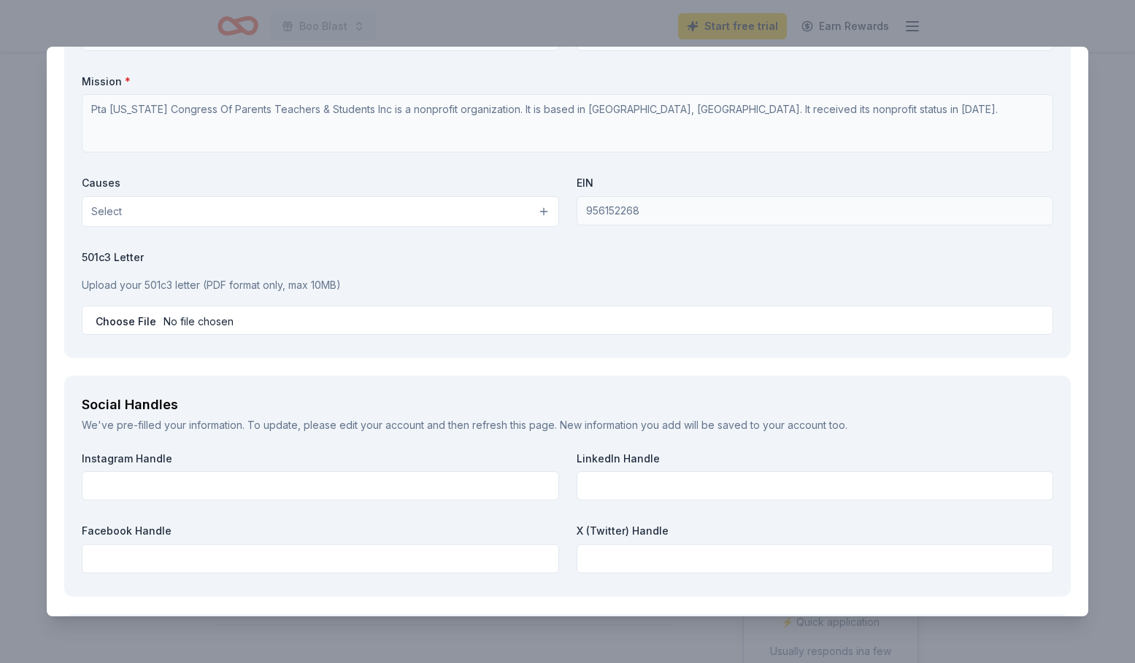
scroll to position [1908, 0]
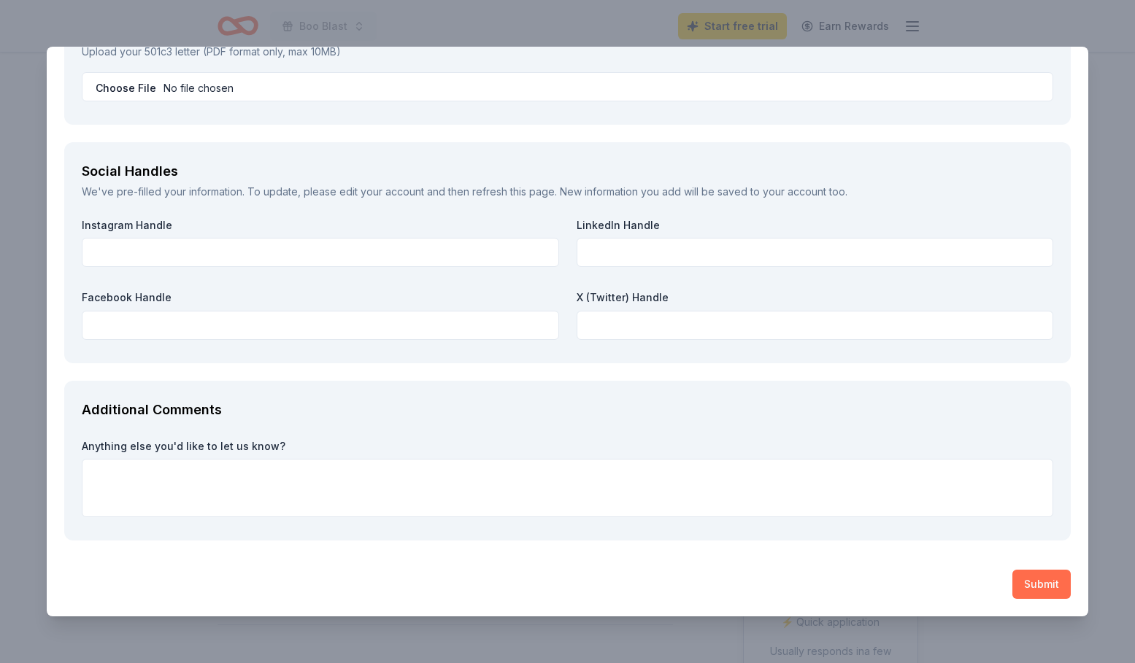
click at [1047, 582] on button "Submit" at bounding box center [1041, 584] width 58 height 29
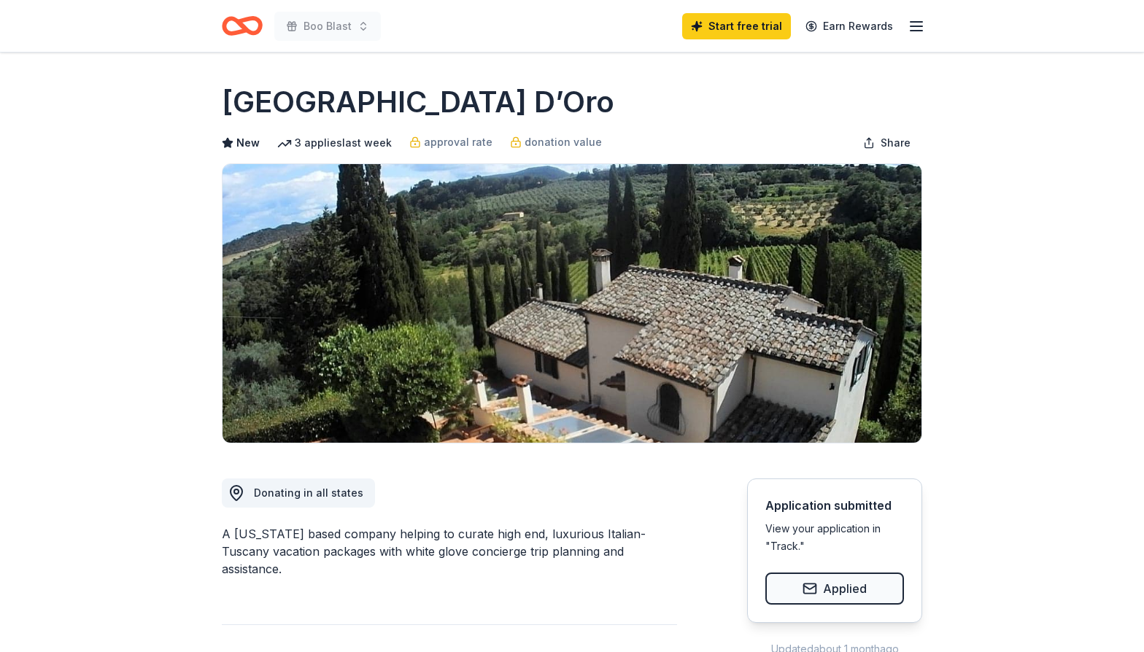
scroll to position [210, 0]
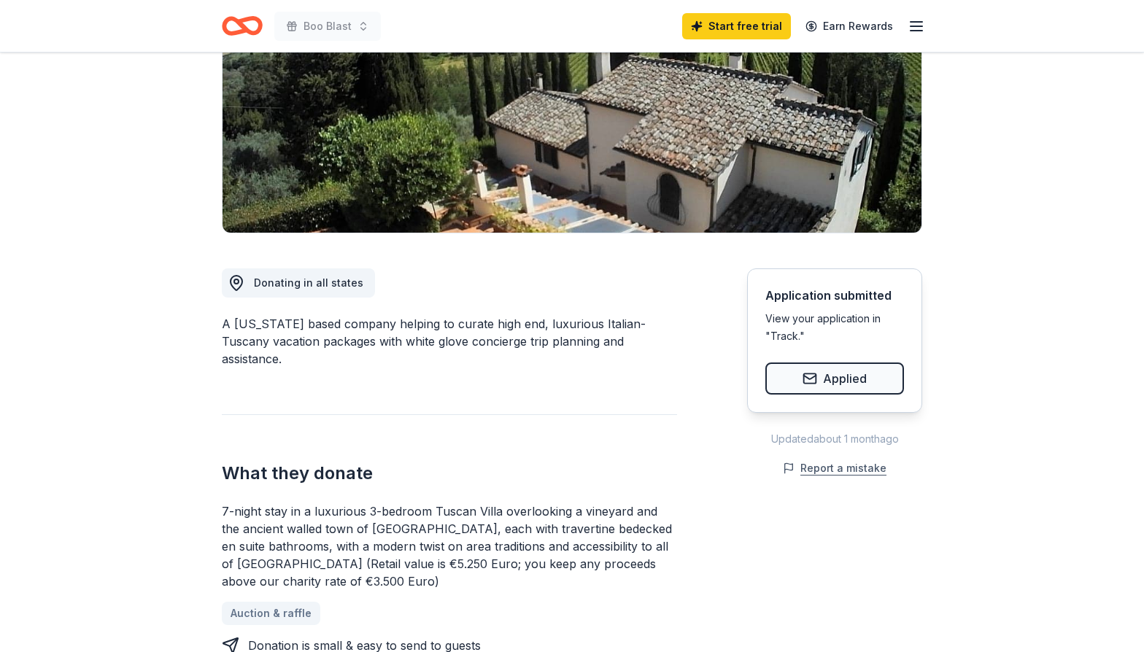
click at [824, 466] on button "Report a mistake" at bounding box center [835, 469] width 104 height 18
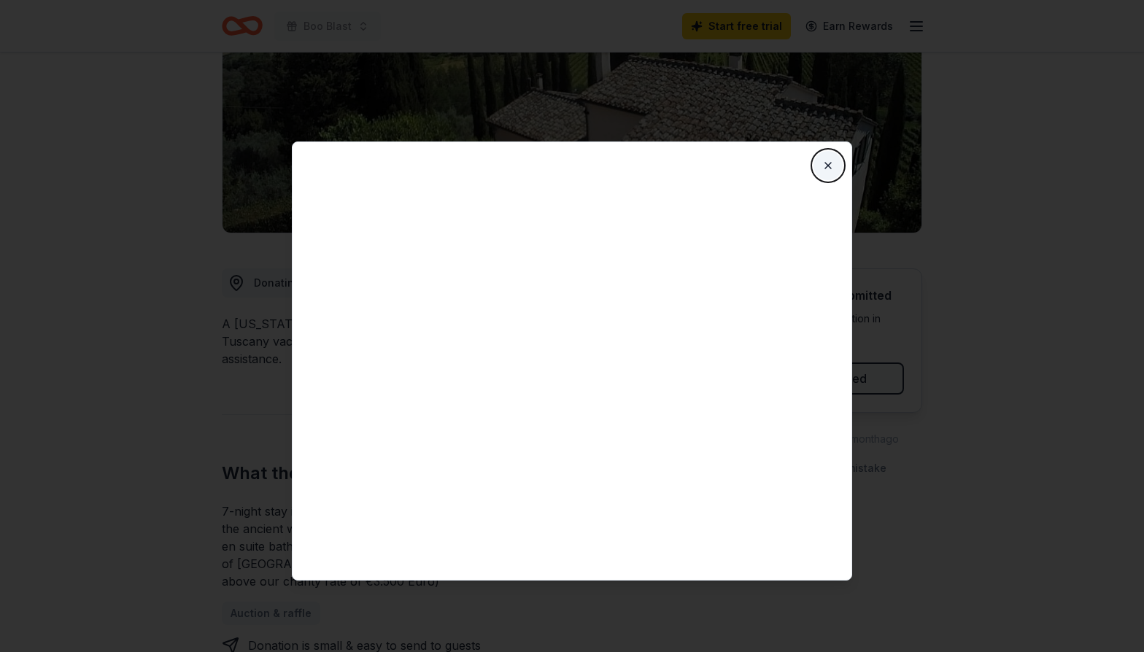
click at [830, 167] on button "Close" at bounding box center [828, 165] width 29 height 29
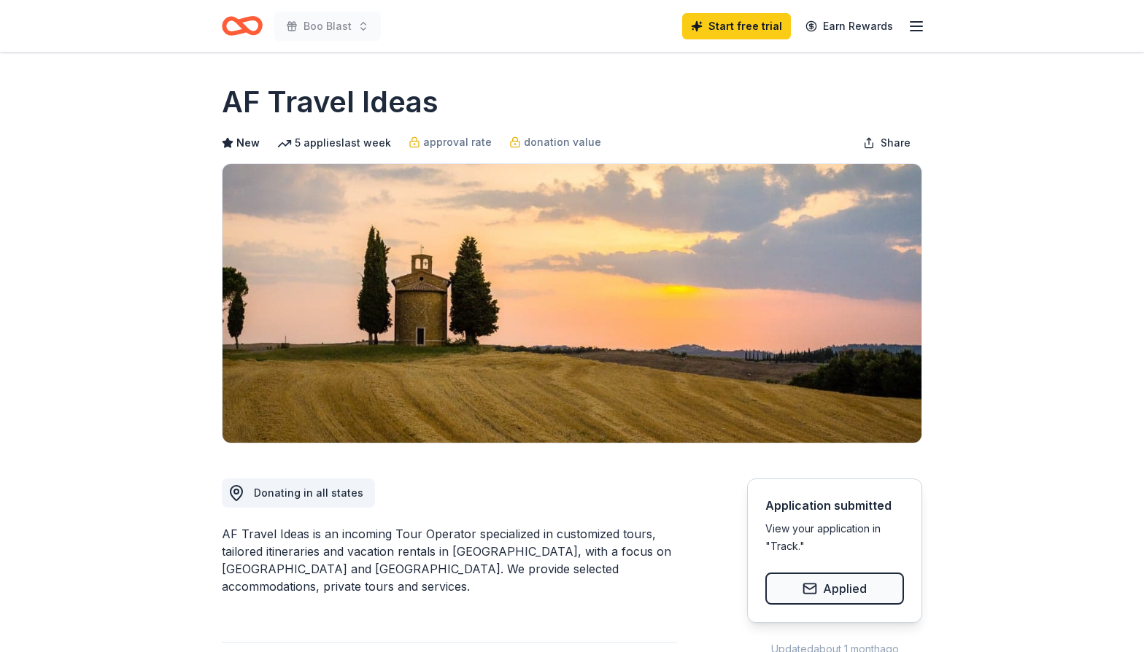
click at [413, 558] on div "AF Travel Ideas is an incoming Tour Operator specialized in customized tours, t…" at bounding box center [449, 560] width 455 height 70
